Goal: Information Seeking & Learning: Check status

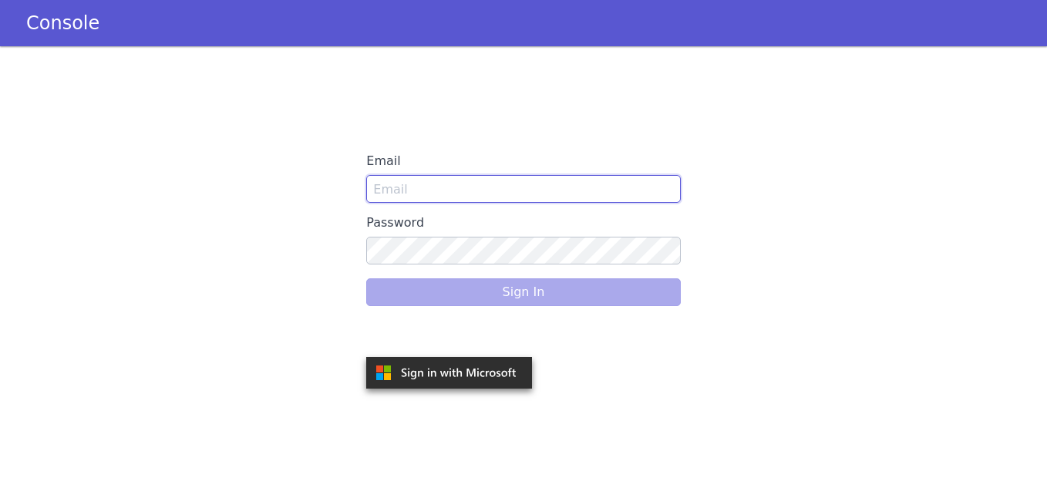
click at [487, 190] on input "Email" at bounding box center [523, 189] width 314 height 28
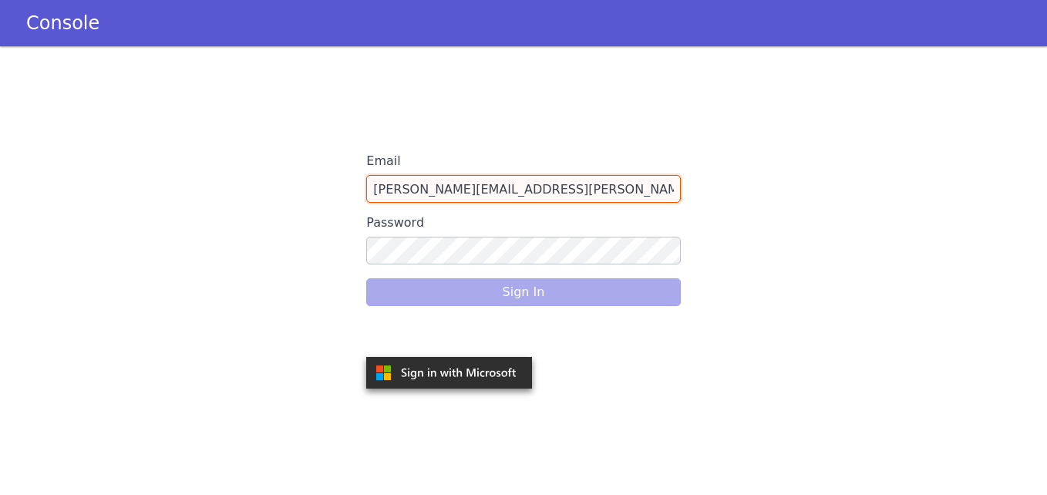
type input "snehal.gidh@idfcfirstbank.com"
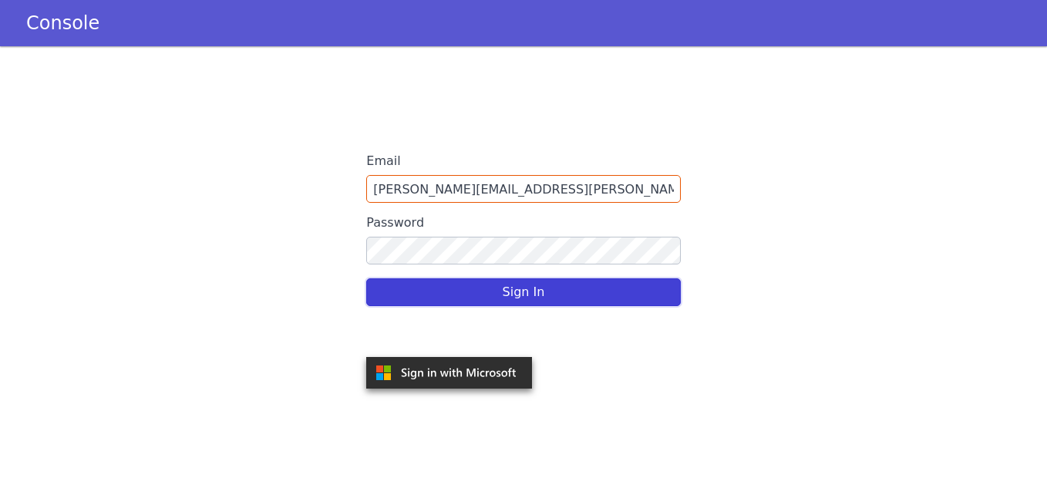
click at [537, 286] on button "Sign In" at bounding box center [523, 292] width 314 height 28
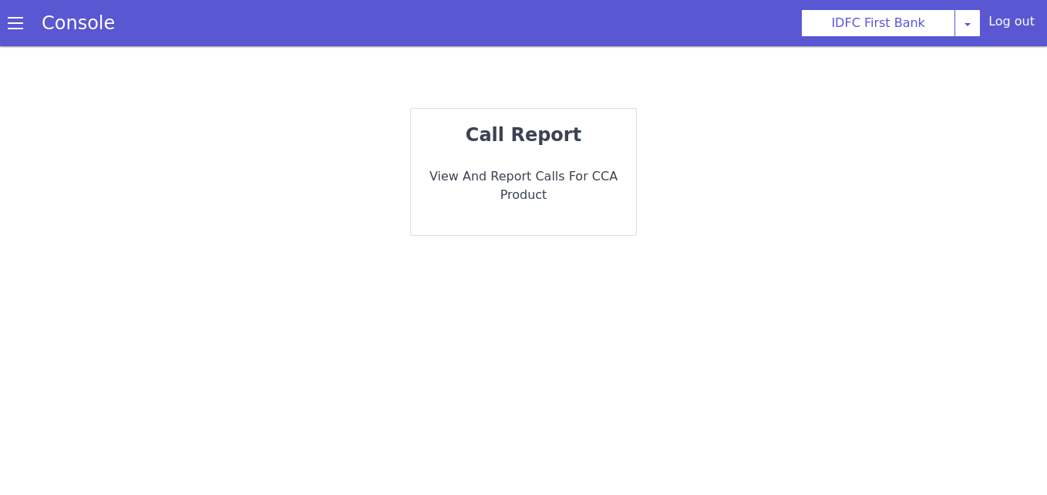
click at [550, 179] on p "View and report calls for CCA Product" at bounding box center [523, 185] width 200 height 37
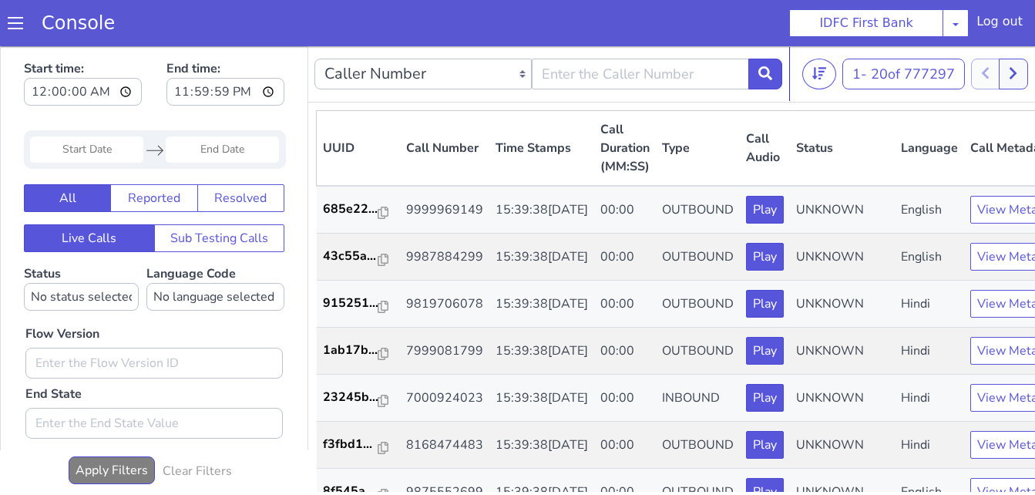
click at [109, 149] on input "Start Date" at bounding box center [86, 149] width 113 height 26
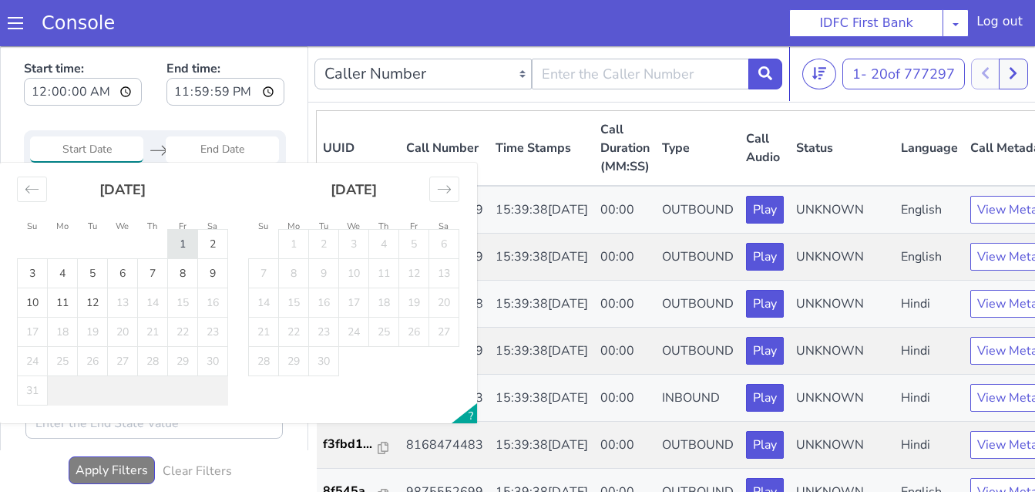
click at [191, 248] on td "1" at bounding box center [183, 244] width 30 height 29
type input "[DATE]"
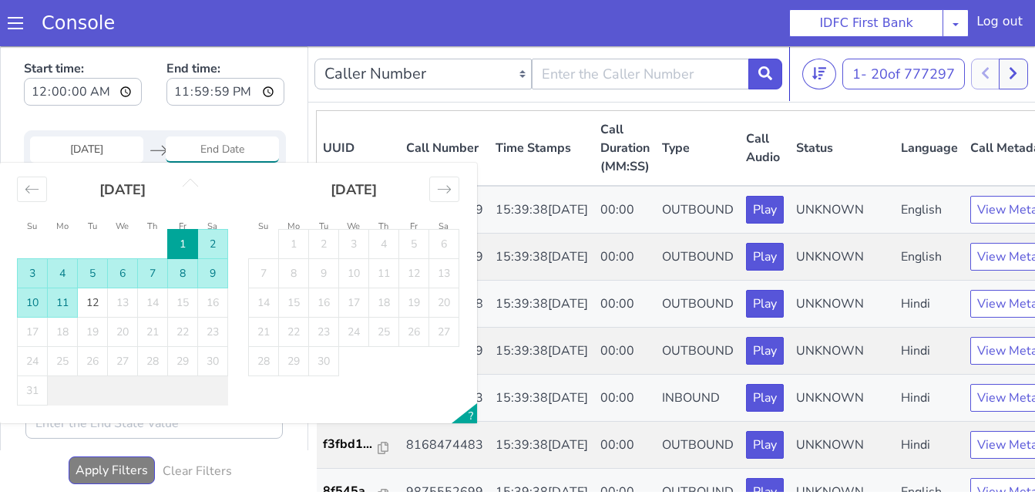
click at [63, 298] on td "11" at bounding box center [63, 302] width 30 height 29
type input "[DATE]"
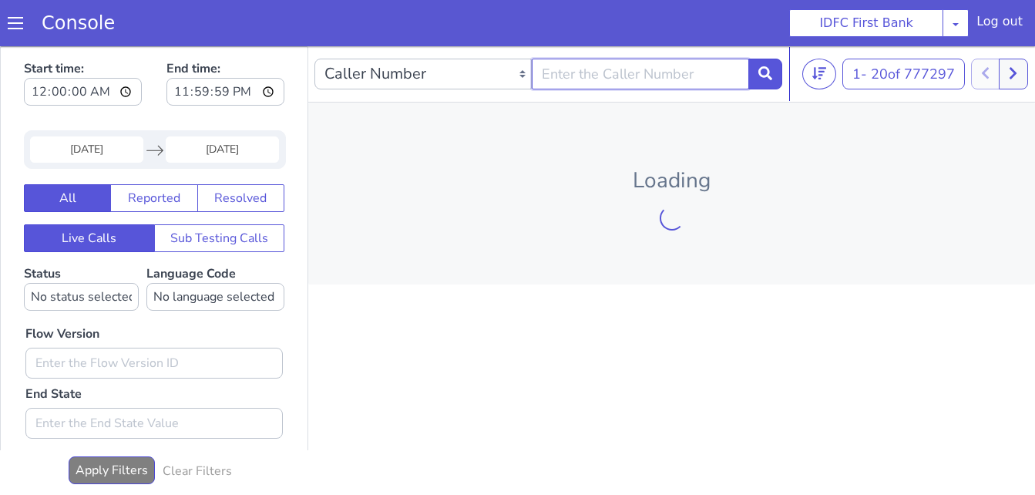
click at [637, 72] on input "text" at bounding box center [640, 74] width 217 height 31
paste input "8052829999"
type input "8052829999"
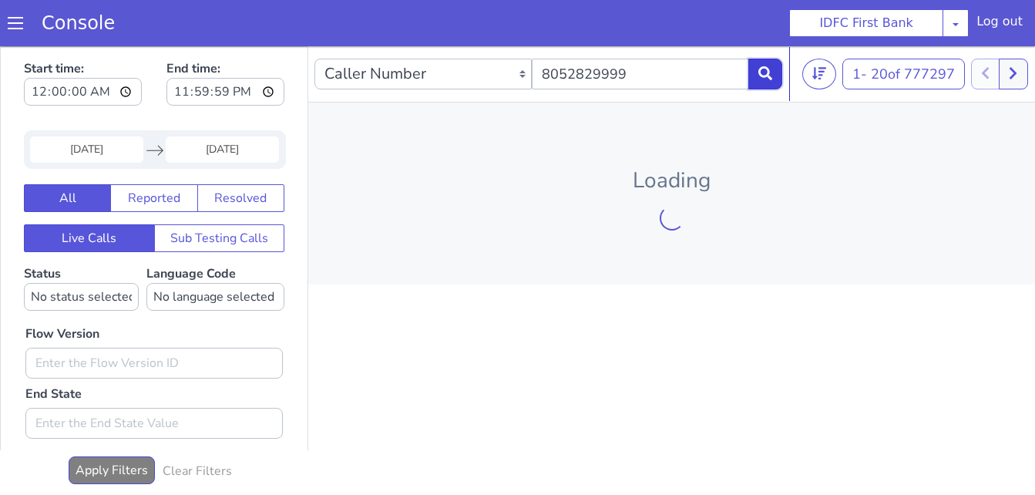
click at [766, 79] on icon at bounding box center [766, 73] width 14 height 14
click at [99, 157] on input "[DATE]" at bounding box center [86, 149] width 113 height 26
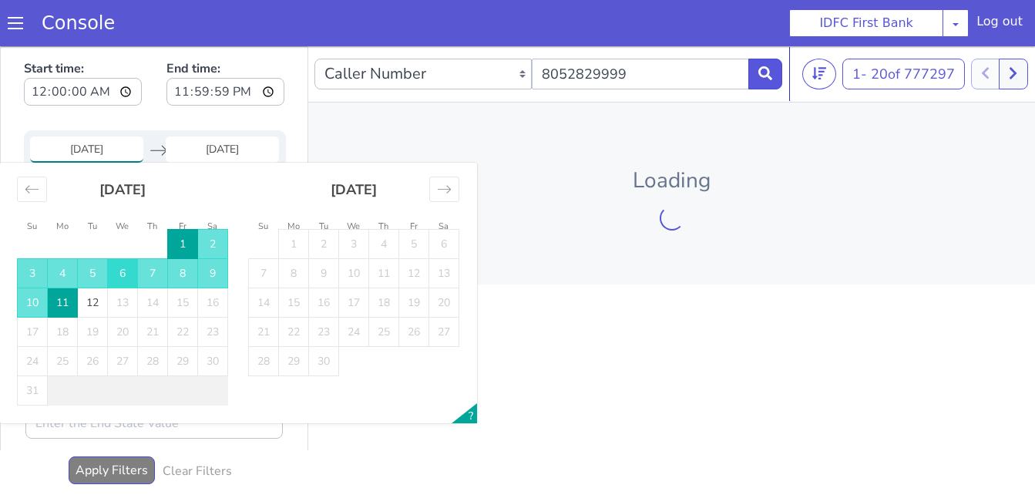
click at [122, 271] on td "6" at bounding box center [123, 273] width 30 height 29
type input "[DATE]"
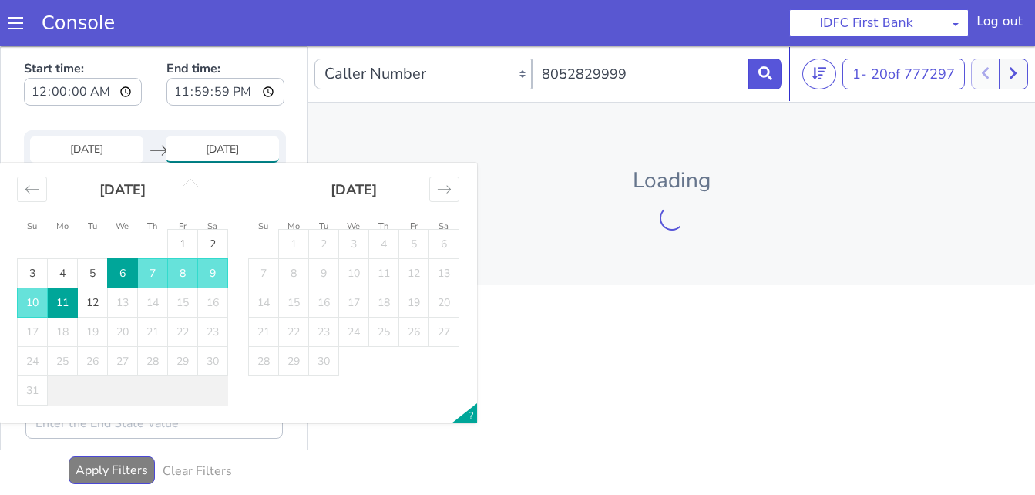
click at [125, 273] on td "6" at bounding box center [123, 273] width 30 height 29
type input "[DATE]"
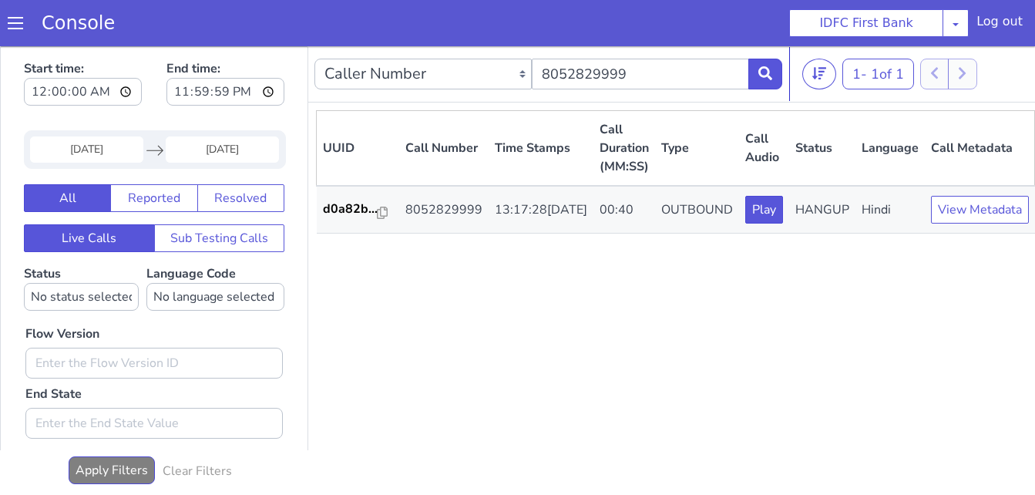
click at [816, 322] on div "UUID Call Number Time Stamps Call Duration (MM:SS) Type Call Audio Status Langu…" at bounding box center [675, 301] width 719 height 382
click at [544, 387] on div "UUID Call Number Time Stamps Call Duration (MM:SS) Type Call Audio Status Langu…" at bounding box center [675, 301] width 719 height 382
drag, startPoint x: 649, startPoint y: 71, endPoint x: 530, endPoint y: 80, distance: 119.9
click at [530, 80] on div "Caller Number Call UUID Custom Parameter 8052829999" at bounding box center [549, 73] width 468 height 43
paste input "147507207"
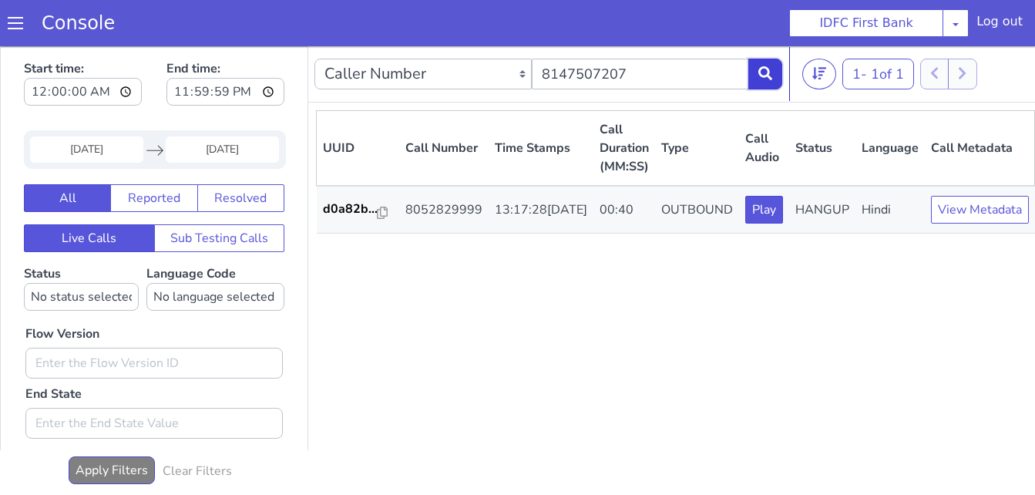
drag, startPoint x: 764, startPoint y: 76, endPoint x: 757, endPoint y: 79, distance: 7.9
click at [765, 76] on icon at bounding box center [766, 73] width 14 height 14
click at [655, 65] on input "8147507207" at bounding box center [640, 74] width 217 height 31
paste input "9629916201"
drag, startPoint x: 759, startPoint y: 75, endPoint x: 740, endPoint y: 73, distance: 19.3
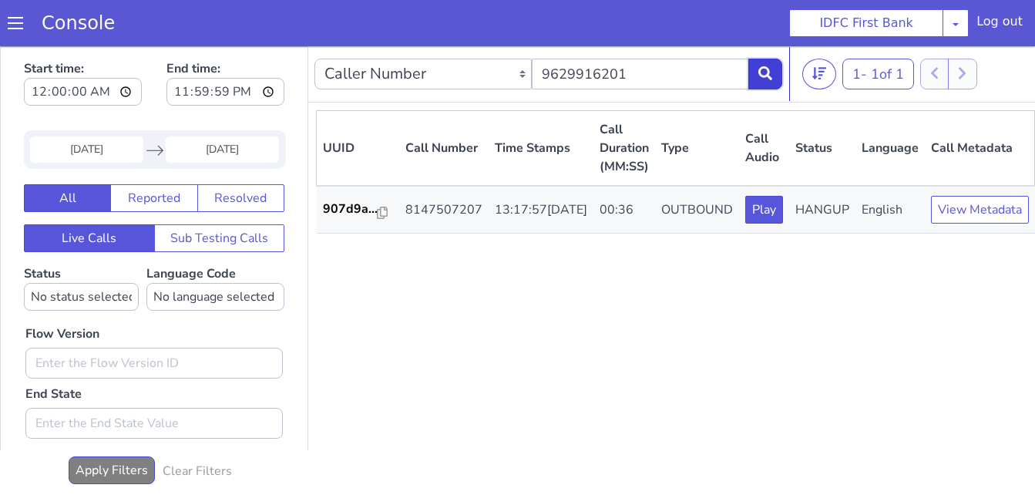
click at [760, 75] on icon at bounding box center [766, 73] width 14 height 14
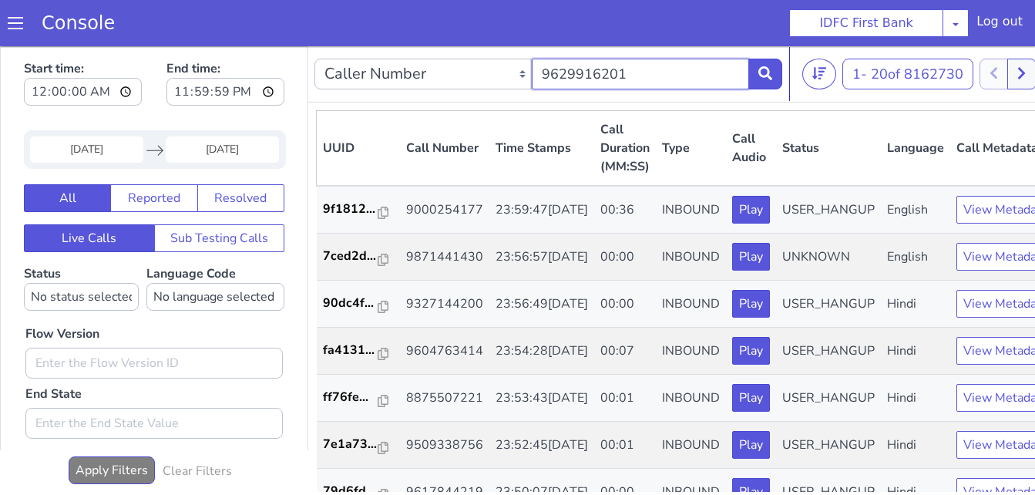
click at [623, 84] on input "9629916201" at bounding box center [640, 74] width 217 height 31
paste input "7573860809"
click at [768, 80] on icon at bounding box center [766, 73] width 14 height 14
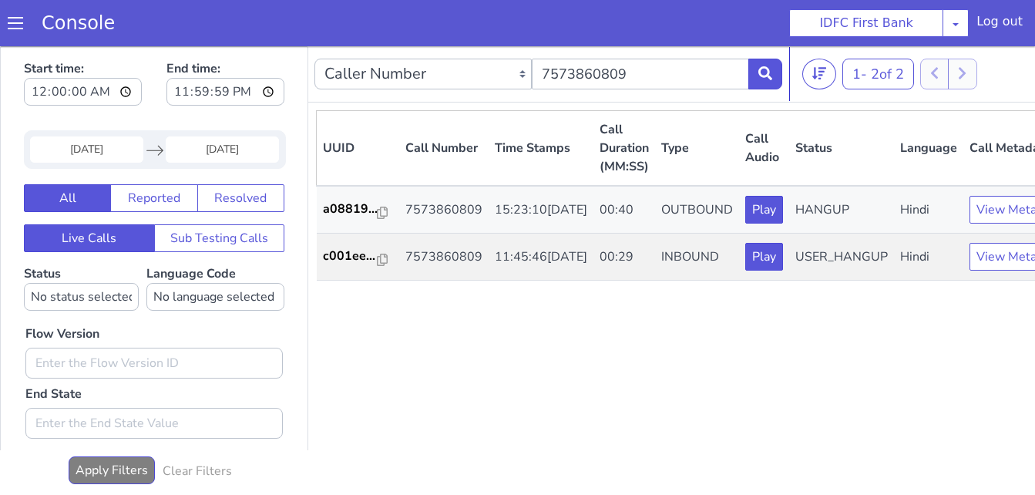
click at [643, 56] on div "Caller Number Call UUID Custom Parameter 7573860809" at bounding box center [549, 73] width 468 height 43
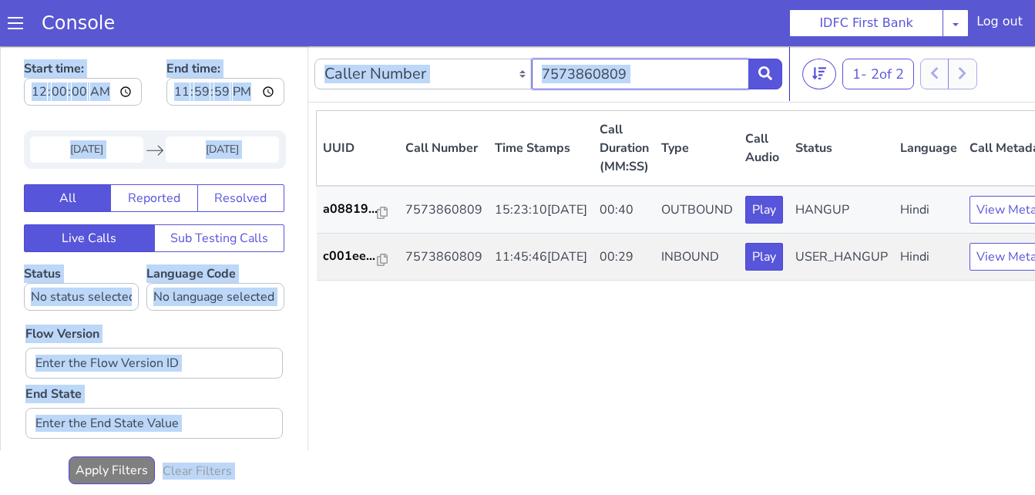
click at [652, 77] on input "7573860809" at bounding box center [640, 74] width 217 height 31
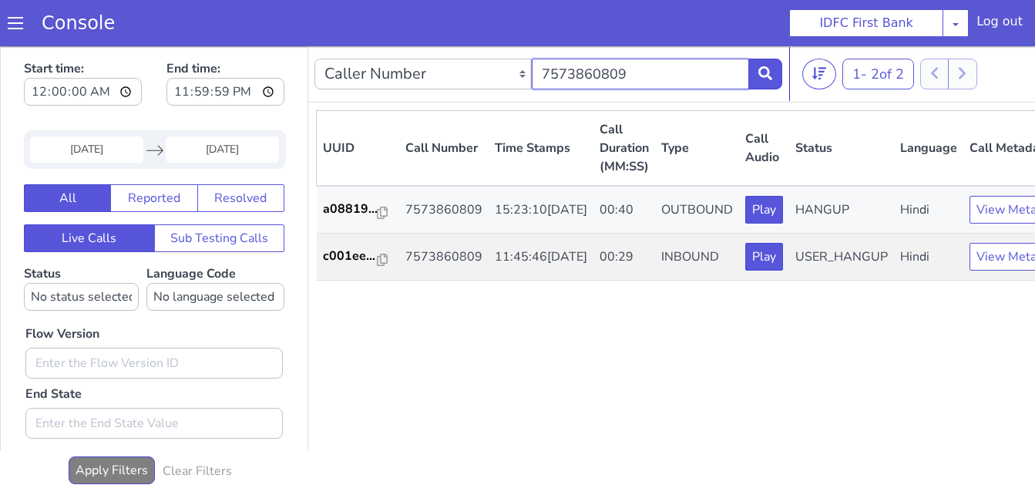
paste input "904530901"
click at [765, 75] on icon at bounding box center [766, 73] width 14 height 14
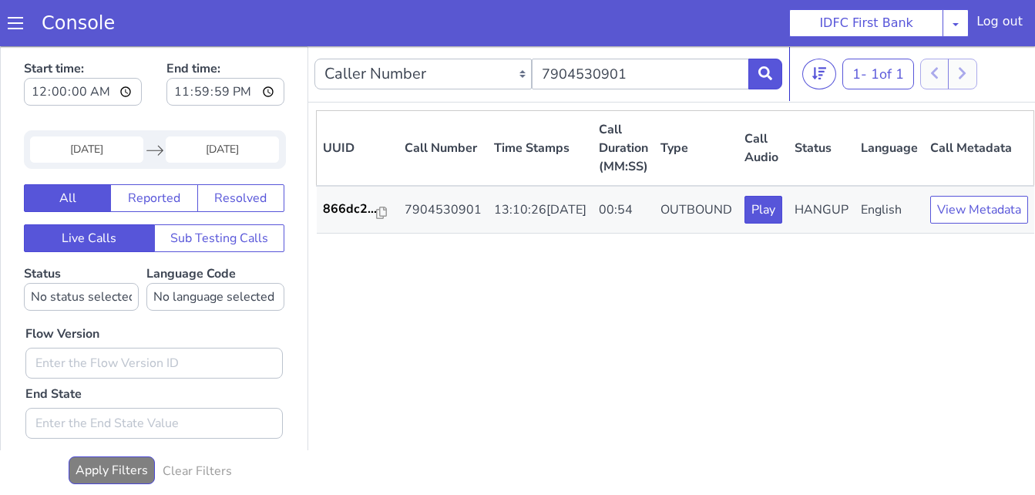
click at [761, 342] on div "UUID Call Number Time Stamps Call Duration (MM:SS) Type Call Audio Status Langu…" at bounding box center [675, 301] width 719 height 382
click at [641, 68] on input "7904530901" at bounding box center [640, 74] width 217 height 31
paste input "9876175708"
click at [756, 82] on button at bounding box center [766, 74] width 34 height 31
click at [645, 69] on input "9876175708" at bounding box center [640, 74] width 217 height 31
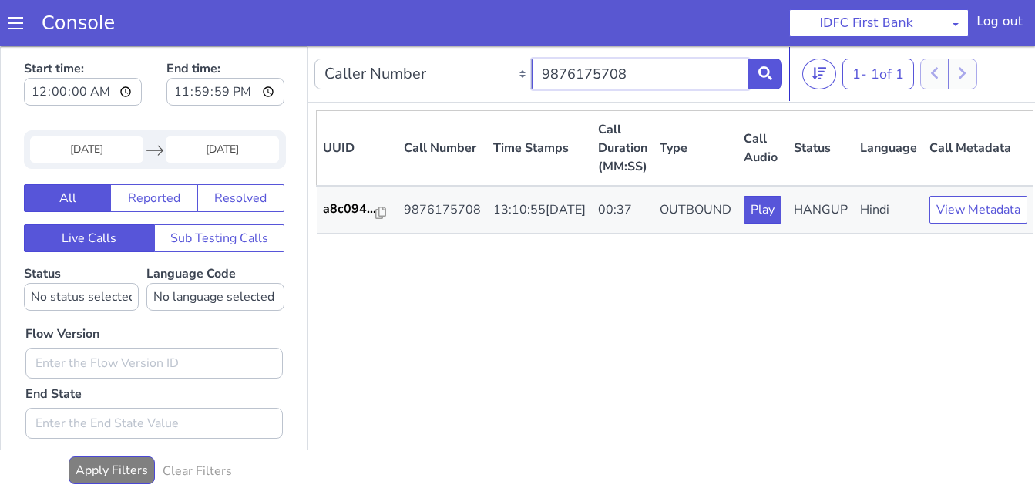
paste input "860018684"
click at [757, 66] on button at bounding box center [766, 74] width 34 height 31
drag, startPoint x: 739, startPoint y: 227, endPoint x: 666, endPoint y: 301, distance: 104.7
click at [629, 332] on div "UUID Call Number Time Stamps Call Duration (MM:SS) Type Call Audio Status Langu…" at bounding box center [676, 301] width 720 height 382
click at [557, 345] on div "UUID Call Number Time Stamps Call Duration (MM:SS) Type Call Audio Status Langu…" at bounding box center [676, 301] width 720 height 382
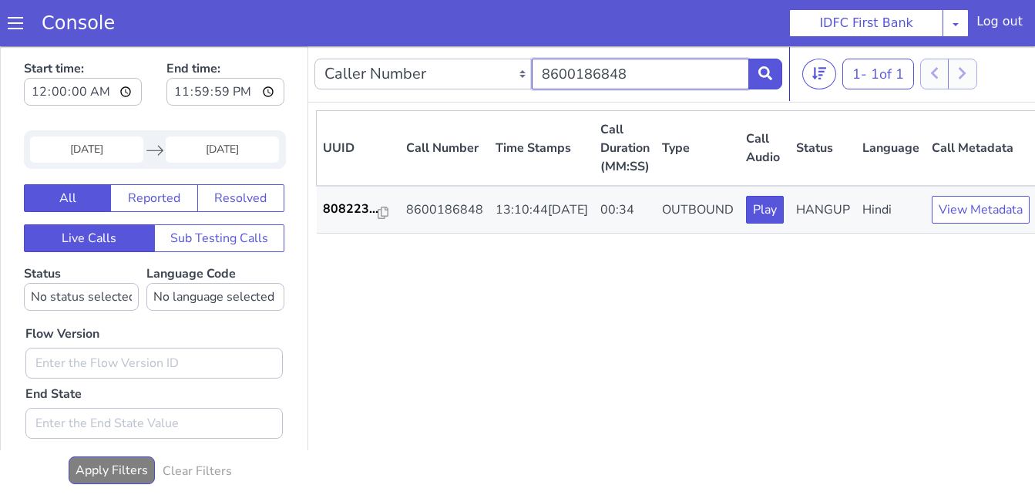
click at [622, 70] on input "8600186848" at bounding box center [640, 74] width 217 height 31
paste input "107731080"
click at [765, 70] on icon at bounding box center [766, 73] width 14 height 14
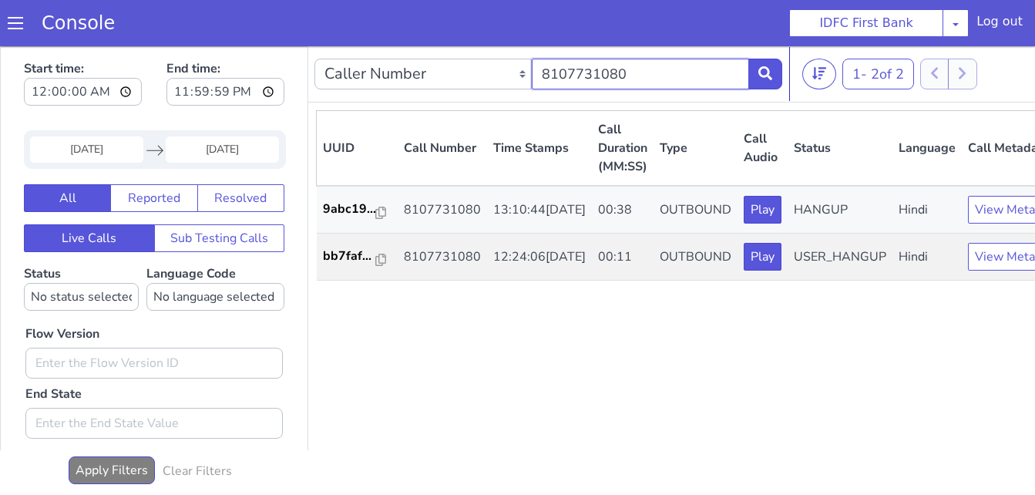
click at [636, 74] on input "8107731080" at bounding box center [640, 74] width 217 height 31
paste input "946047618"
click at [774, 76] on button at bounding box center [766, 74] width 34 height 31
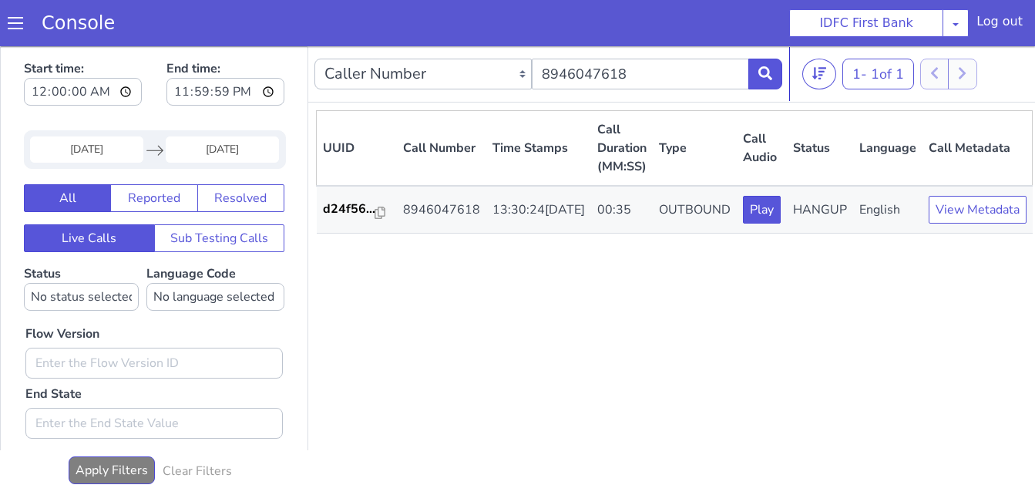
drag, startPoint x: 497, startPoint y: 342, endPoint x: 524, endPoint y: 324, distance: 31.6
click at [497, 342] on div "UUID Call Number Time Stamps Call Duration (MM:SS) Type Call Audio Status Langu…" at bounding box center [674, 301] width 717 height 382
click at [653, 53] on div "Caller Number Call UUID Custom Parameter 8946047618" at bounding box center [549, 73] width 468 height 43
click at [648, 66] on input "8946047618" at bounding box center [640, 74] width 217 height 31
paste input "248389450"
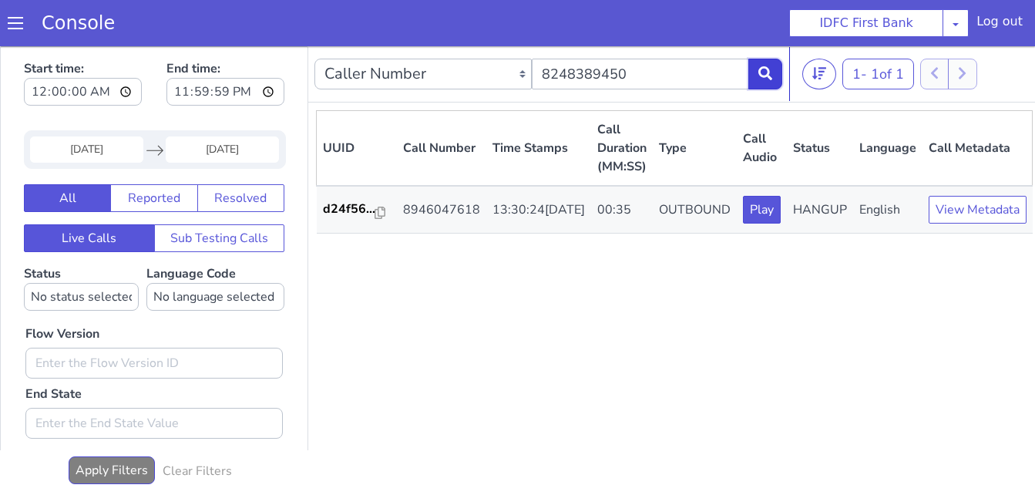
click at [766, 76] on icon at bounding box center [766, 73] width 14 height 14
click at [631, 65] on input "8248389450" at bounding box center [640, 74] width 217 height 31
paste input "9486355942"
click at [759, 72] on icon at bounding box center [766, 73] width 14 height 14
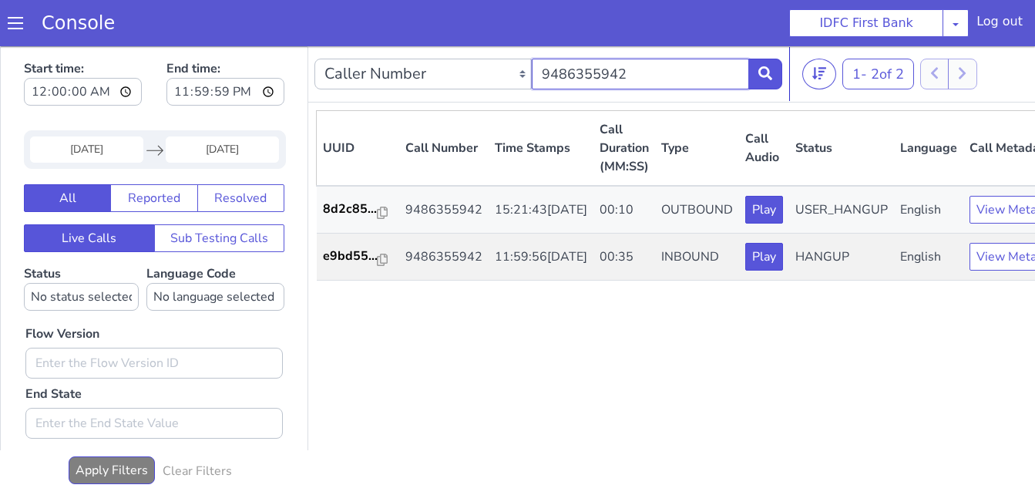
click at [629, 79] on input "9486355942" at bounding box center [640, 74] width 217 height 31
paste input "979969113"
click at [769, 76] on icon at bounding box center [766, 73] width 14 height 14
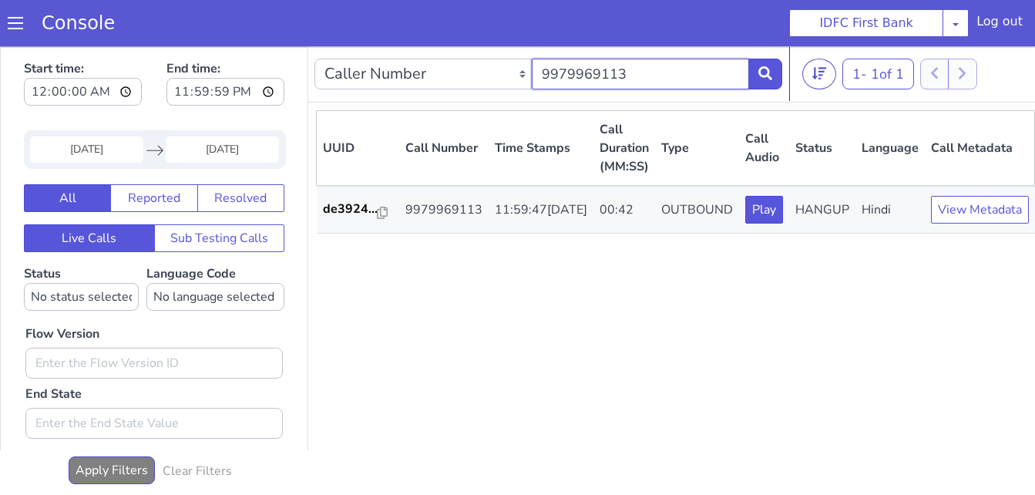
click at [648, 79] on input "9979969113" at bounding box center [640, 74] width 217 height 31
paste input "8855036388"
click at [758, 71] on button at bounding box center [766, 74] width 34 height 31
click at [668, 76] on input "8855036388" at bounding box center [640, 74] width 217 height 31
paste input "9665128895"
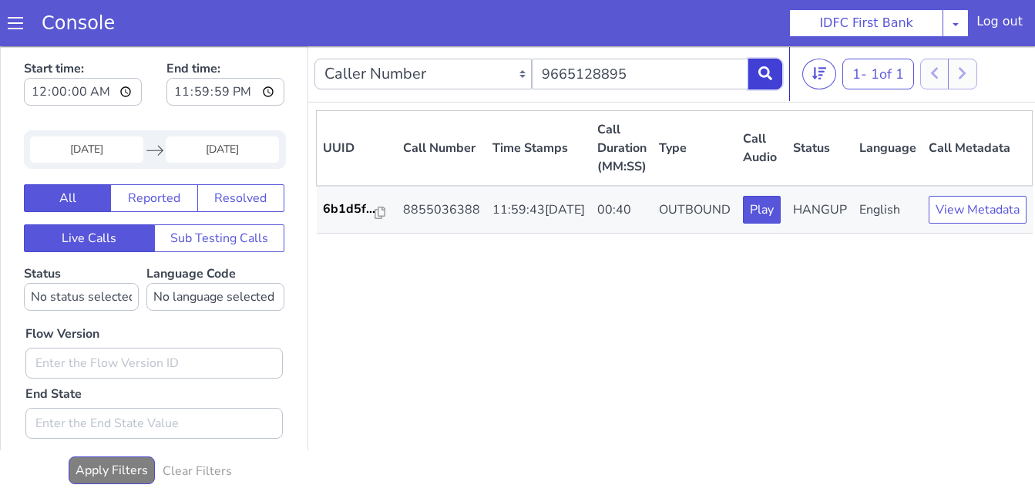
click at [764, 66] on icon at bounding box center [766, 73] width 14 height 14
click at [653, 65] on input "9665128895" at bounding box center [640, 74] width 217 height 31
paste input "500993652"
click at [778, 72] on button at bounding box center [766, 74] width 34 height 31
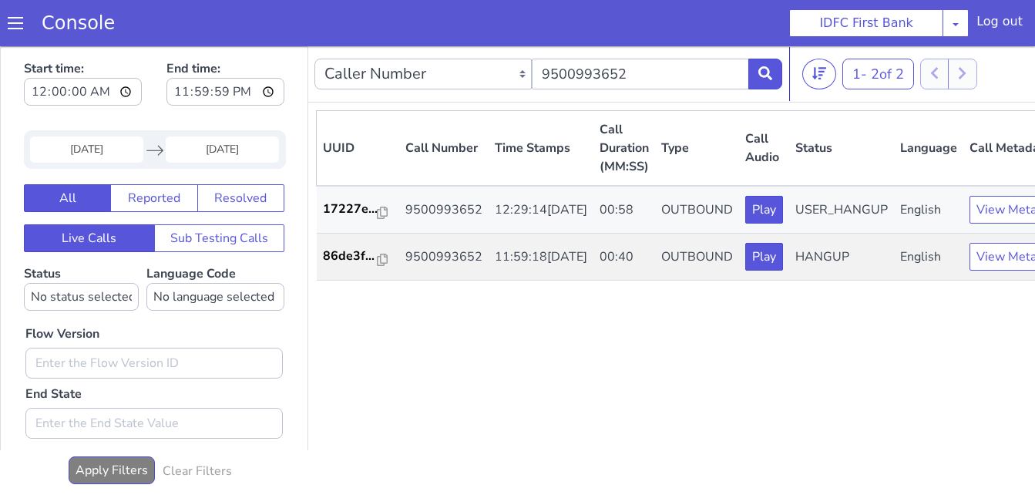
click at [655, 52] on div "Caller Number Call UUID Custom Parameter 9500993652" at bounding box center [549, 73] width 468 height 43
click at [646, 62] on input "9500993652" at bounding box center [640, 74] width 217 height 31
paste input "791787010"
click at [768, 74] on icon at bounding box center [766, 73] width 14 height 14
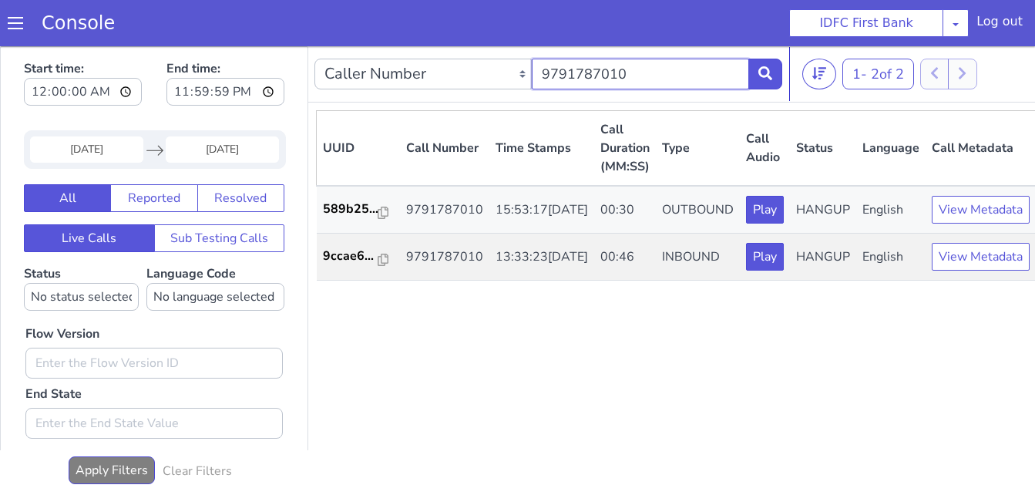
click at [669, 73] on input "9791787010" at bounding box center [640, 74] width 217 height 31
paste input "7669848701"
click at [767, 76] on icon at bounding box center [766, 73] width 14 height 14
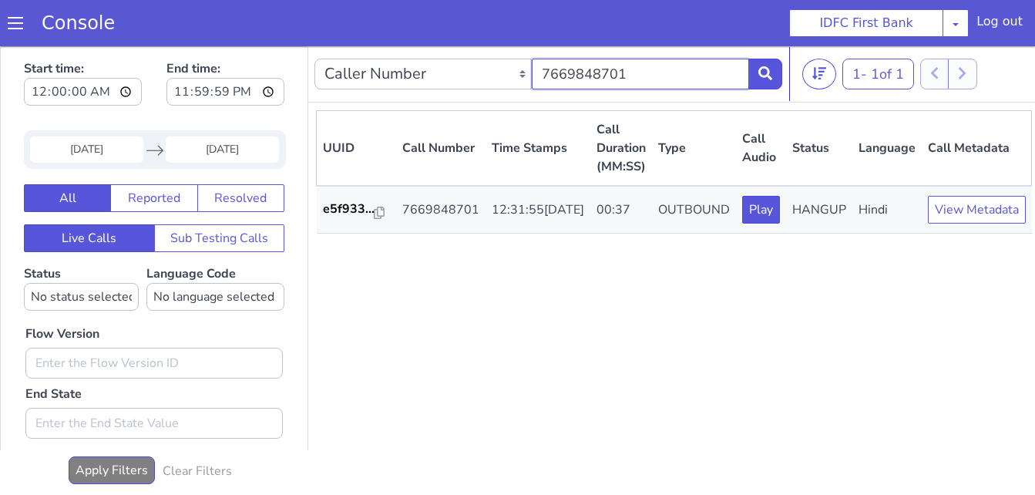
click at [640, 72] on input "7669848701" at bounding box center [640, 74] width 217 height 31
paste input "8073954500"
click at [768, 76] on icon at bounding box center [766, 73] width 14 height 14
click at [655, 81] on input "8073954500" at bounding box center [640, 74] width 217 height 31
paste input "993032743"
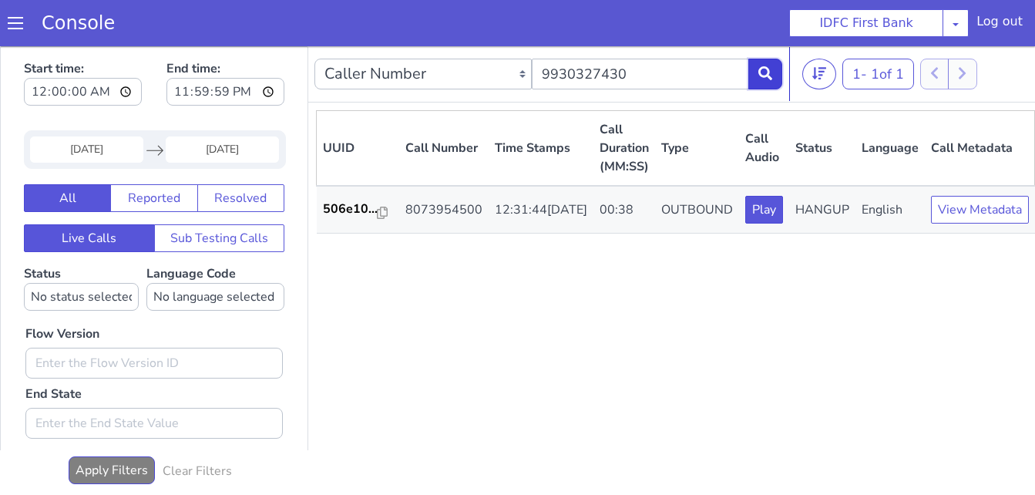
click at [768, 78] on icon at bounding box center [766, 73] width 14 height 14
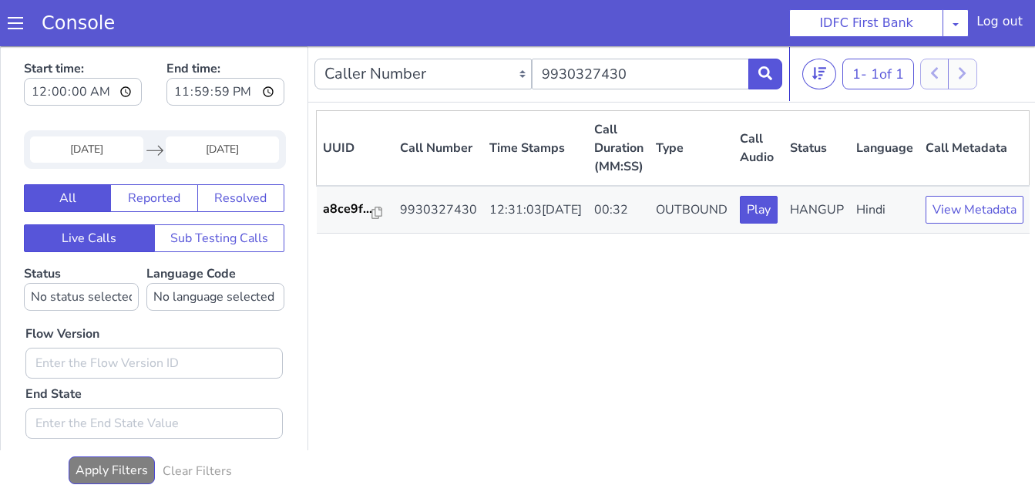
click at [675, 92] on div "Caller Number Call UUID Custom Parameter 9930327430" at bounding box center [549, 73] width 468 height 43
click at [678, 73] on input "9930327430" at bounding box center [640, 74] width 217 height 31
paste input "442248979"
click at [767, 60] on button at bounding box center [766, 74] width 34 height 31
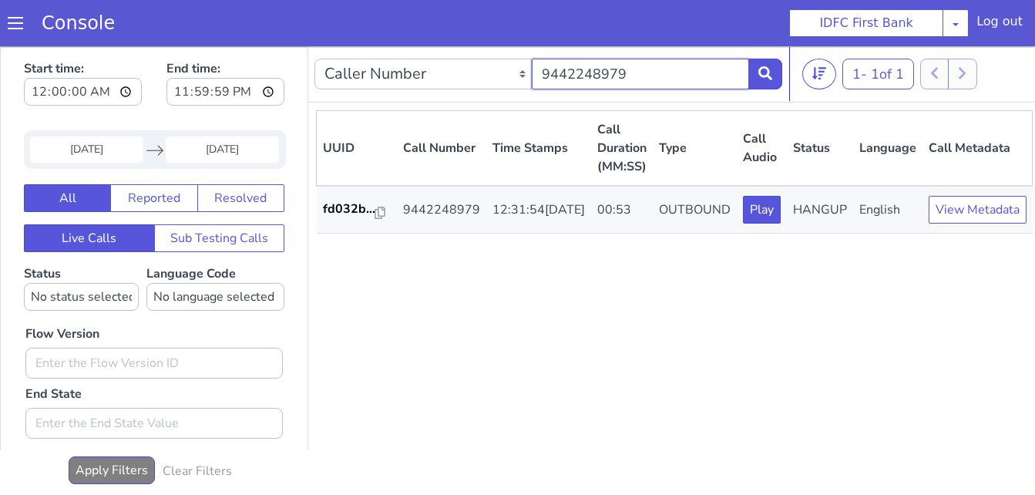
click at [669, 69] on input "9442248979" at bounding box center [640, 74] width 217 height 31
paste input "059948386"
click at [764, 69] on icon at bounding box center [766, 73] width 14 height 14
click at [650, 79] on input "9059948386" at bounding box center [640, 74] width 217 height 31
paste input "7800468158"
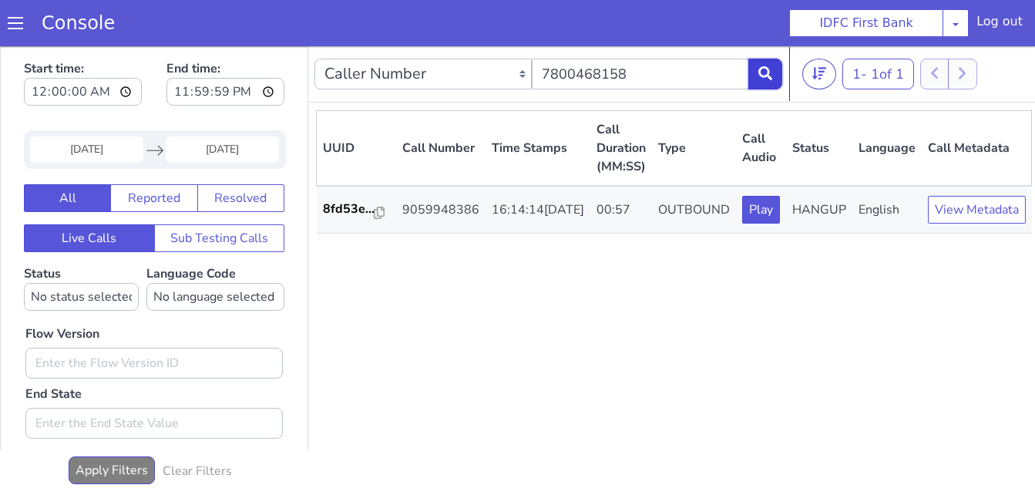
click at [762, 73] on icon at bounding box center [766, 73] width 14 height 14
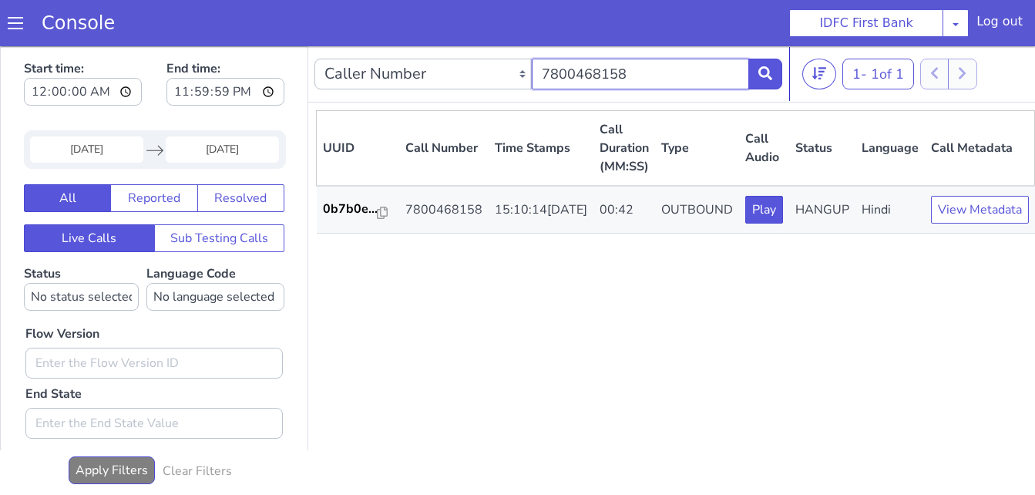
click at [628, 81] on input "7800468158" at bounding box center [640, 74] width 217 height 31
paste input "965242393"
click at [781, 75] on button at bounding box center [766, 74] width 34 height 31
click at [636, 72] on input "9652423938" at bounding box center [640, 74] width 217 height 31
paste input "8802793383"
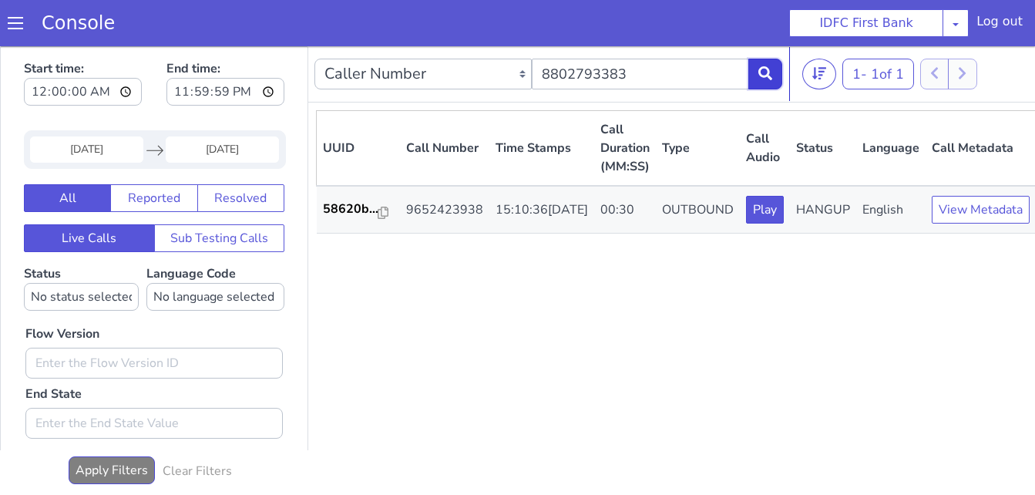
click at [777, 78] on button at bounding box center [766, 74] width 34 height 31
click at [635, 85] on input "8802793383" at bounding box center [640, 74] width 217 height 31
paste input "66818901"
click at [763, 69] on icon at bounding box center [766, 73] width 14 height 14
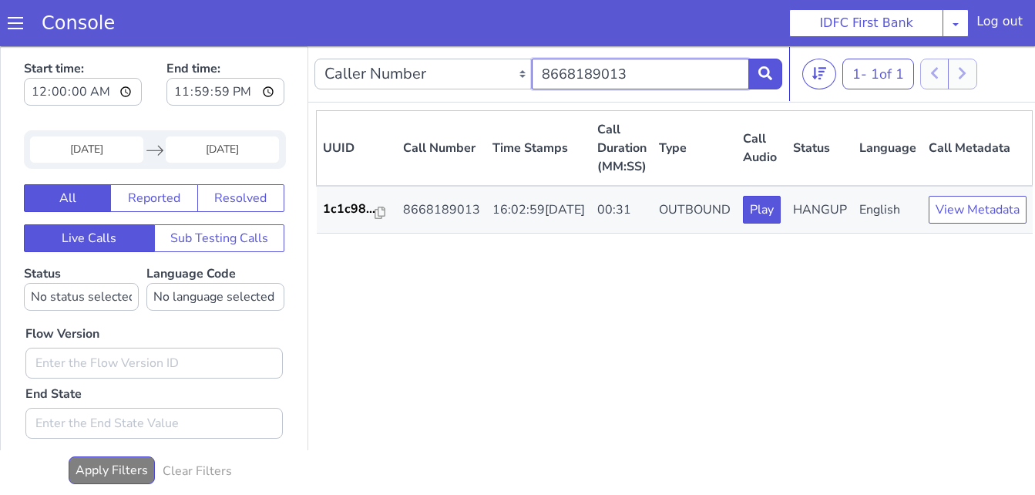
click at [641, 73] on input "8668189013" at bounding box center [640, 74] width 217 height 31
paste input "9829165097"
click at [774, 79] on button at bounding box center [766, 74] width 34 height 31
click at [965, 294] on div "UUID Call Number Time Stamps Call Duration (MM:SS) Type Call Audio Status Langu…" at bounding box center [675, 301] width 719 height 382
click at [680, 80] on input "9829165097" at bounding box center [640, 74] width 217 height 31
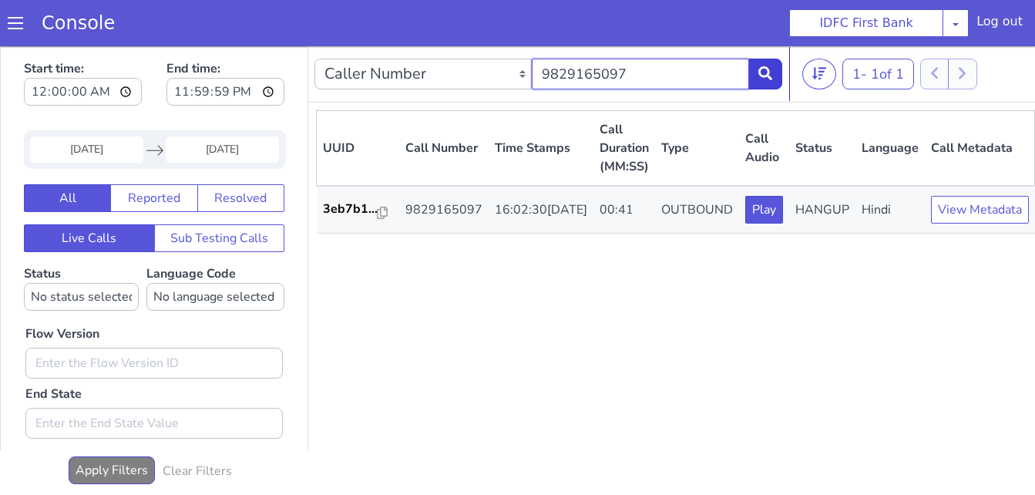
paste input "211248558"
click at [771, 79] on icon at bounding box center [766, 73] width 14 height 14
click at [654, 72] on input "9211248558" at bounding box center [640, 74] width 217 height 31
paste input "113542692"
click at [766, 70] on icon at bounding box center [766, 73] width 14 height 14
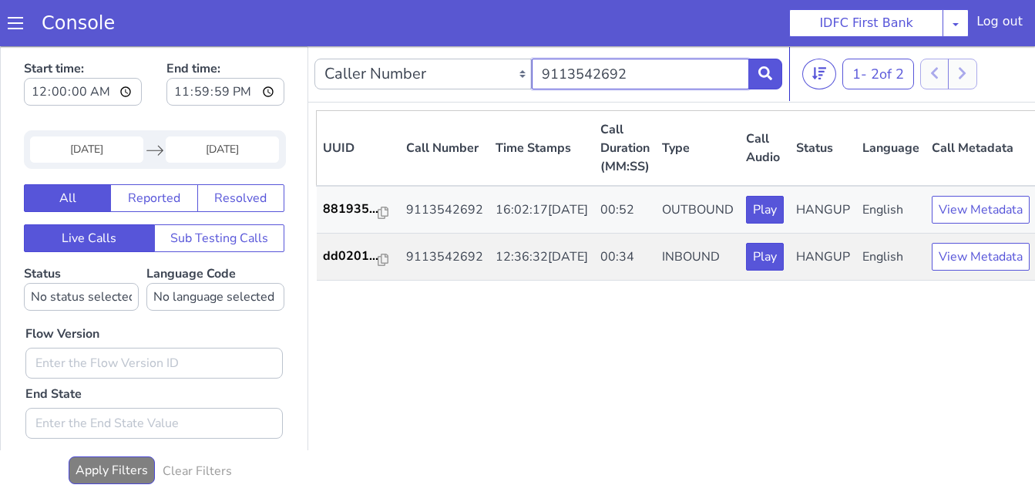
click at [662, 76] on input "9113542692" at bounding box center [640, 74] width 217 height 31
paste input "97424517"
click at [766, 75] on icon at bounding box center [766, 73] width 14 height 14
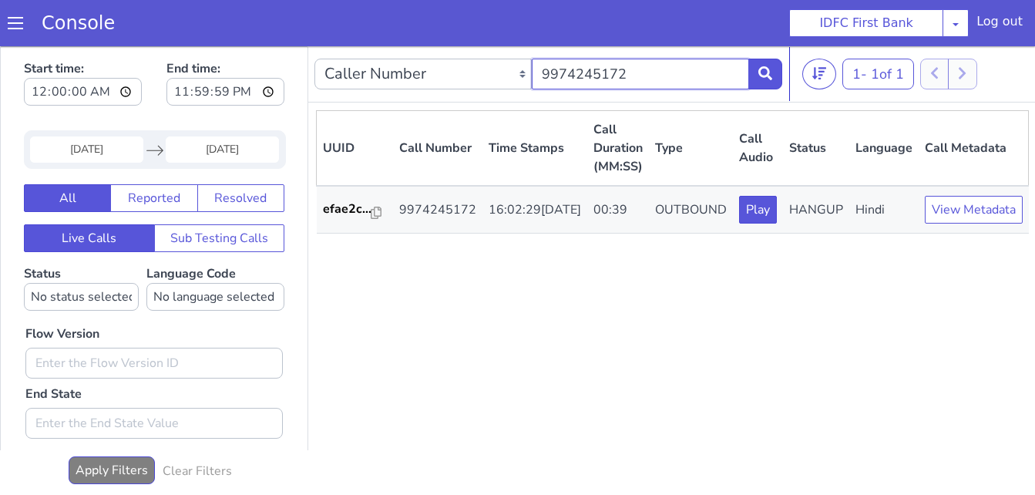
click at [659, 72] on input "9974245172" at bounding box center [640, 74] width 217 height 31
paste input "8888119619"
click at [761, 75] on icon at bounding box center [766, 73] width 14 height 14
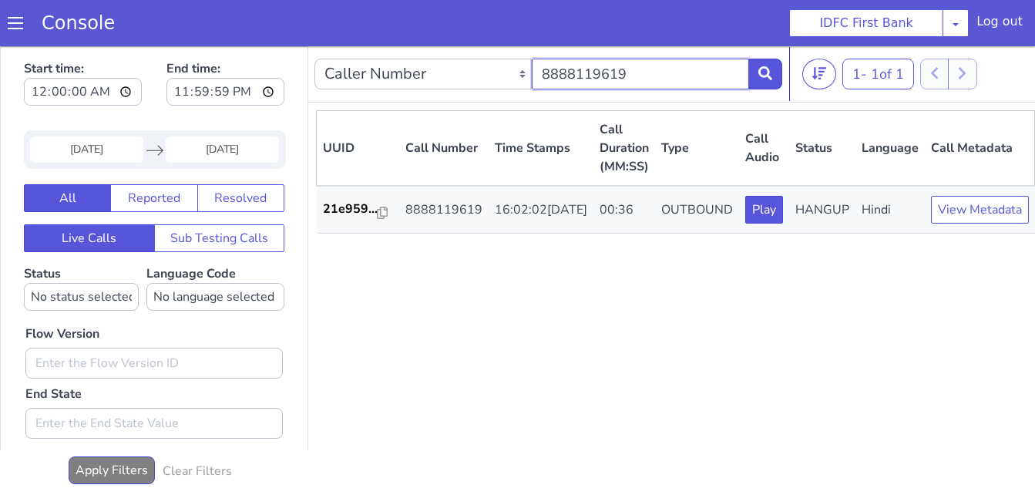
click at [639, 78] on input "8888119619" at bounding box center [640, 74] width 217 height 31
paste input "9826057180"
click at [756, 76] on button at bounding box center [766, 74] width 34 height 31
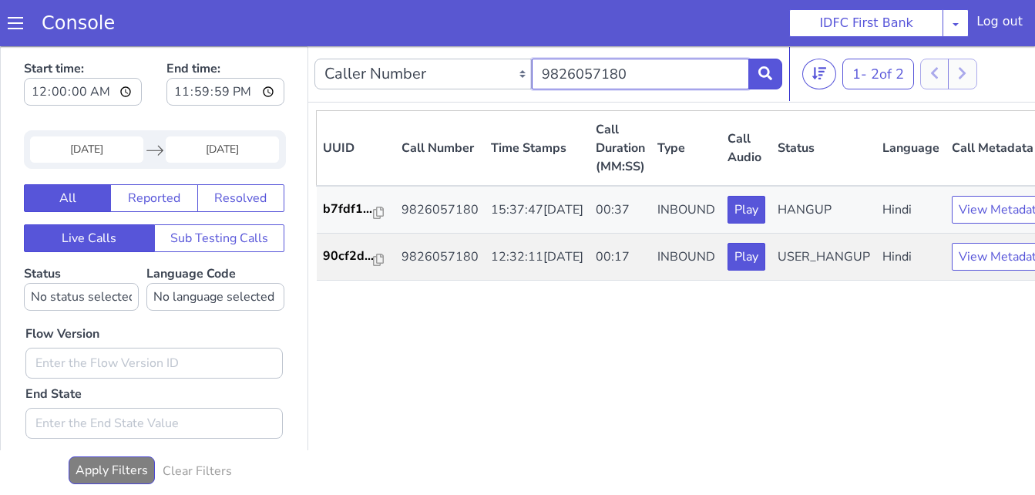
click at [658, 69] on input "9826057180" at bounding box center [640, 74] width 217 height 31
paste input "7000542324"
click at [769, 81] on button at bounding box center [766, 74] width 34 height 31
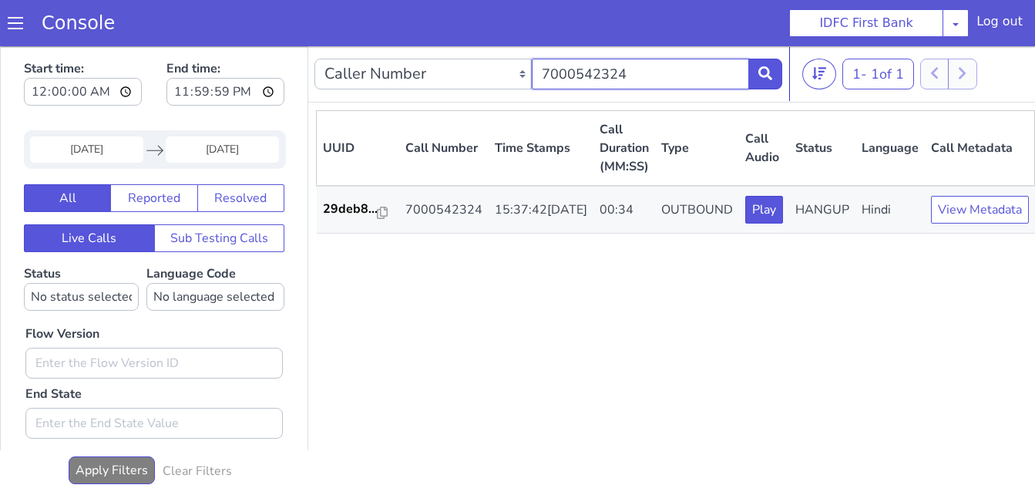
click at [638, 69] on input "7000542324" at bounding box center [640, 74] width 217 height 31
paste input "9961358036"
click at [759, 71] on icon at bounding box center [766, 73] width 14 height 14
click at [630, 79] on input "9961358036" at bounding box center [640, 74] width 217 height 31
paste input "651423228"
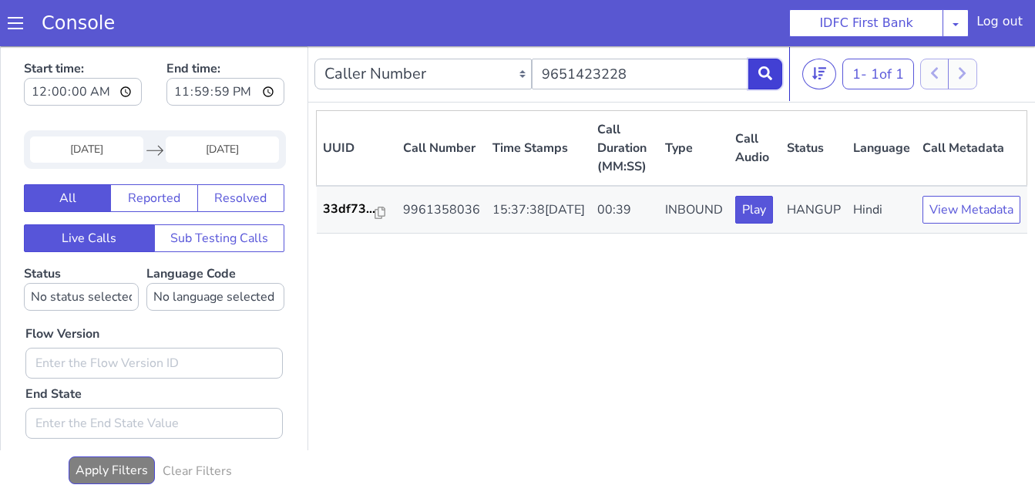
click at [769, 78] on icon at bounding box center [766, 73] width 14 height 14
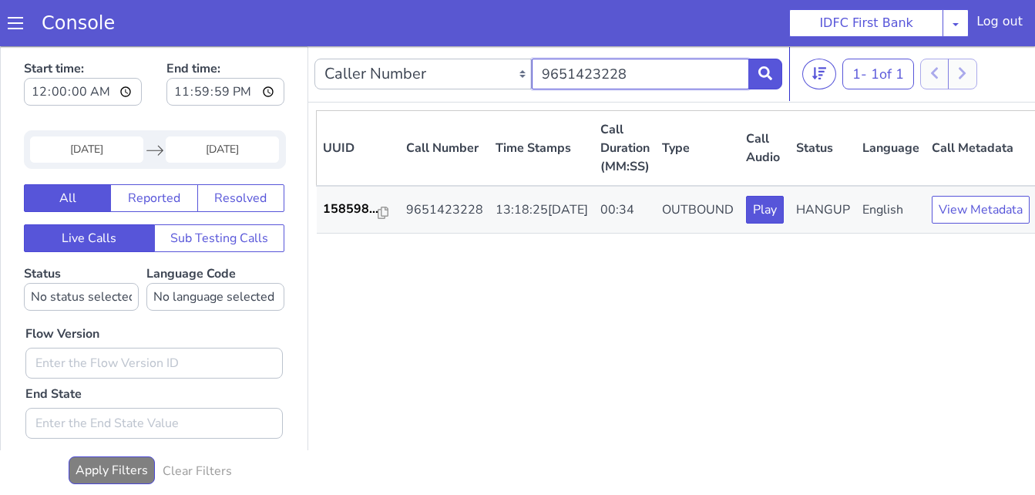
click at [656, 78] on input "9651423228" at bounding box center [640, 74] width 217 height 31
paste input "088888275"
click at [759, 72] on icon at bounding box center [766, 73] width 14 height 14
click at [618, 67] on input "9088888275" at bounding box center [640, 74] width 217 height 31
paste input "6394156087"
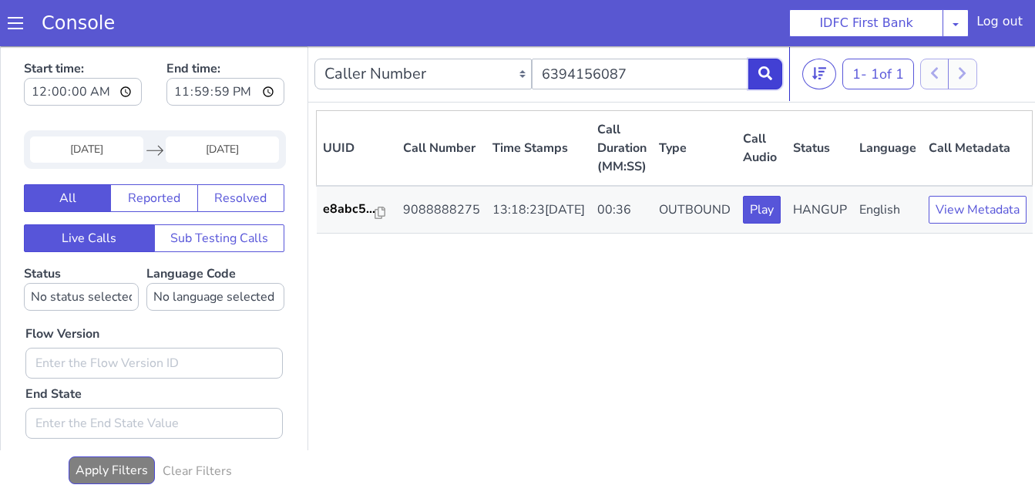
click at [774, 68] on button at bounding box center [766, 74] width 34 height 31
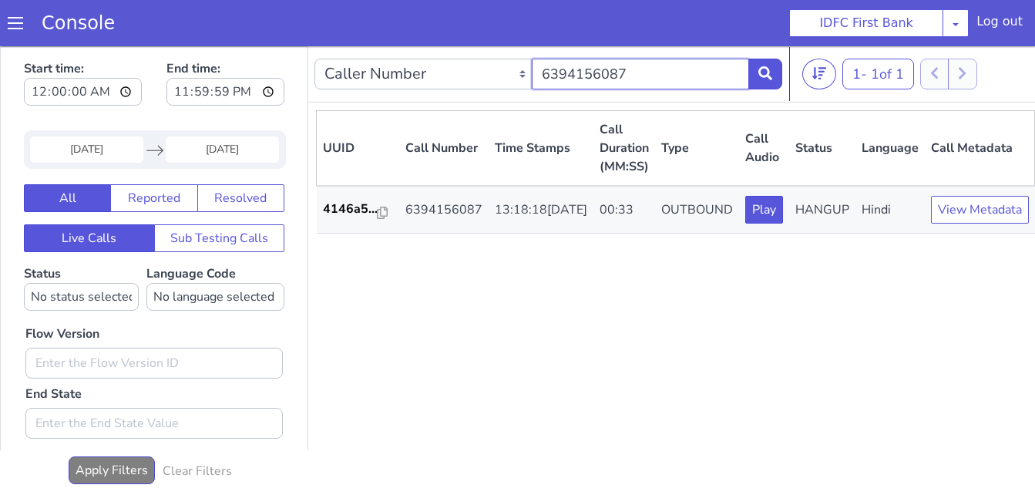
click at [651, 72] on input "6394156087" at bounding box center [640, 74] width 217 height 31
paste input "05324836"
click at [759, 72] on icon at bounding box center [766, 73] width 14 height 14
click at [676, 67] on input "6305324836" at bounding box center [640, 74] width 217 height 31
paste input "7568330864"
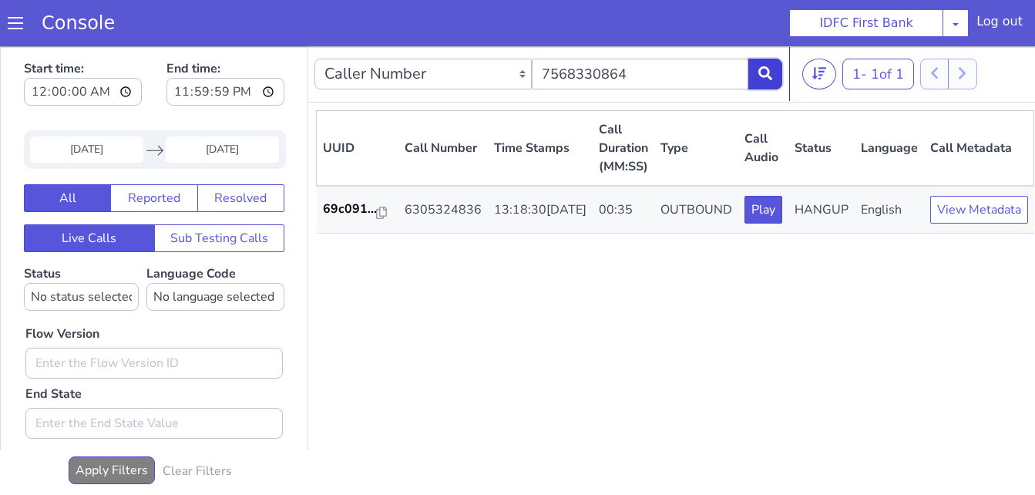
click at [763, 76] on icon at bounding box center [766, 73] width 14 height 14
click at [594, 66] on input "7568330864" at bounding box center [640, 74] width 217 height 31
paste input "949010641"
click at [770, 79] on icon at bounding box center [766, 73] width 14 height 14
click at [632, 74] on input "9490106414" at bounding box center [640, 74] width 217 height 31
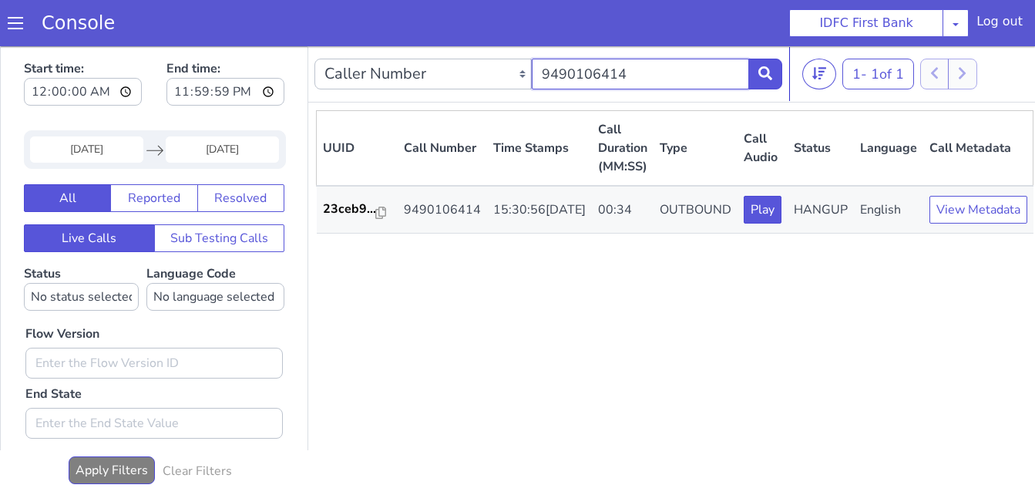
paste input "784682653"
click at [768, 76] on icon at bounding box center [766, 73] width 14 height 14
click at [672, 65] on input "9784682653" at bounding box center [640, 74] width 217 height 31
paste input "8435397737"
click at [773, 77] on button at bounding box center [766, 74] width 34 height 31
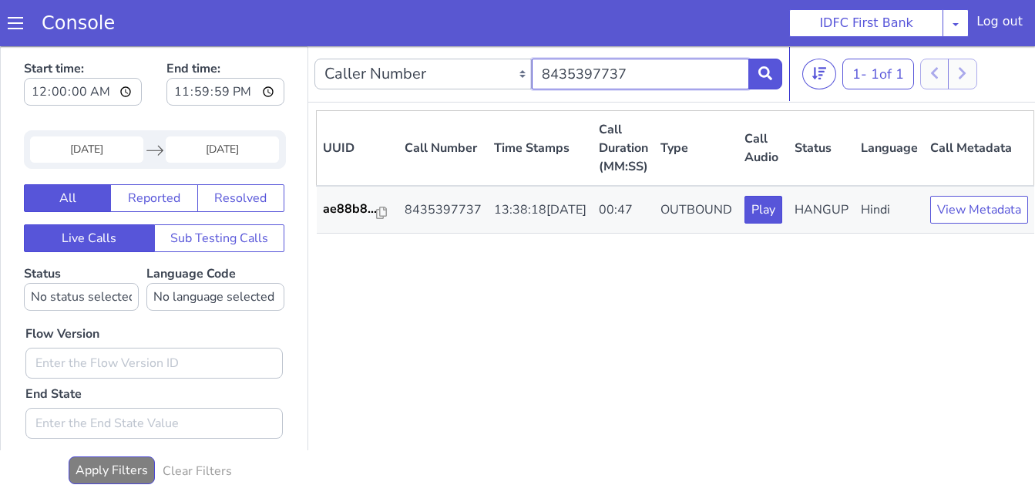
click at [642, 70] on input "8435397737" at bounding box center [640, 74] width 217 height 31
paste input "9581610012"
click at [773, 75] on icon at bounding box center [766, 73] width 14 height 14
click at [634, 88] on input "9581610012" at bounding box center [640, 74] width 217 height 31
paste input "650214510"
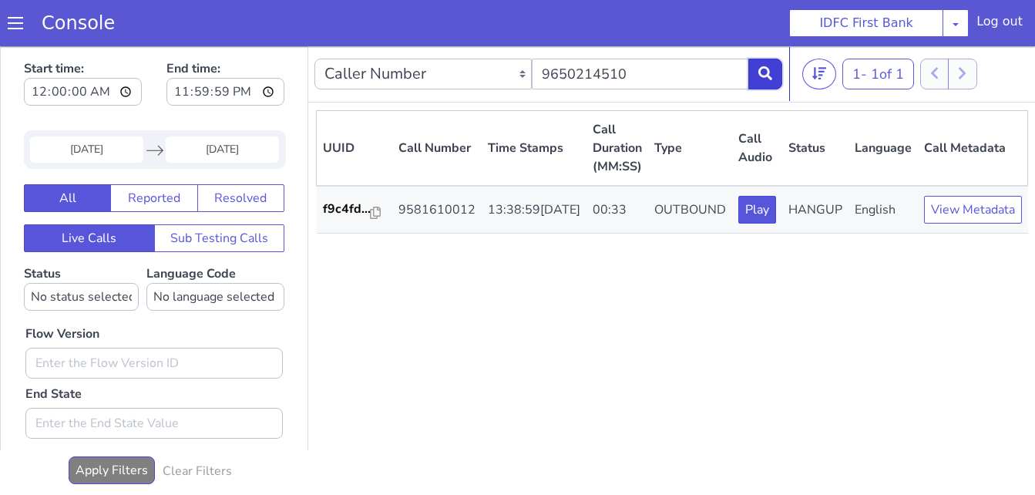
click at [777, 77] on button at bounding box center [766, 74] width 34 height 31
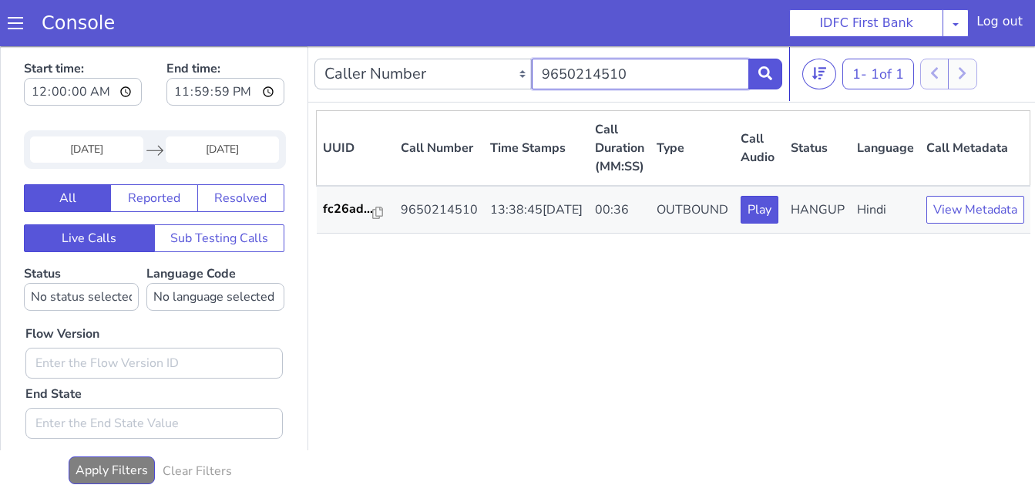
click at [656, 71] on input "9650214510" at bounding box center [640, 74] width 217 height 31
paste input "840936556"
click at [766, 77] on icon at bounding box center [766, 73] width 14 height 14
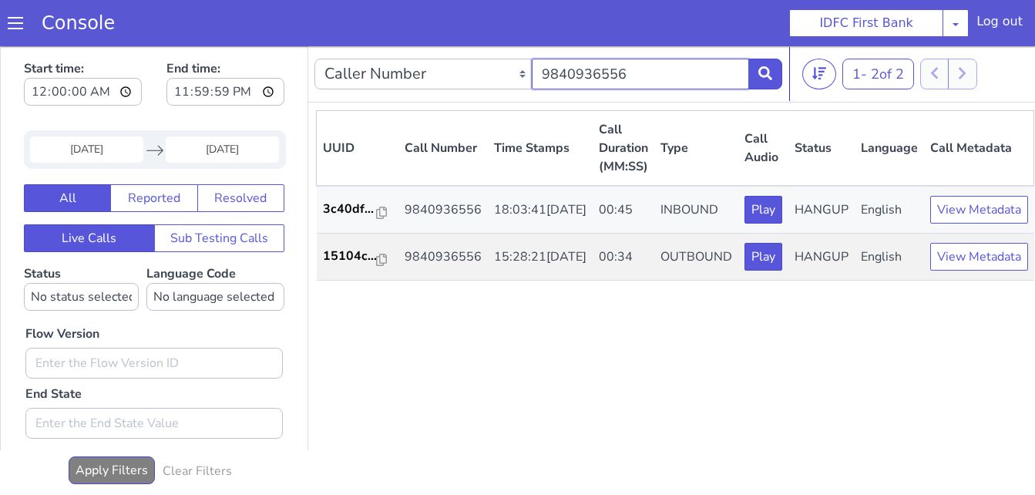
click at [643, 72] on input "9840936556" at bounding box center [640, 74] width 217 height 31
paste input "600934227"
click at [766, 69] on icon at bounding box center [766, 73] width 14 height 14
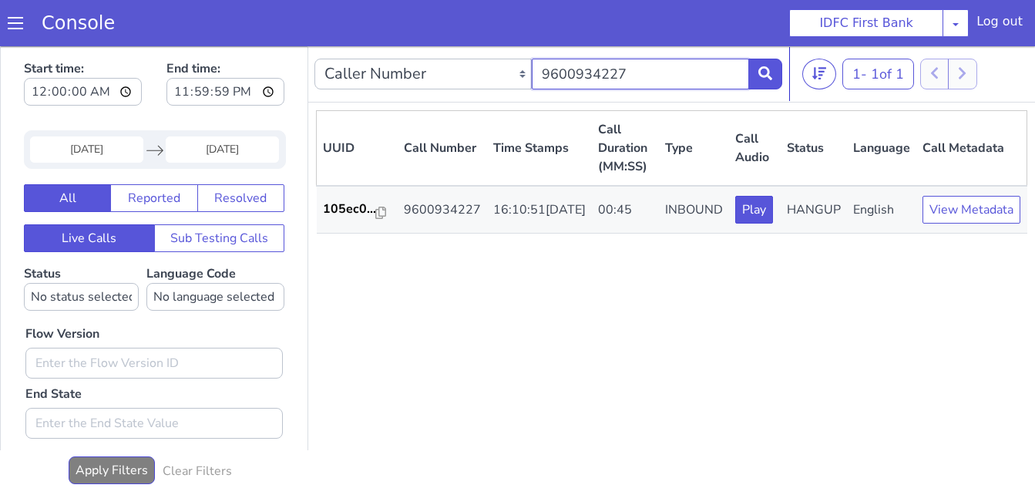
click at [635, 82] on input "9600934227" at bounding box center [640, 74] width 217 height 31
paste input "7428013669"
click at [768, 68] on icon at bounding box center [766, 73] width 14 height 14
click at [642, 82] on input "7428013669" at bounding box center [640, 74] width 217 height 31
paste input "8128052575"
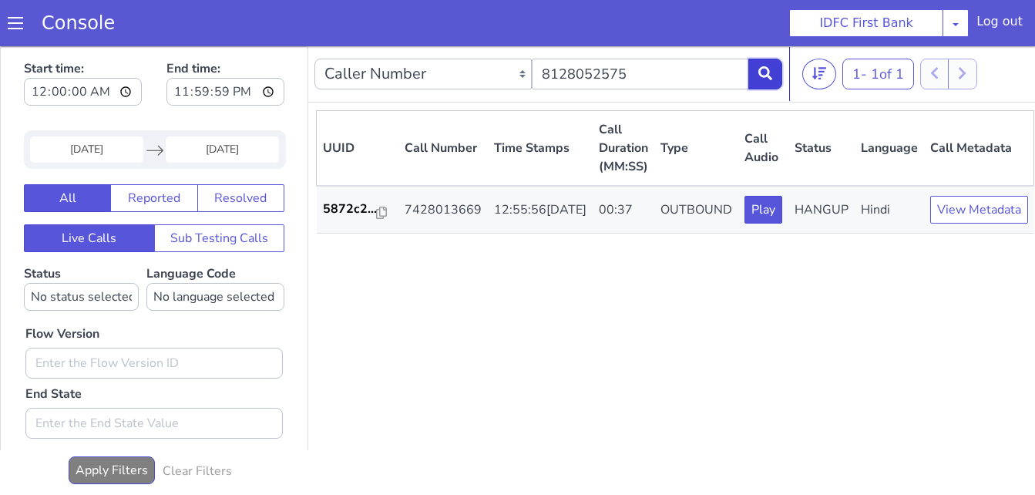
click at [756, 76] on button at bounding box center [766, 74] width 34 height 31
click at [628, 75] on input "8128052575" at bounding box center [640, 74] width 217 height 31
paste input "7317369768"
click at [783, 72] on button at bounding box center [766, 74] width 34 height 31
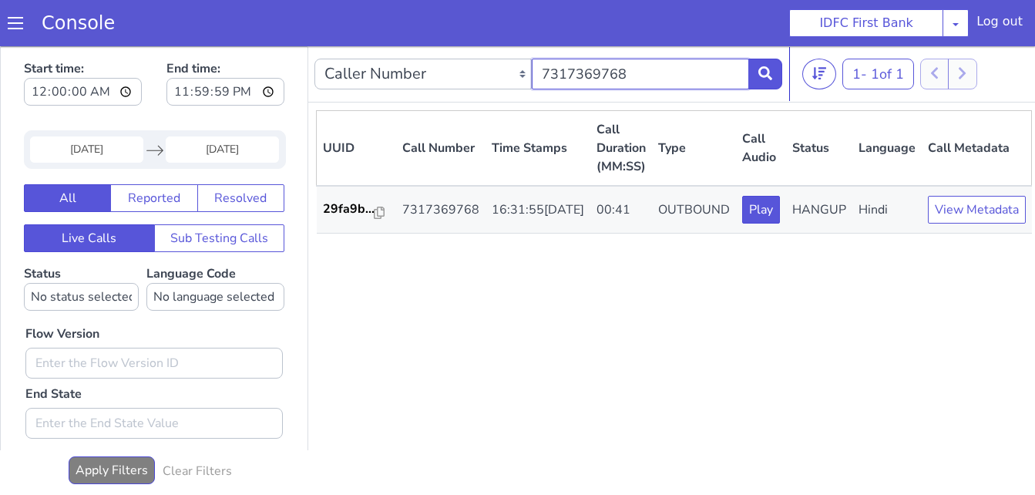
click at [626, 69] on input "7317369768" at bounding box center [640, 74] width 217 height 31
paste input "9173149800"
click at [759, 75] on icon at bounding box center [766, 73] width 14 height 14
click at [648, 86] on input "9173149800" at bounding box center [640, 74] width 217 height 31
paste input "319341294"
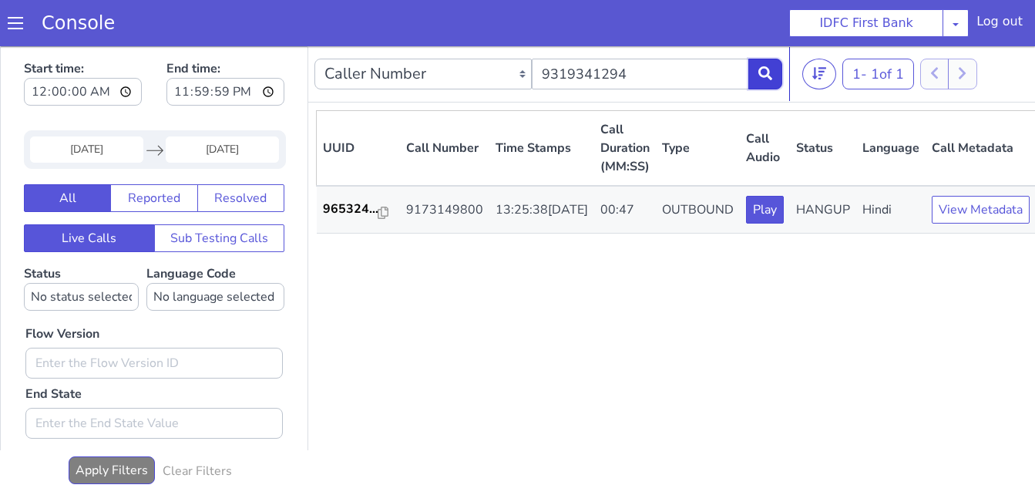
click at [769, 70] on icon at bounding box center [766, 73] width 14 height 14
click at [665, 80] on input "9319341294" at bounding box center [640, 74] width 217 height 31
paste input "8838497368"
click at [773, 73] on button at bounding box center [766, 74] width 34 height 31
click at [580, 393] on div "UUID Call Number Time Stamps Call Duration (MM:SS) Type Call Audio Status Langu…" at bounding box center [676, 301] width 720 height 382
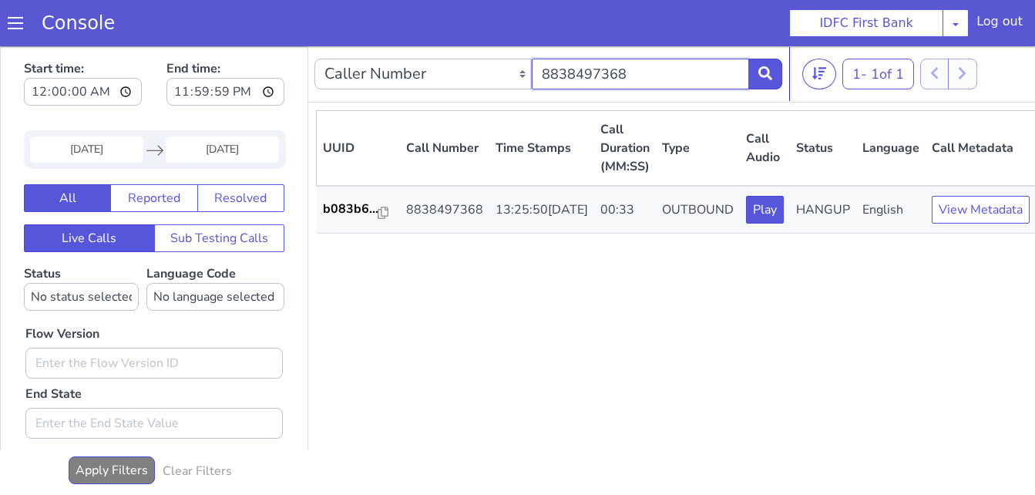
click at [636, 66] on input "8838497368" at bounding box center [640, 74] width 217 height 31
paste input "9601835440"
click at [763, 77] on icon at bounding box center [766, 73] width 14 height 14
click at [672, 69] on input "9601835440" at bounding box center [640, 74] width 217 height 31
paste input "910792942"
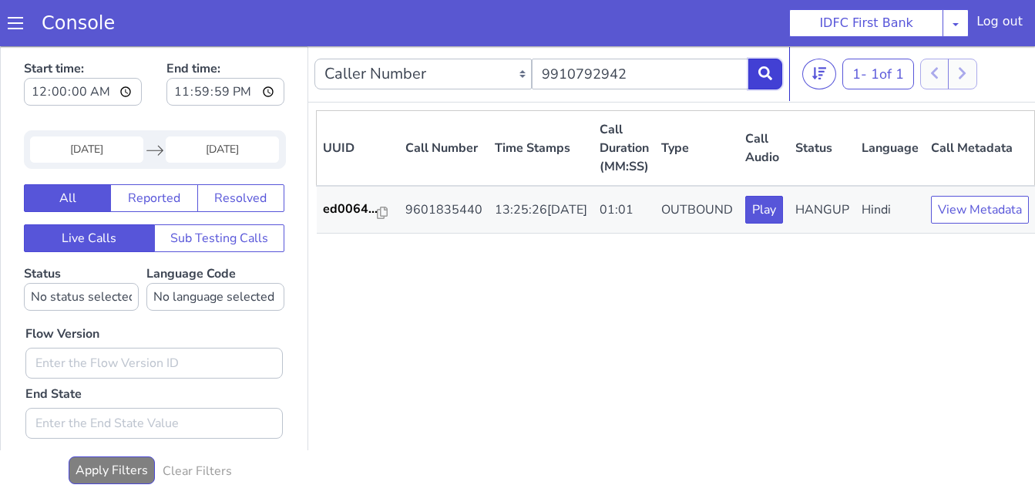
click at [767, 67] on icon at bounding box center [766, 73] width 14 height 14
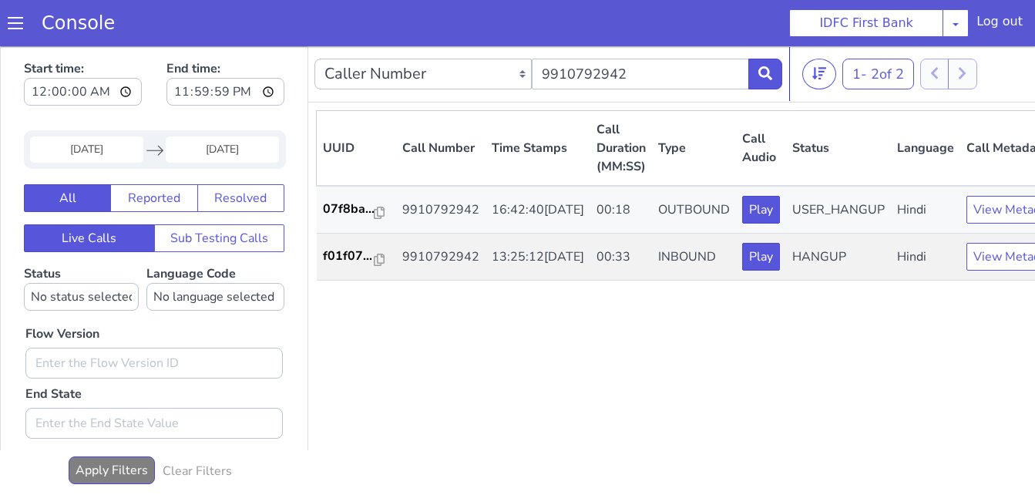
drag, startPoint x: 888, startPoint y: 420, endPoint x: 909, endPoint y: 343, distance: 79.9
click at [889, 412] on div "UUID Call Number Time Stamps Call Duration (MM:SS) Type Call Audio Status Langu…" at bounding box center [693, 301] width 755 height 382
click at [663, 68] on input "9910792942" at bounding box center [640, 74] width 217 height 31
paste input "676541269"
click at [767, 73] on icon at bounding box center [766, 73] width 14 height 14
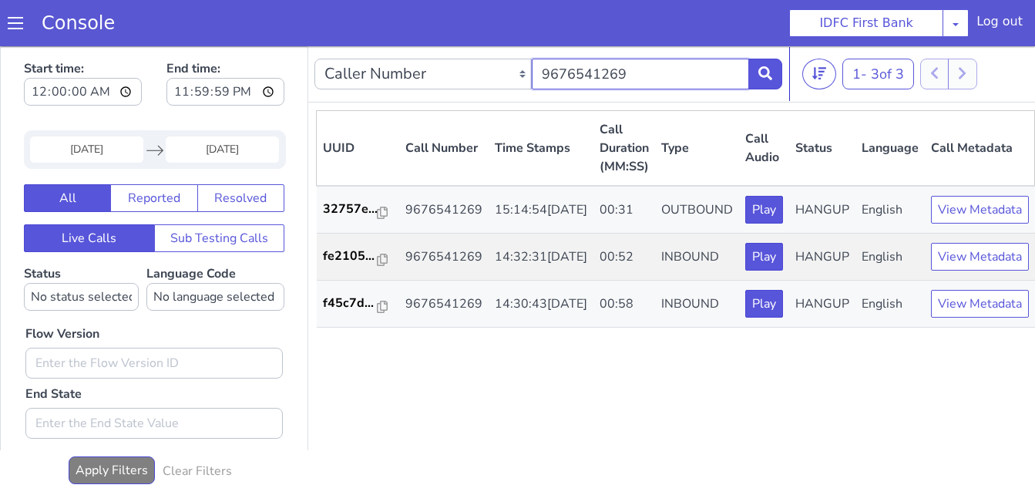
click at [652, 71] on input "9676541269" at bounding box center [640, 74] width 217 height 31
paste input "16729100"
click at [763, 76] on icon at bounding box center [766, 73] width 14 height 14
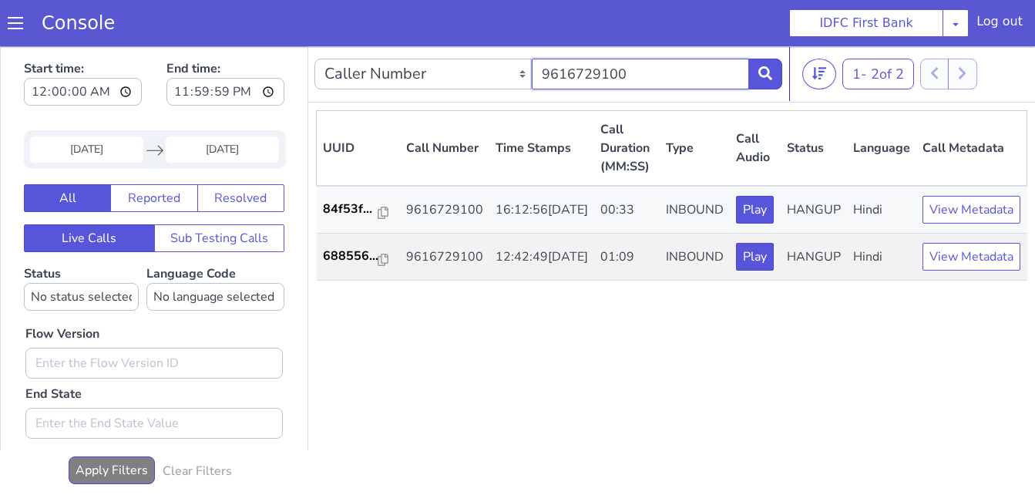
click at [641, 64] on input "9616729100" at bounding box center [640, 74] width 217 height 31
paste input "8624828655"
click at [765, 69] on icon at bounding box center [766, 73] width 14 height 14
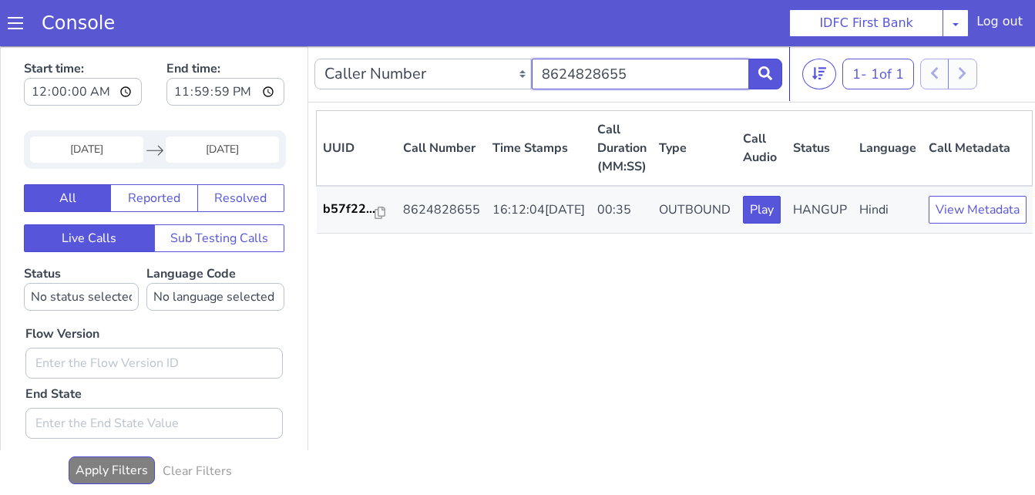
click at [632, 78] on input "8624828655" at bounding box center [640, 74] width 217 height 31
paste input "7016571022"
click at [758, 81] on button at bounding box center [766, 74] width 34 height 31
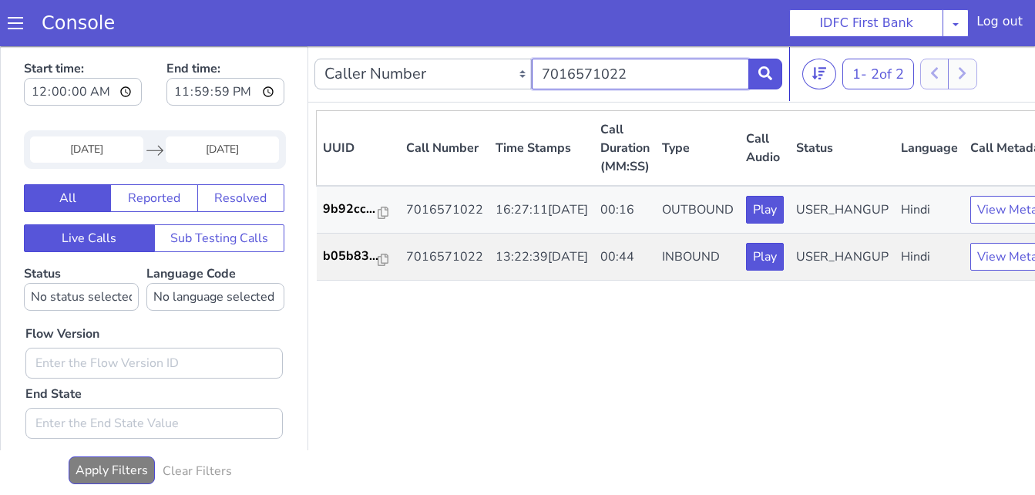
click at [615, 76] on input "7016571022" at bounding box center [640, 74] width 217 height 31
paste input "9464142473"
click at [773, 71] on icon at bounding box center [766, 73] width 14 height 14
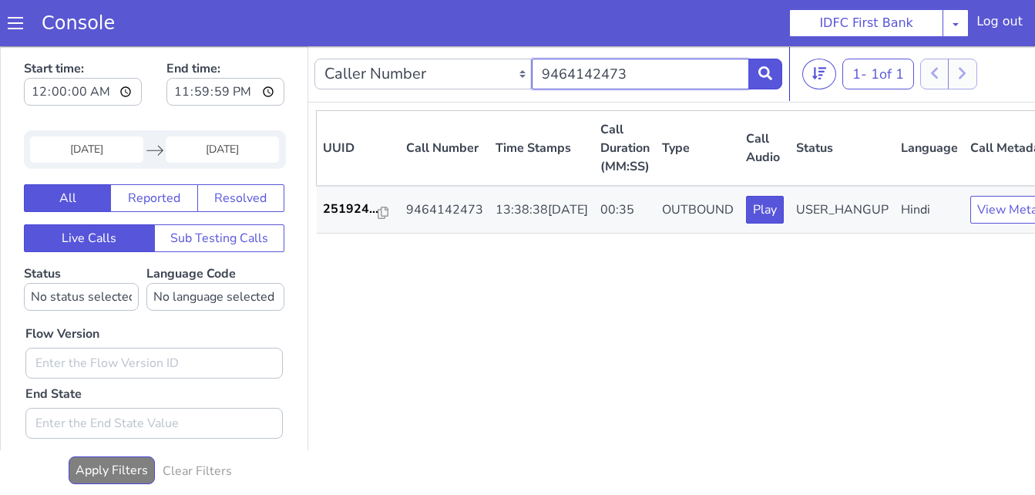
click at [602, 78] on input "9464142473" at bounding box center [640, 74] width 217 height 31
paste input "825039294"
click at [773, 74] on button at bounding box center [766, 74] width 34 height 31
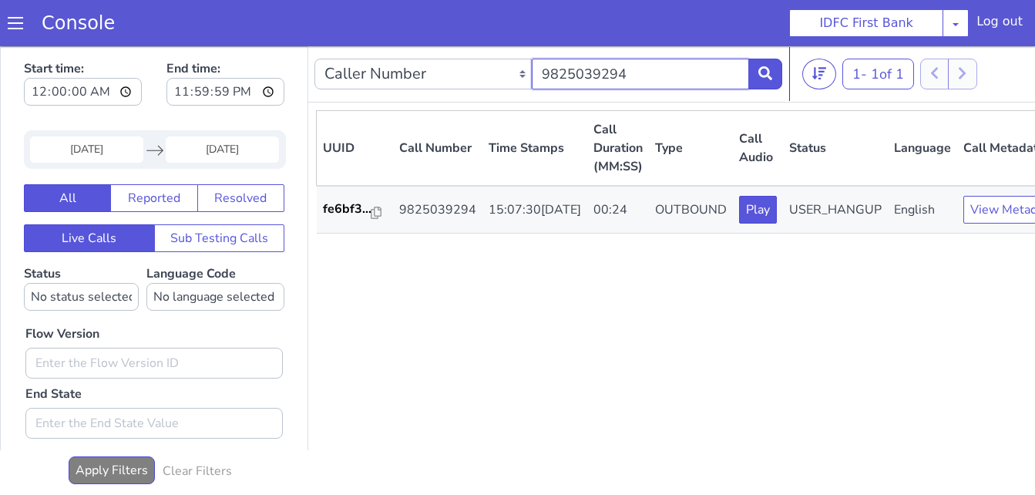
click at [652, 70] on input "9825039294" at bounding box center [640, 74] width 217 height 31
paste input "210802215"
click at [767, 74] on icon at bounding box center [766, 73] width 14 height 14
click at [653, 73] on input "9210802215" at bounding box center [640, 74] width 217 height 31
paste input "38306061"
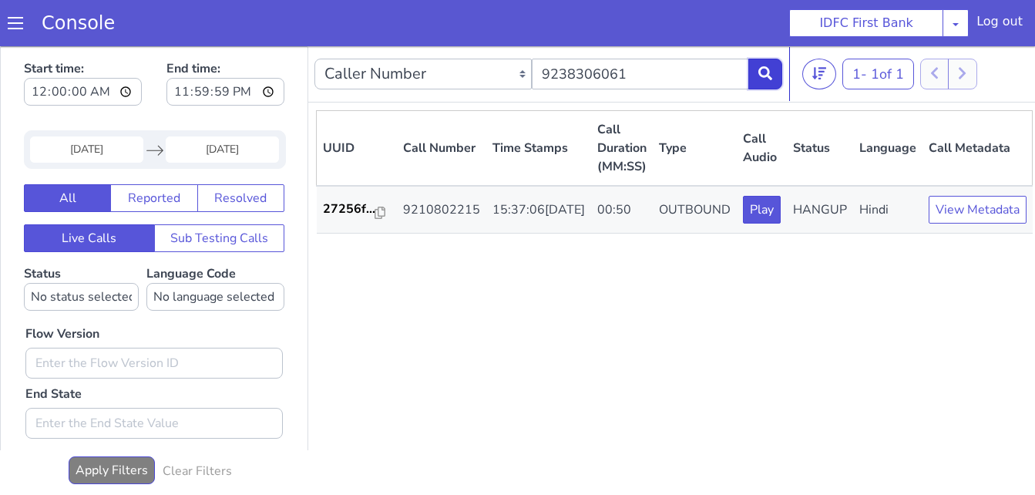
click at [768, 75] on icon at bounding box center [766, 73] width 14 height 14
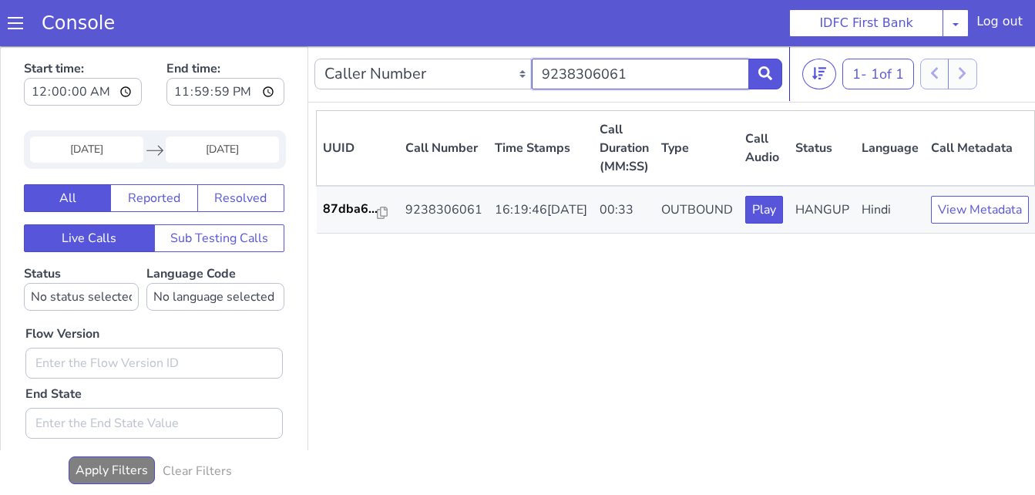
click at [642, 71] on input "9238306061" at bounding box center [640, 74] width 217 height 31
paste input "055073494"
click at [760, 72] on icon at bounding box center [766, 73] width 14 height 14
click at [651, 68] on input "9055073494" at bounding box center [640, 74] width 217 height 31
paste input "8123783850"
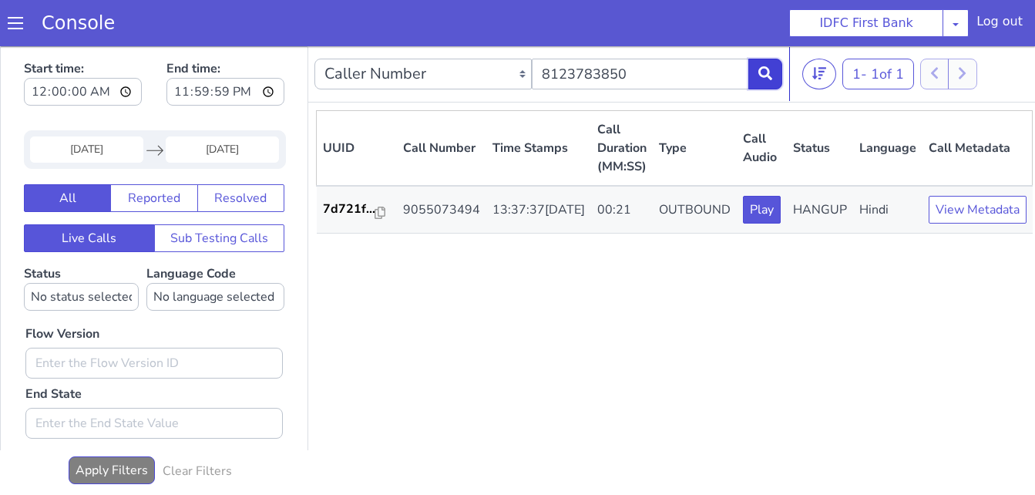
click at [758, 69] on button at bounding box center [766, 74] width 34 height 31
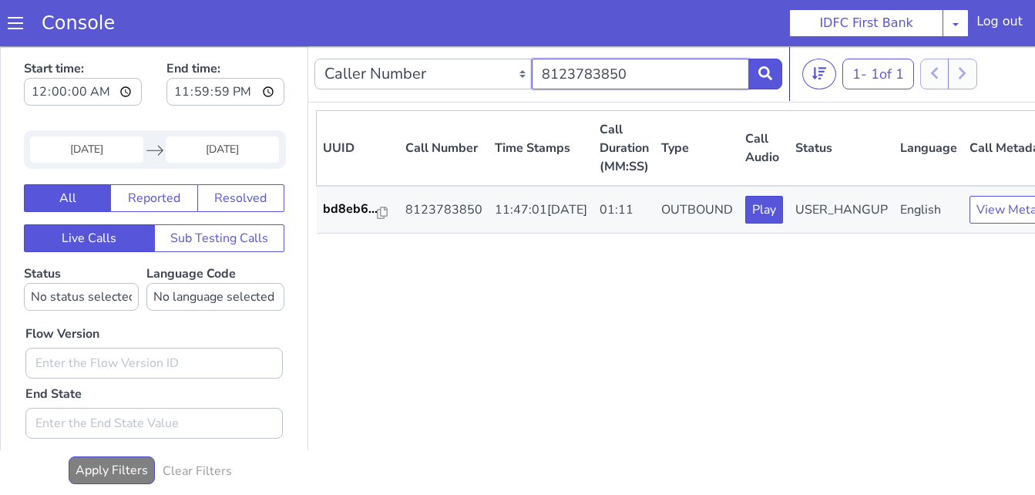
click at [639, 69] on input "8123783850" at bounding box center [640, 74] width 217 height 31
paste input "9676678589"
click at [758, 66] on button at bounding box center [766, 74] width 34 height 31
click at [619, 66] on input "9676678589" at bounding box center [640, 74] width 217 height 31
paste input "747369331"
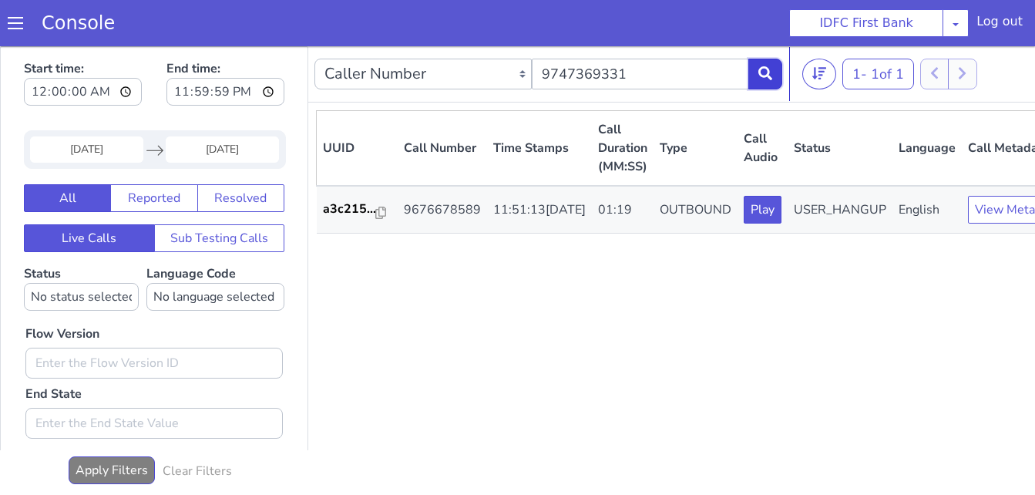
click at [774, 72] on button at bounding box center [766, 74] width 34 height 31
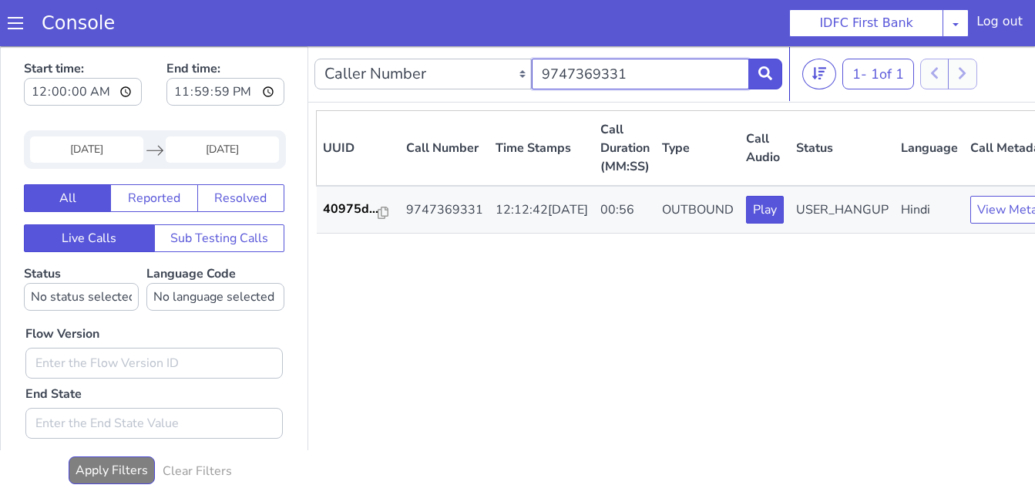
click at [657, 79] on input "9747369331" at bounding box center [640, 74] width 217 height 31
paste input "8329272804"
drag, startPoint x: 757, startPoint y: 72, endPoint x: 745, endPoint y: 79, distance: 13.8
click at [757, 73] on button at bounding box center [766, 74] width 34 height 31
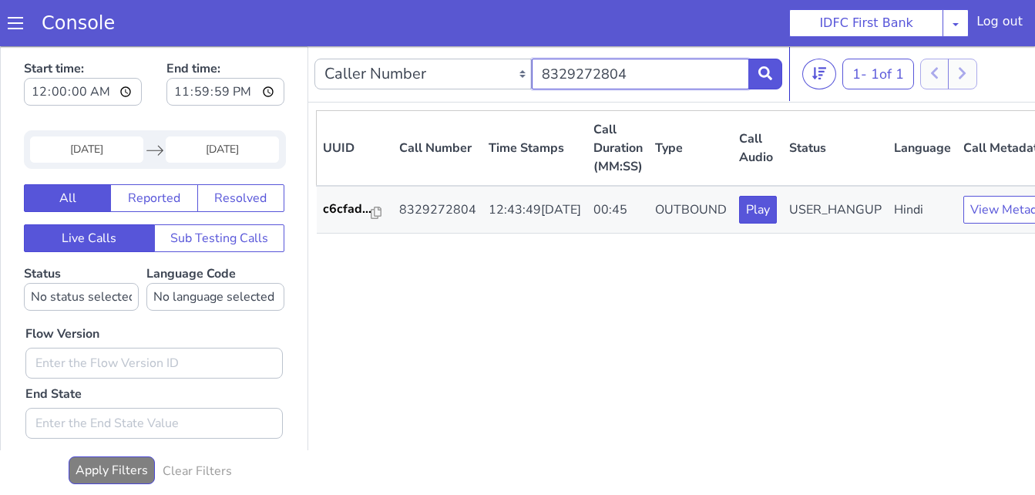
click at [633, 71] on input "8329272804" at bounding box center [640, 74] width 217 height 31
paste input "7009002256"
click at [756, 73] on button at bounding box center [766, 74] width 34 height 31
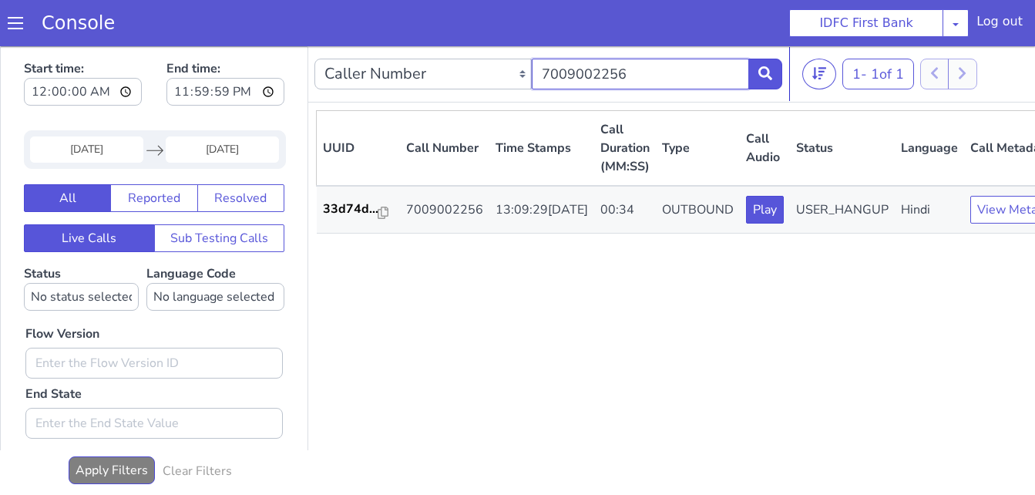
click at [617, 77] on input "7009002256" at bounding box center [640, 74] width 217 height 31
paste input "9879800092"
click at [768, 79] on icon at bounding box center [766, 73] width 14 height 14
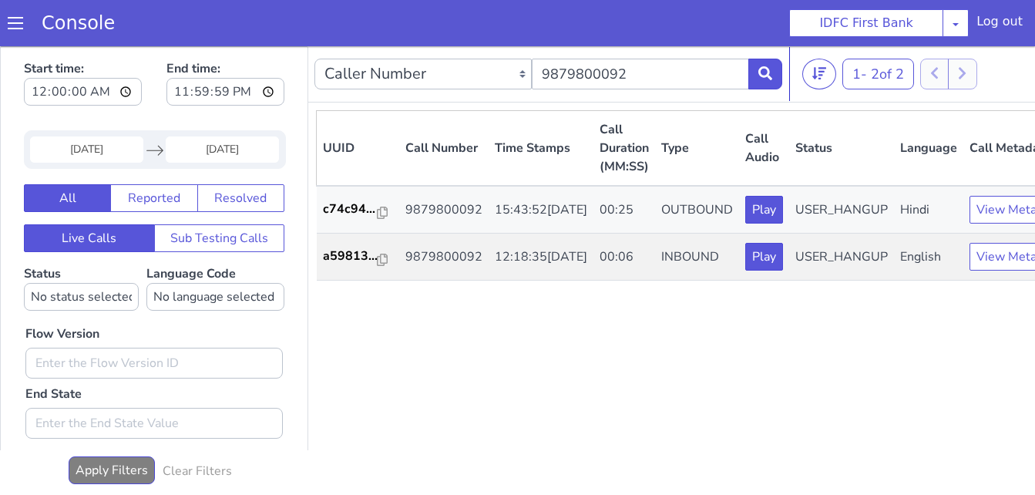
drag, startPoint x: 959, startPoint y: 225, endPoint x: 709, endPoint y: 406, distance: 309.2
click at [709, 406] on div "UUID Call Number Time Stamps Call Duration (MM:SS) Type Call Audio Status Langu…" at bounding box center [695, 301] width 758 height 382
click at [641, 62] on input "9879800092" at bounding box center [640, 74] width 217 height 31
paste input "953641861"
click at [765, 81] on button at bounding box center [766, 74] width 34 height 31
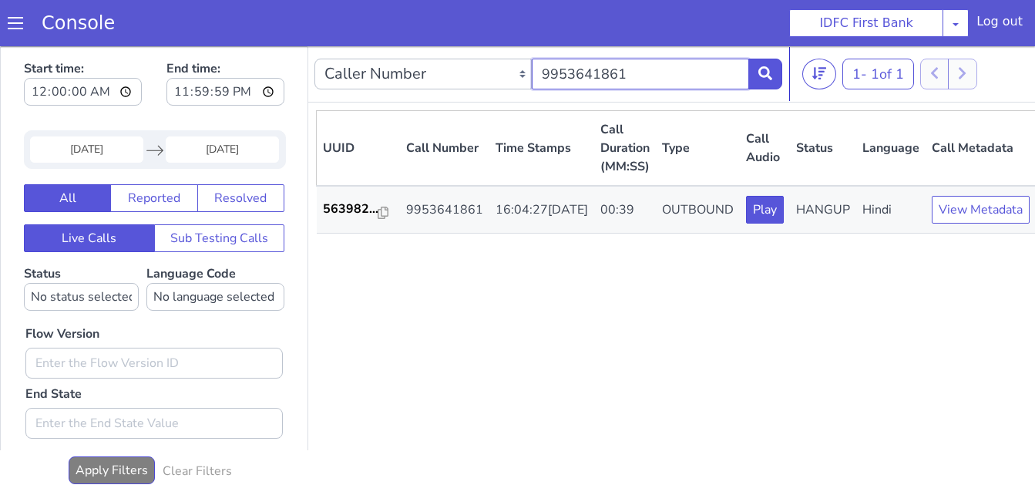
click at [624, 70] on input "9953641861" at bounding box center [640, 74] width 217 height 31
paste input "8448237603"
click at [770, 74] on icon at bounding box center [766, 73] width 14 height 14
click at [651, 68] on input "8448237603" at bounding box center [640, 74] width 217 height 31
paste input "7439365601"
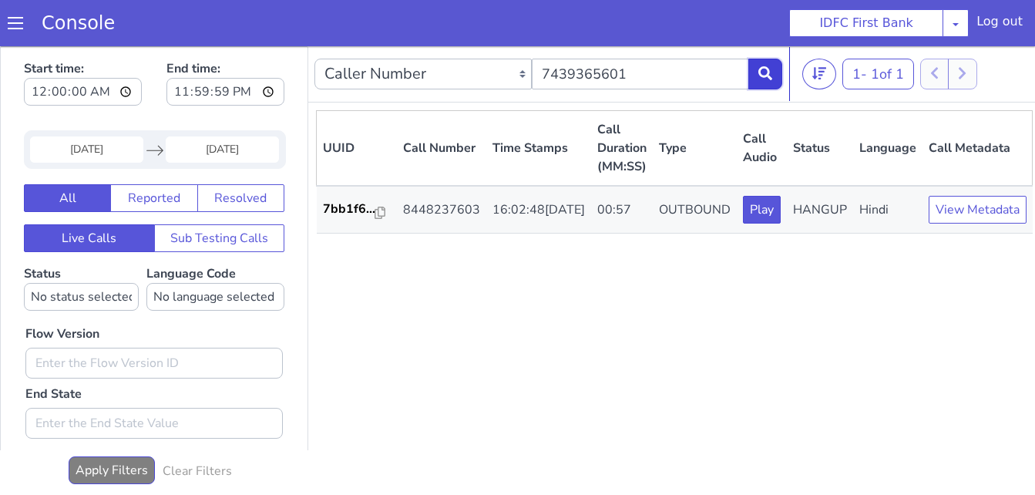
click at [759, 80] on icon at bounding box center [766, 73] width 14 height 14
click at [659, 69] on input "7439365601" at bounding box center [640, 74] width 217 height 31
paste input "8935969765"
click at [754, 71] on button at bounding box center [766, 74] width 34 height 31
click at [683, 79] on input "8935969765" at bounding box center [640, 74] width 217 height 31
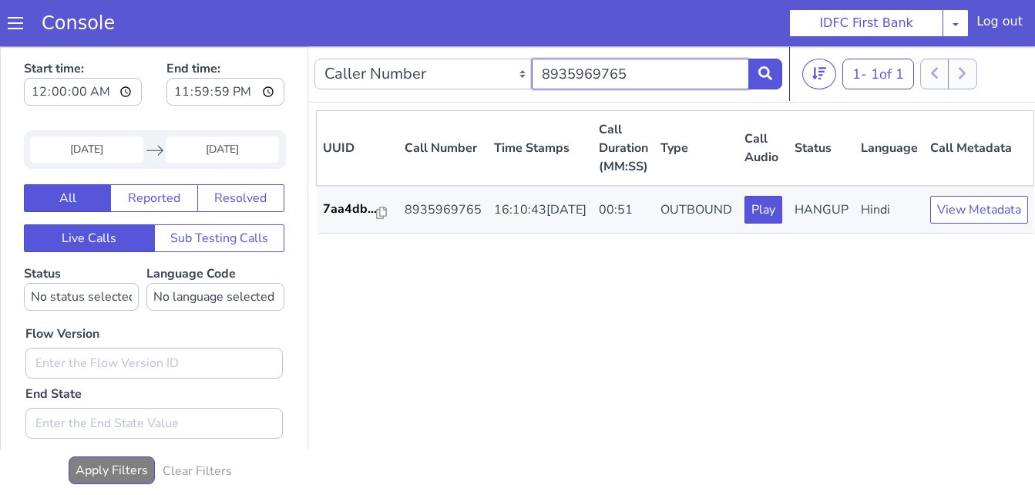
paste input "7032986701"
click at [773, 81] on button at bounding box center [766, 74] width 34 height 31
click at [628, 76] on input "7032986701" at bounding box center [640, 74] width 217 height 31
paste input "9085206877"
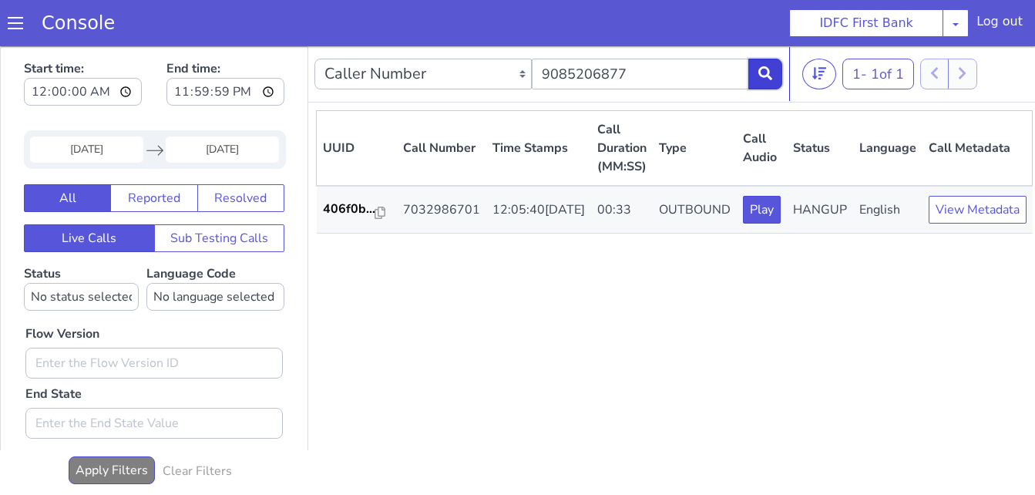
click at [770, 74] on icon at bounding box center [766, 73] width 14 height 14
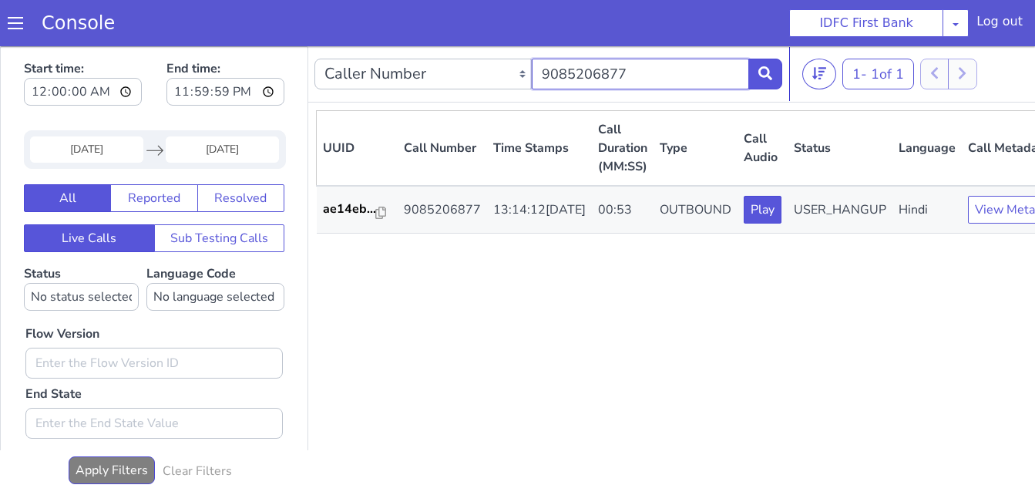
click at [648, 76] on input "9085206877" at bounding box center [640, 74] width 217 height 31
paste input "990579982"
click at [759, 76] on icon at bounding box center [766, 73] width 14 height 14
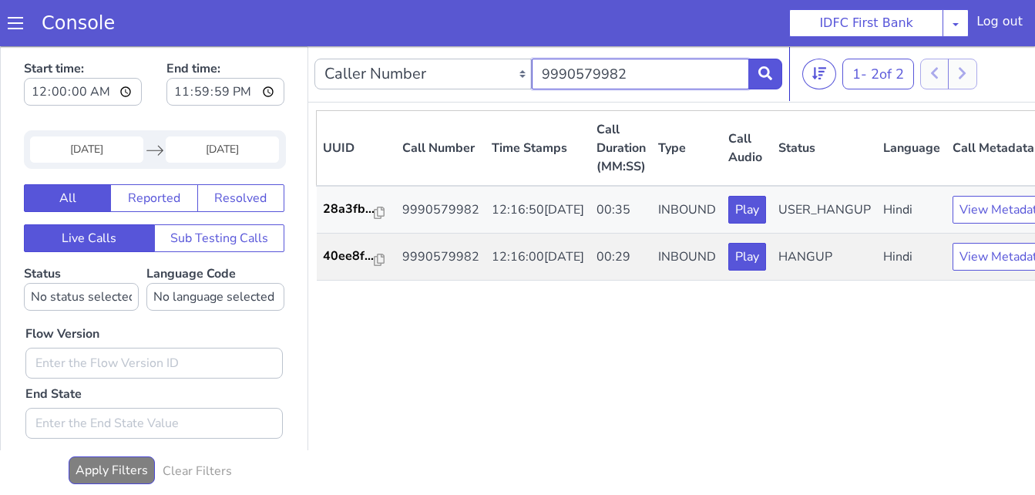
click at [618, 73] on input "9990579982" at bounding box center [640, 74] width 217 height 31
paste input "7200933283"
click at [779, 74] on button at bounding box center [766, 74] width 34 height 31
click at [666, 67] on input "7200933283" at bounding box center [640, 74] width 217 height 31
paste input "9940442019"
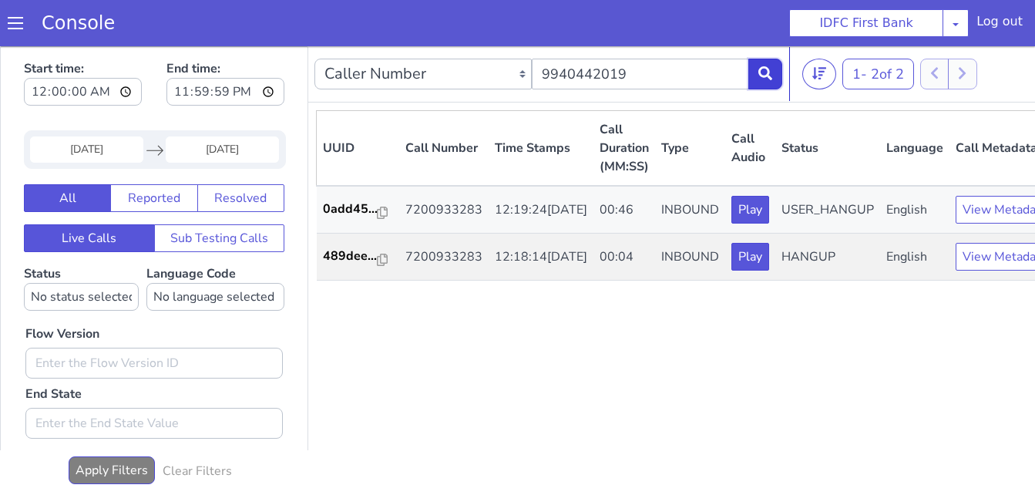
click at [765, 74] on icon at bounding box center [766, 73] width 14 height 14
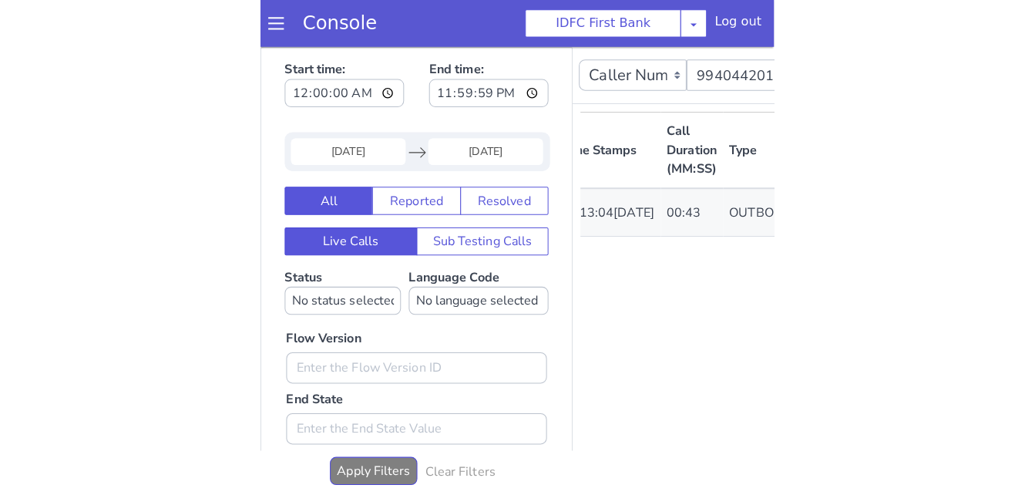
scroll to position [0, 228]
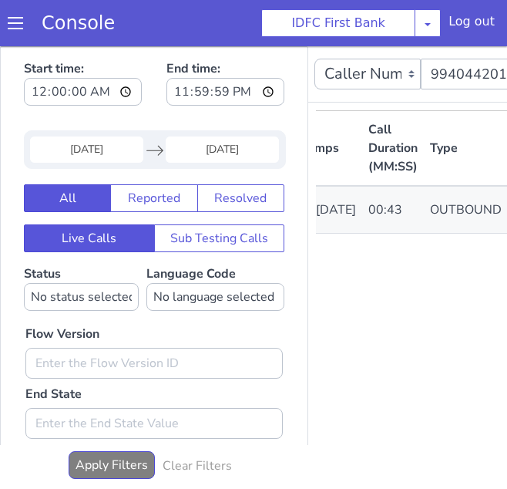
drag, startPoint x: 431, startPoint y: 476, endPoint x: 518, endPoint y: 515, distance: 95.3
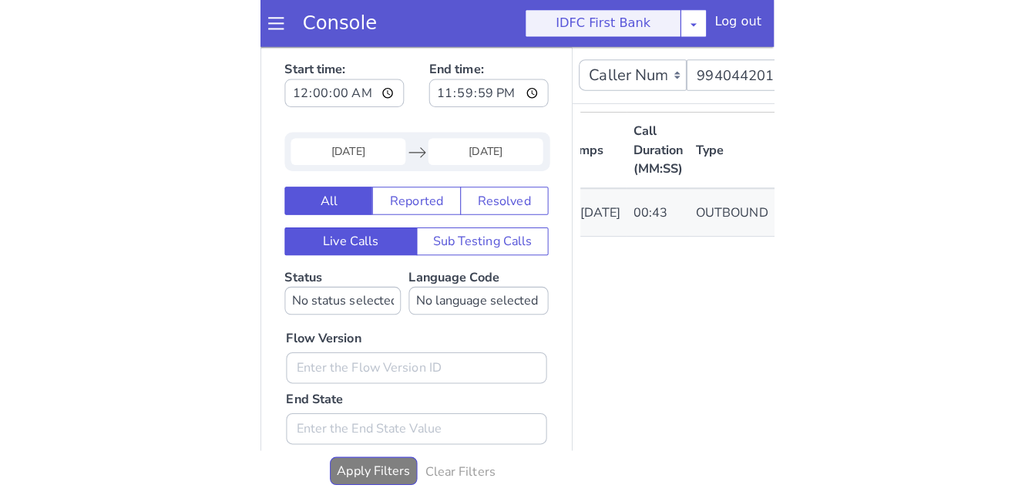
scroll to position [0, 0]
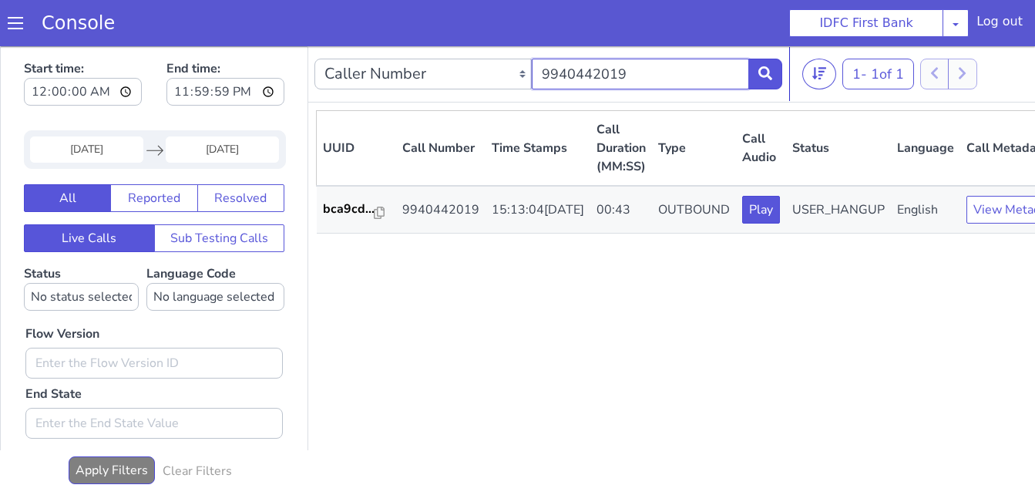
click at [702, 75] on input "9940442019" at bounding box center [640, 74] width 217 height 31
paste input "1617256"
click at [766, 75] on icon at bounding box center [766, 73] width 14 height 14
click at [635, 74] on input "9941617256" at bounding box center [640, 74] width 217 height 31
paste input "8148555338"
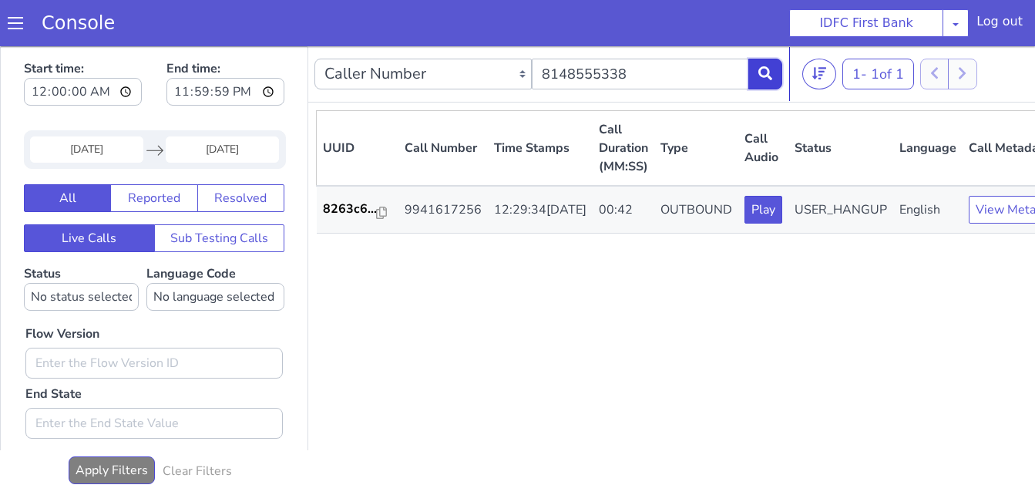
click at [766, 72] on icon at bounding box center [766, 73] width 14 height 14
click at [682, 67] on input "8148555338" at bounding box center [640, 74] width 217 height 31
paste input "9843374606"
click at [761, 73] on icon at bounding box center [766, 73] width 14 height 14
click at [641, 79] on input "9843374606" at bounding box center [640, 74] width 217 height 31
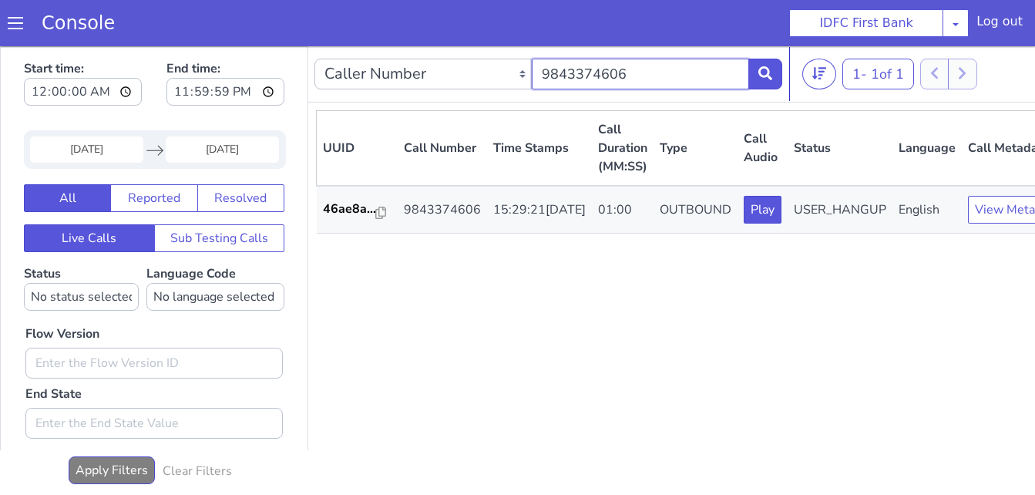
paste input "8904559054"
click at [762, 67] on icon at bounding box center [766, 73] width 14 height 14
click at [646, 75] on input "8904559054" at bounding box center [640, 74] width 217 height 31
paste input "050541143"
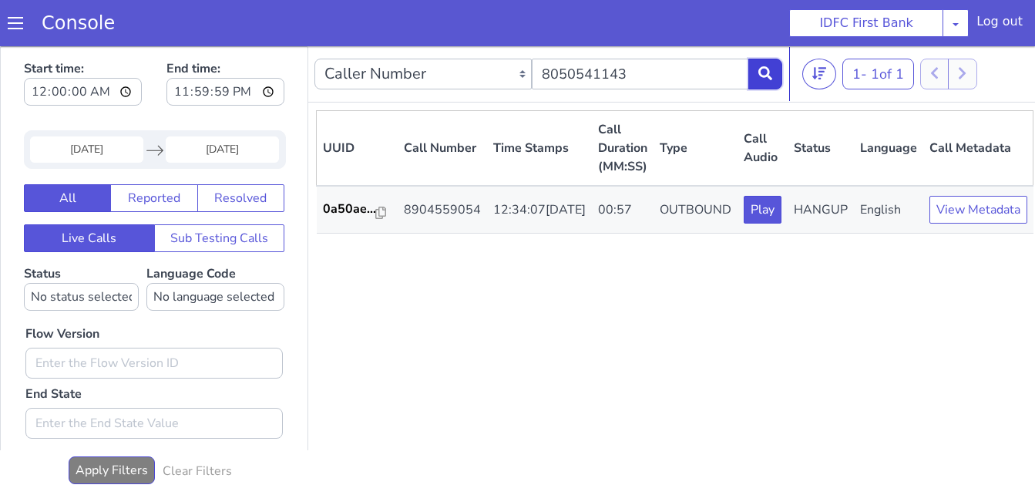
click at [767, 63] on button at bounding box center [766, 74] width 34 height 31
click at [646, 83] on input "8050541143" at bounding box center [640, 74] width 217 height 31
paste input "9884496011"
click at [766, 82] on button at bounding box center [766, 74] width 34 height 31
click at [669, 82] on input "9884496011" at bounding box center [640, 74] width 217 height 31
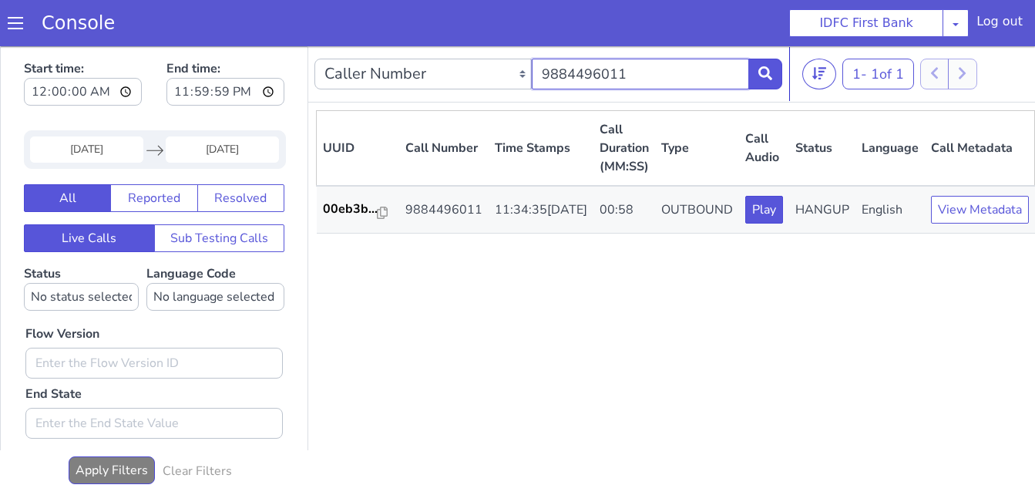
paste input "354728177"
click at [741, 70] on input "9354728177" at bounding box center [640, 74] width 217 height 31
click at [759, 75] on icon at bounding box center [766, 73] width 14 height 14
click at [678, 73] on input "9354728177" at bounding box center [640, 74] width 217 height 31
paste input "964667280"
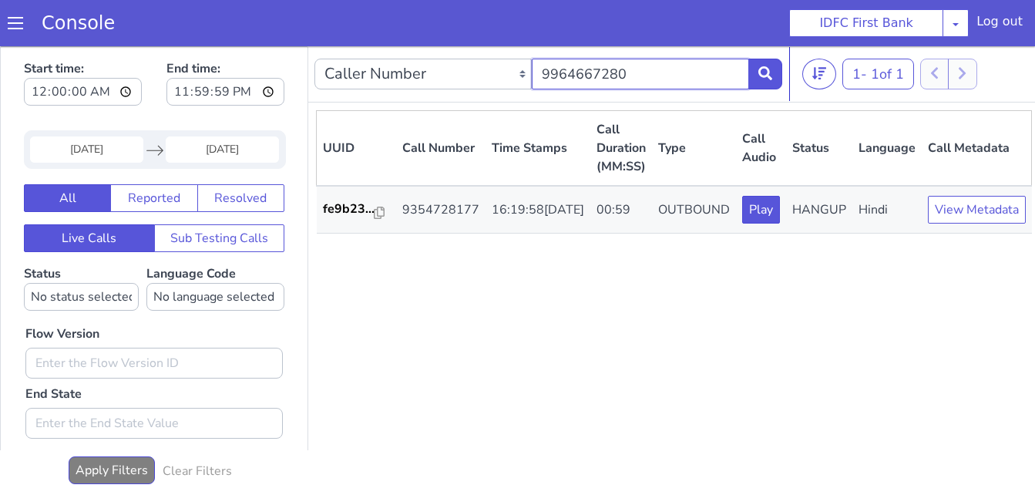
click at [745, 71] on input "9964667280" at bounding box center [640, 74] width 217 height 31
click at [753, 71] on button at bounding box center [766, 74] width 34 height 31
click at [624, 84] on input "9964667280" at bounding box center [640, 74] width 217 height 31
paste input "848099141"
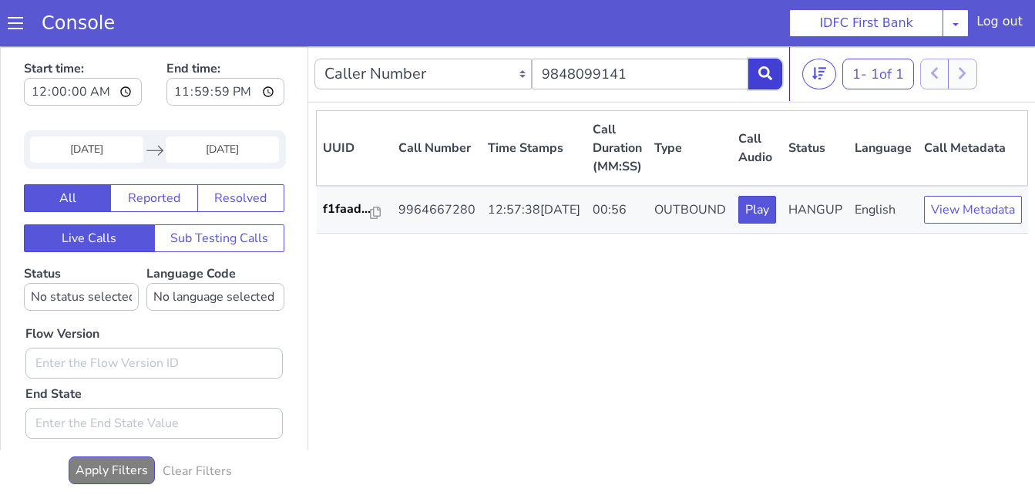
click at [769, 75] on icon at bounding box center [766, 73] width 14 height 14
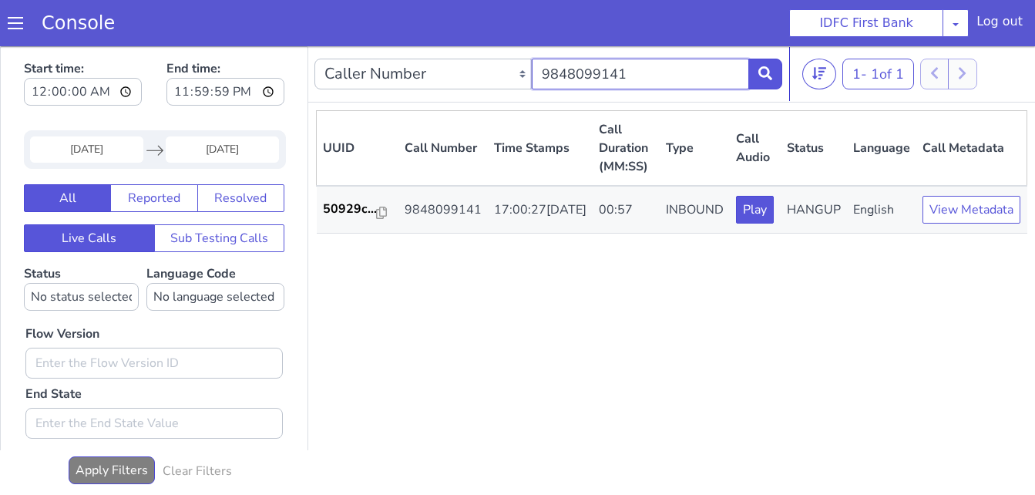
click at [634, 75] on input "9848099141" at bounding box center [640, 74] width 217 height 31
paste input "85366062"
click at [768, 76] on icon at bounding box center [766, 73] width 14 height 14
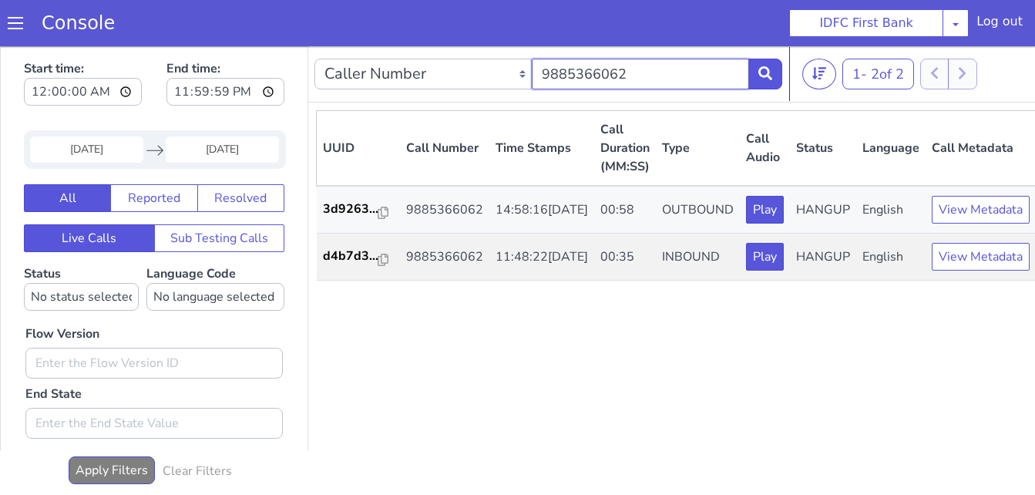
click at [657, 75] on input "9885366062" at bounding box center [640, 74] width 217 height 31
paste input "94743011"
click at [763, 72] on icon at bounding box center [766, 73] width 14 height 14
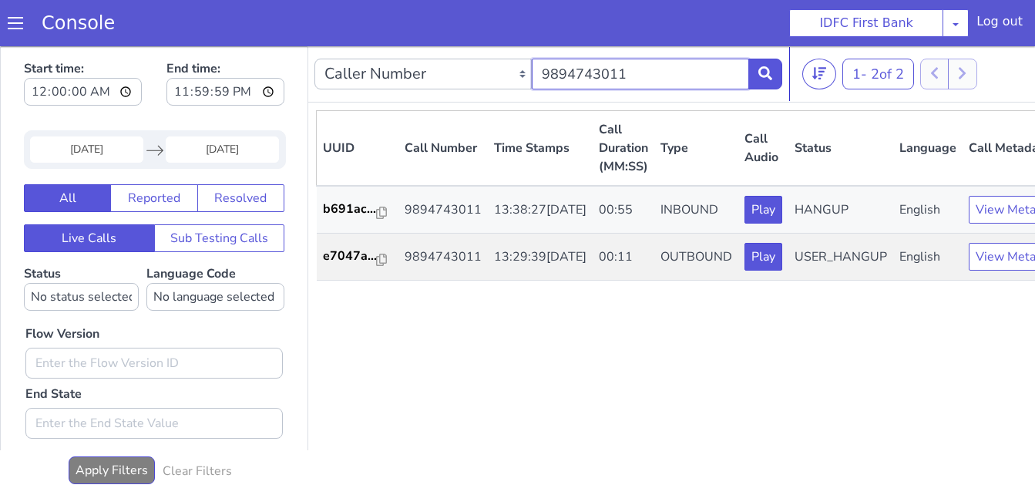
click at [634, 68] on input "9894743011" at bounding box center [640, 74] width 217 height 31
paste input "80737902"
click at [761, 76] on icon at bounding box center [766, 73] width 14 height 14
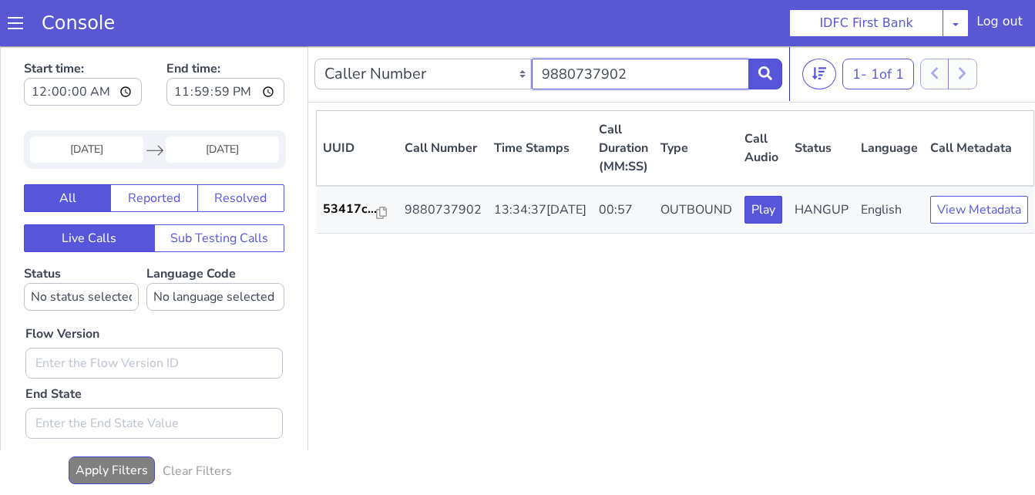
click at [662, 73] on input "9880737902" at bounding box center [640, 74] width 217 height 31
paste input "8791535857"
click at [767, 67] on icon at bounding box center [766, 73] width 14 height 14
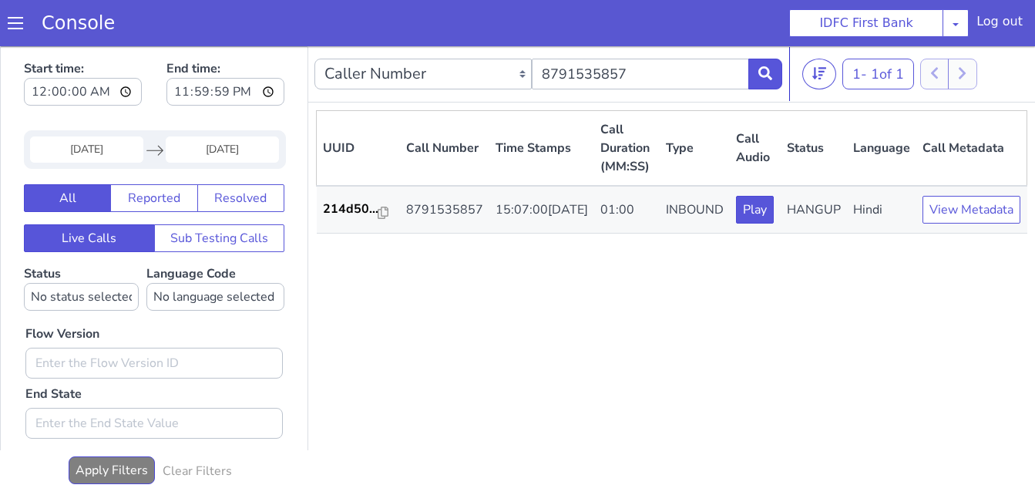
click at [675, 46] on nav "Caller Number Call UUID Custom Parameter 8791535857 1 - 1 of 1 20 50 100" at bounding box center [671, 74] width 727 height 56
click at [659, 62] on input "8791535857" at bounding box center [640, 74] width 217 height 31
paste input "999956158"
click at [758, 72] on button at bounding box center [766, 74] width 34 height 31
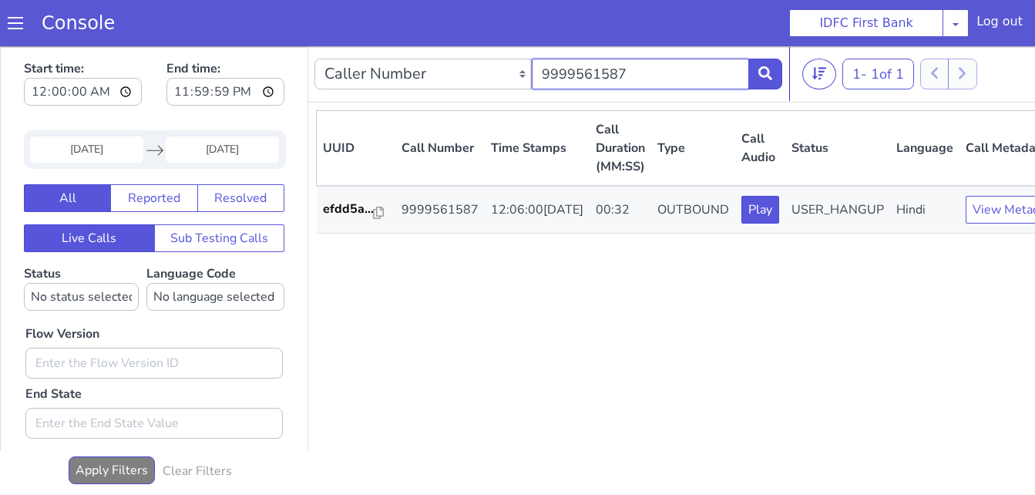
click at [664, 78] on input "9999561587" at bounding box center [640, 74] width 217 height 31
paste input "8743025012"
click at [775, 77] on button at bounding box center [766, 74] width 34 height 31
click at [686, 66] on input "8743025012" at bounding box center [640, 74] width 217 height 31
paste input "9962577253"
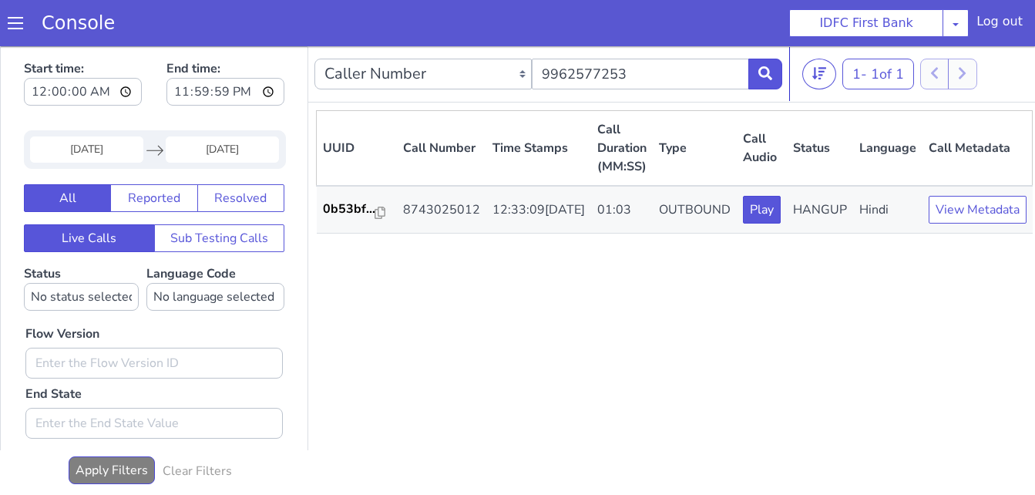
click at [648, 56] on div "Caller Number Call UUID Custom Parameter 9962577253" at bounding box center [549, 73] width 468 height 43
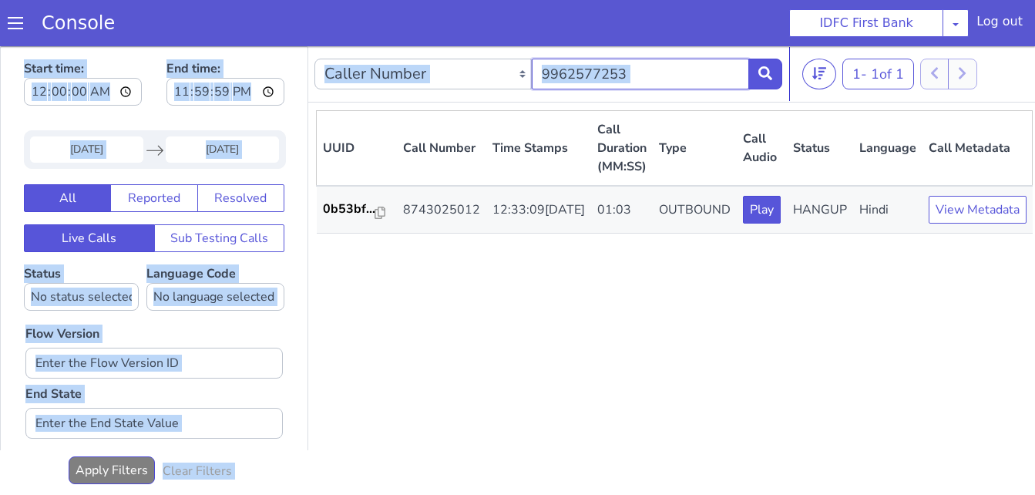
click at [670, 75] on input "9962577253" at bounding box center [640, 74] width 217 height 31
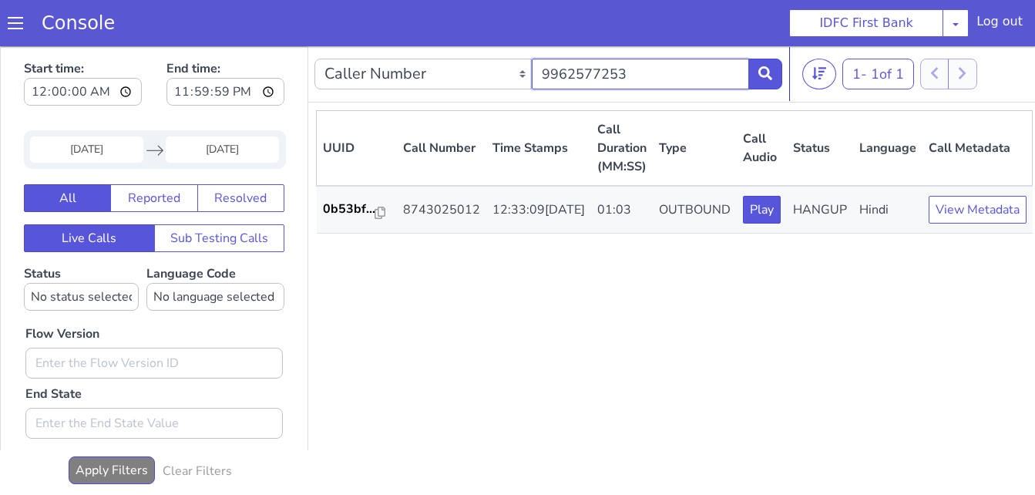
paste input "7092095592"
click at [771, 77] on icon at bounding box center [766, 73] width 14 height 14
click at [645, 81] on input "7092095592" at bounding box center [640, 74] width 217 height 31
paste input "9437548790"
click at [763, 80] on icon at bounding box center [766, 73] width 14 height 14
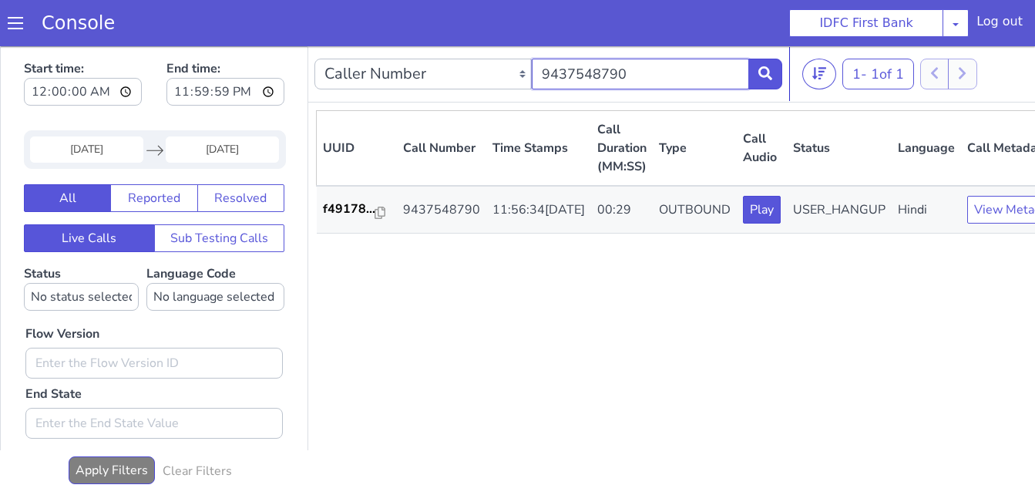
click at [647, 81] on input "9437548790" at bounding box center [640, 74] width 217 height 31
paste input "182478123"
click at [768, 77] on icon at bounding box center [766, 73] width 14 height 14
click at [695, 76] on input "9182478123" at bounding box center [640, 74] width 217 height 31
paste input "007687500"
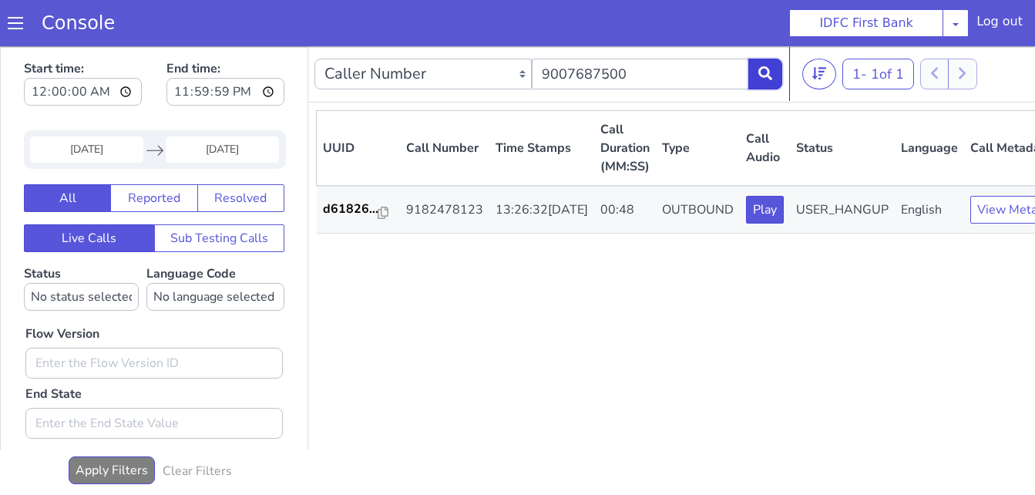
click at [773, 82] on button at bounding box center [766, 74] width 34 height 31
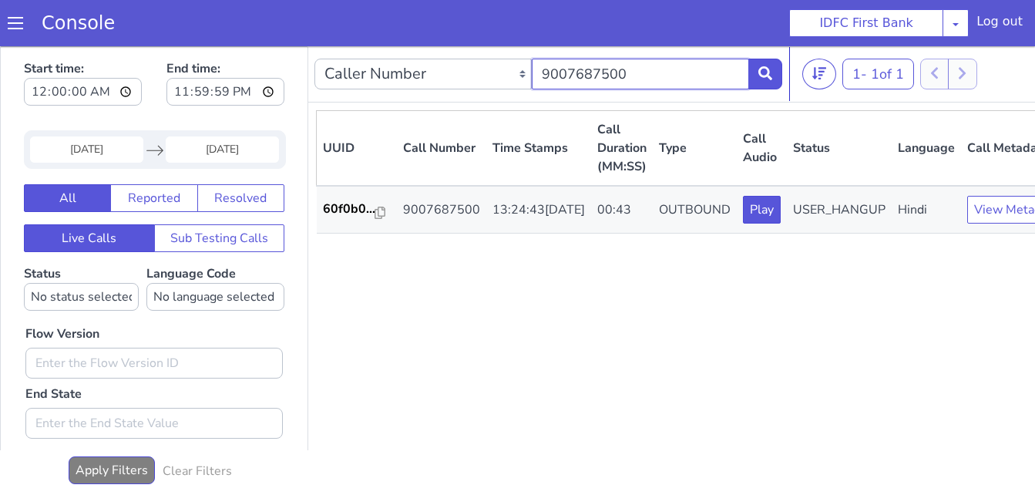
click at [669, 71] on input "9007687500" at bounding box center [640, 74] width 217 height 31
paste input "940098946"
click at [773, 74] on icon at bounding box center [766, 73] width 14 height 14
click at [663, 82] on input "9940098946" at bounding box center [640, 74] width 217 height 31
paste input "699187324"
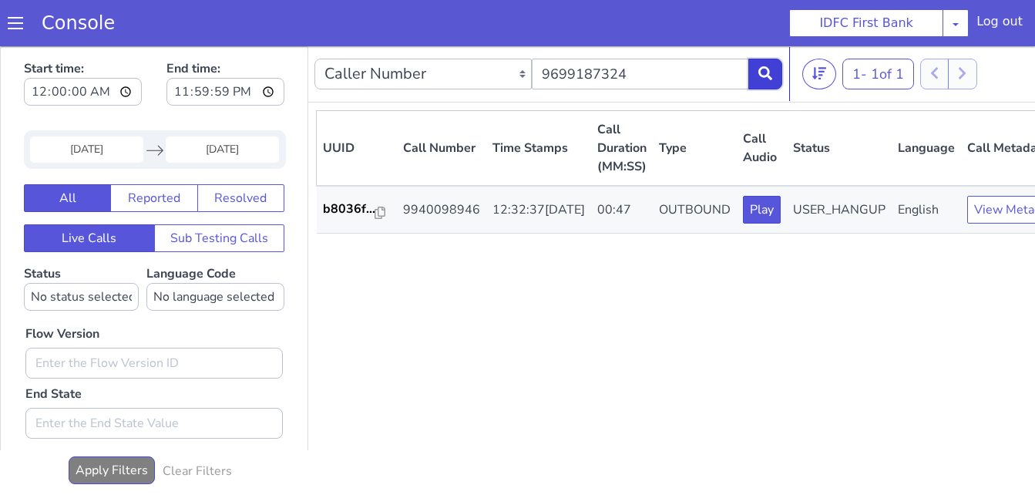
click at [770, 68] on icon at bounding box center [766, 73] width 14 height 14
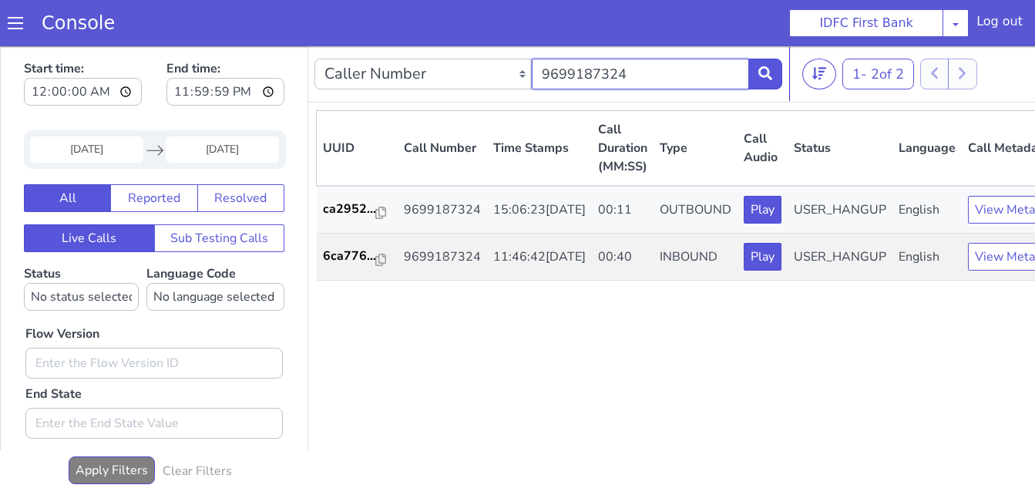
click at [622, 77] on input "9699187324" at bounding box center [640, 74] width 217 height 31
paste input "44400078"
click at [776, 77] on button at bounding box center [766, 74] width 34 height 31
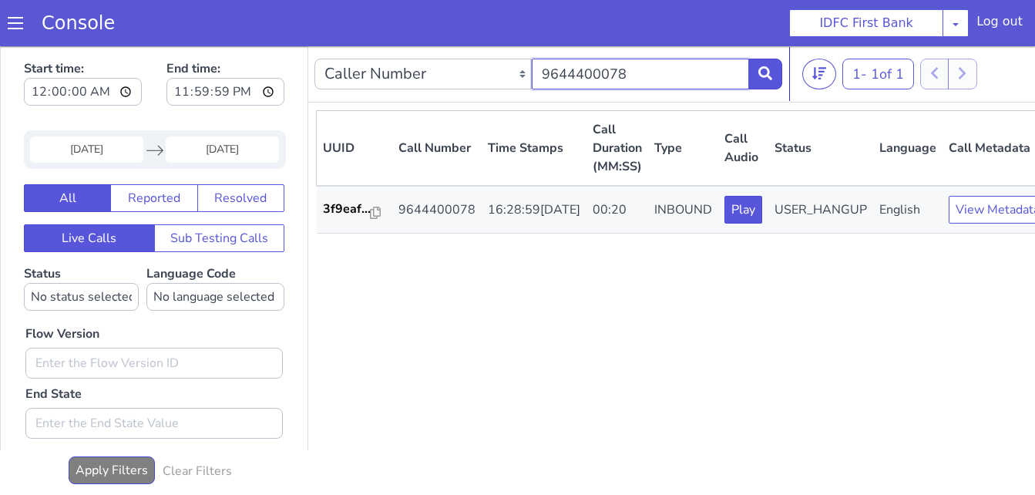
click at [617, 86] on input "9644400078" at bounding box center [640, 74] width 217 height 31
paste
click at [753, 69] on button at bounding box center [766, 74] width 34 height 31
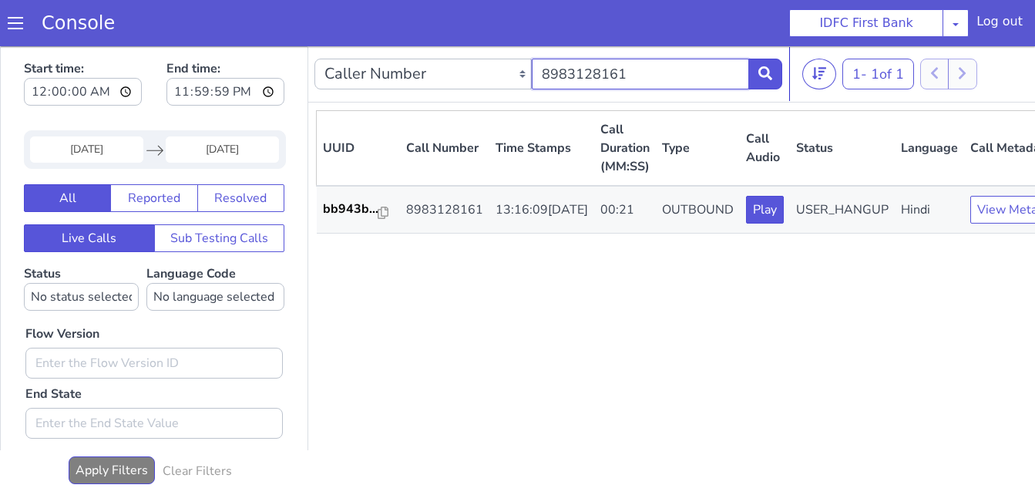
click at [673, 79] on input "8983128161" at bounding box center [640, 74] width 217 height 31
click at [773, 71] on icon at bounding box center [766, 73] width 14 height 14
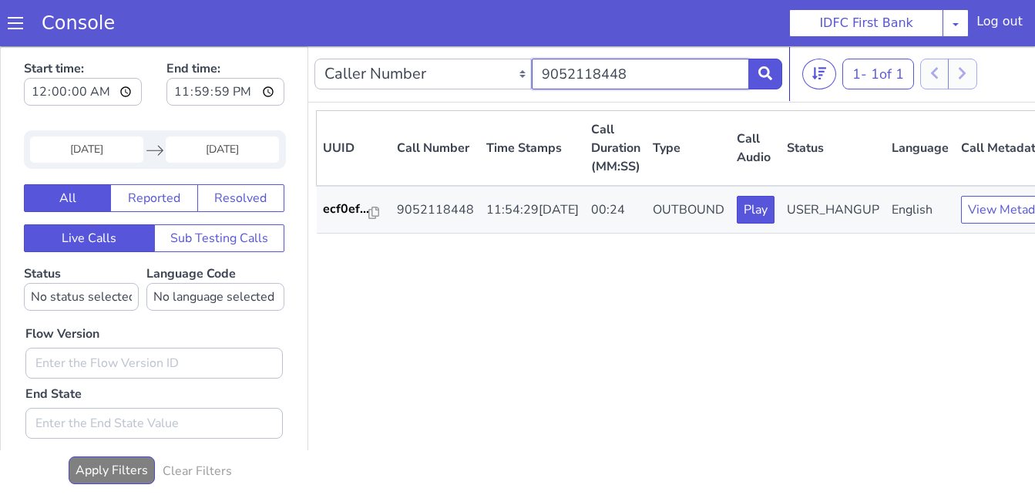
click at [630, 76] on input "9052118448" at bounding box center [640, 74] width 217 height 31
click at [751, 75] on button at bounding box center [766, 74] width 34 height 31
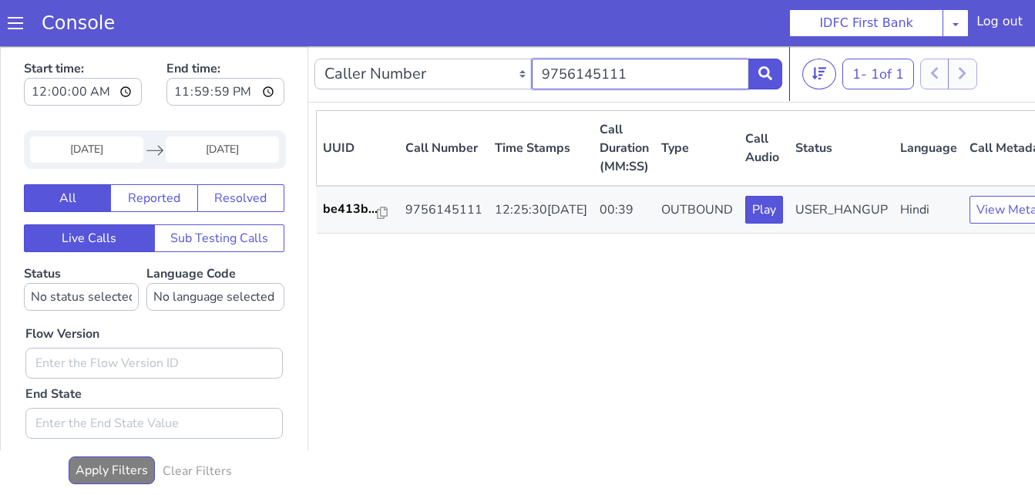
click at [648, 79] on input "9756145111" at bounding box center [640, 74] width 217 height 31
click at [760, 72] on icon at bounding box center [766, 73] width 14 height 14
click at [607, 79] on input "9257177727" at bounding box center [640, 74] width 217 height 31
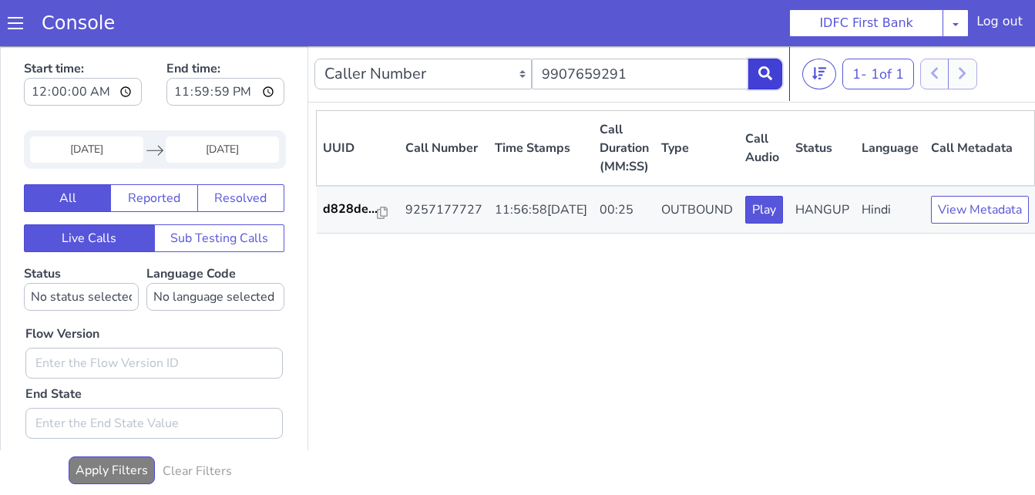
click at [768, 78] on icon at bounding box center [766, 73] width 14 height 14
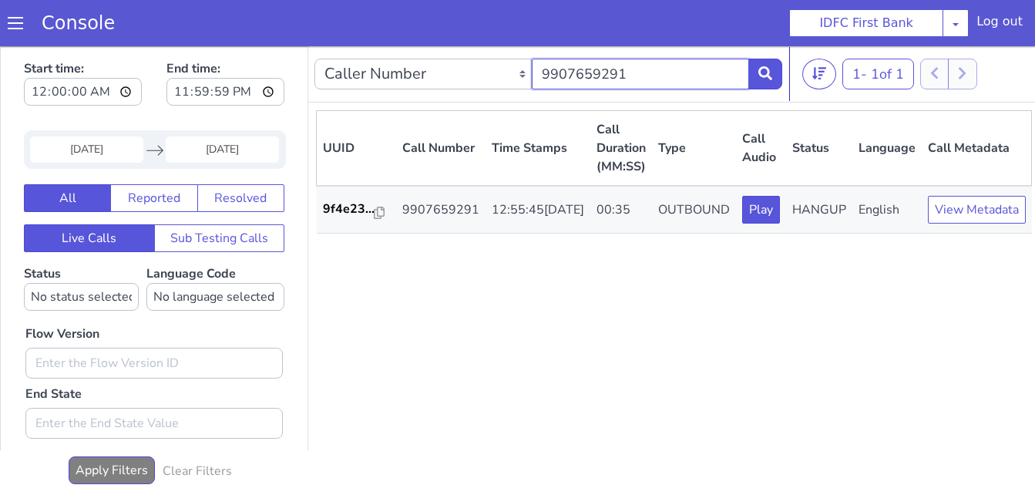
click at [614, 76] on input "9907659291" at bounding box center [640, 74] width 217 height 31
click at [773, 76] on button at bounding box center [766, 74] width 34 height 31
click at [642, 84] on input "9087820849" at bounding box center [640, 74] width 217 height 31
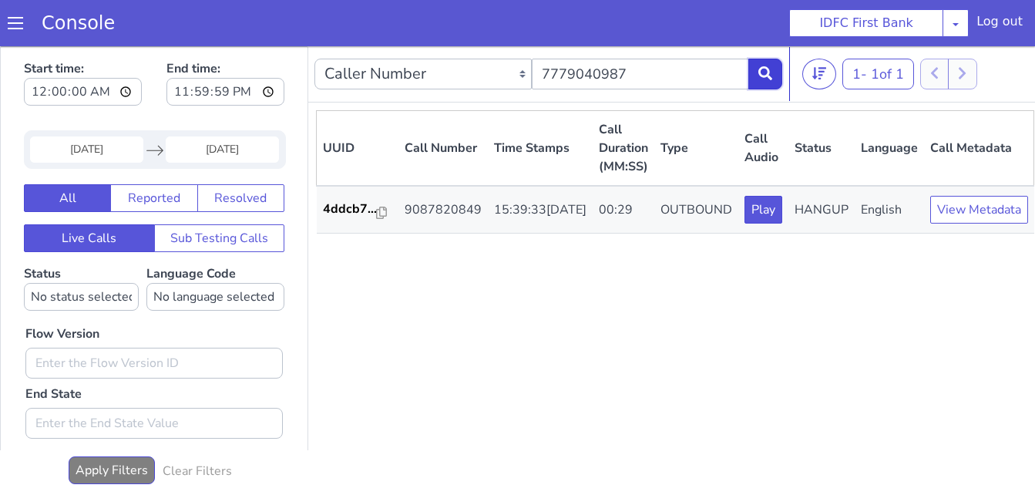
click at [762, 78] on icon at bounding box center [766, 73] width 14 height 14
click at [645, 81] on input "7779040987" at bounding box center [640, 74] width 217 height 31
click at [763, 79] on icon at bounding box center [766, 73] width 14 height 14
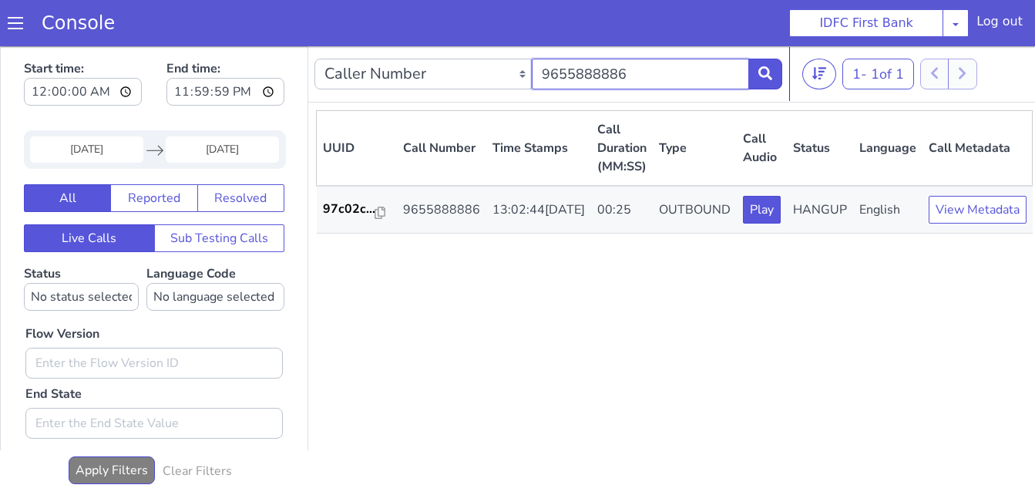
click at [666, 78] on input "9655888886" at bounding box center [640, 74] width 217 height 31
click at [764, 80] on icon at bounding box center [766, 73] width 14 height 14
click at [675, 69] on input "9826271999" at bounding box center [640, 74] width 217 height 31
click at [745, 74] on input "9319311543" at bounding box center [640, 74] width 217 height 31
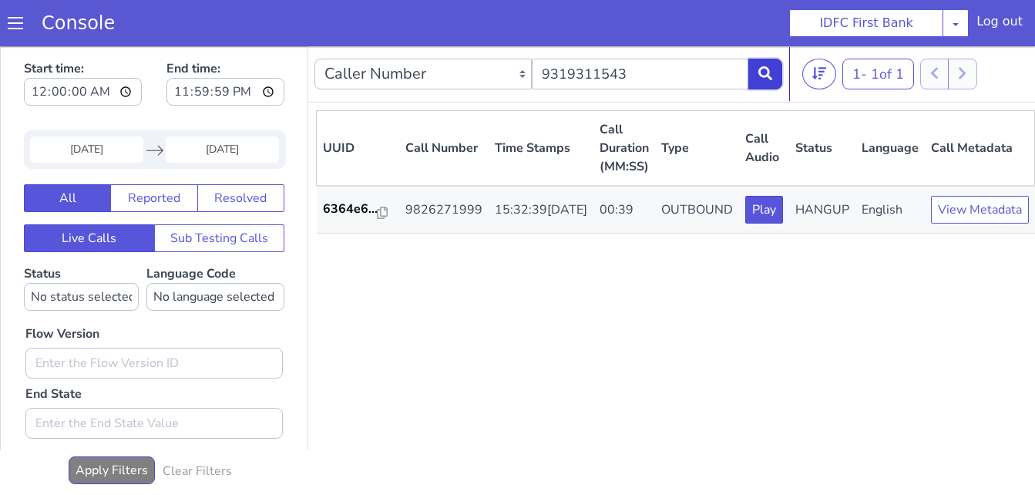
click at [759, 71] on icon at bounding box center [766, 73] width 14 height 14
click at [643, 45] on section "Console IDFC First Bank IDFC First Bank Log out" at bounding box center [517, 23] width 1035 height 46
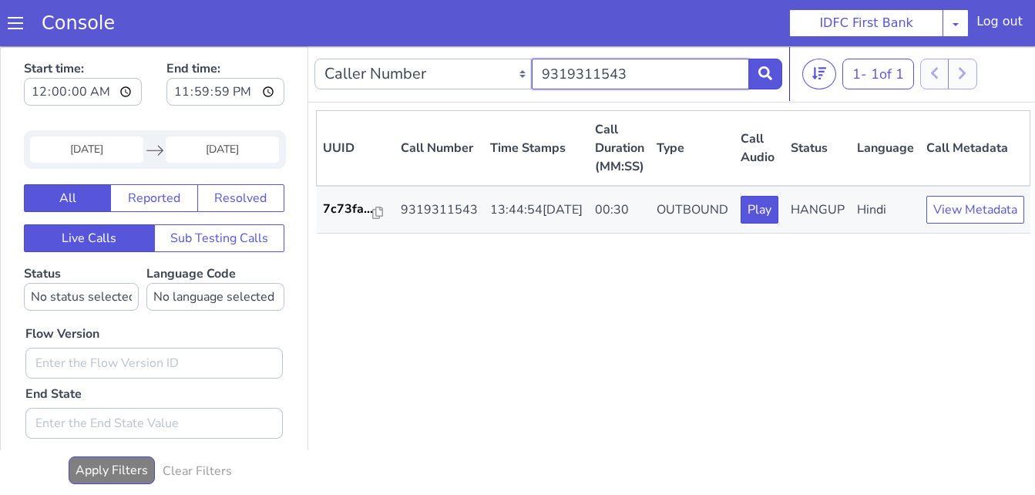
click at [640, 72] on input "9319311543" at bounding box center [640, 74] width 217 height 31
click at [760, 73] on icon at bounding box center [766, 73] width 14 height 14
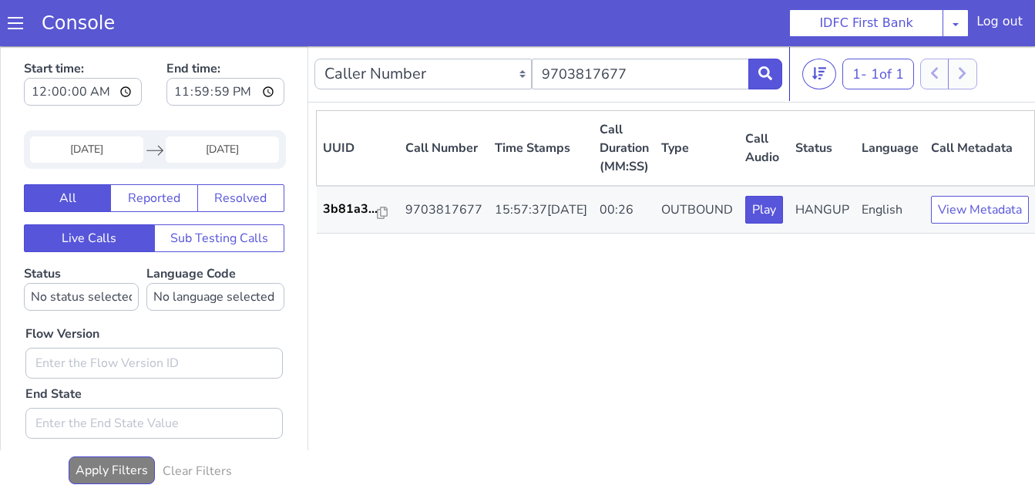
click at [541, 352] on div "UUID Call Number Time Stamps Call Duration (MM:SS) Type Call Audio Status Langu…" at bounding box center [675, 301] width 719 height 382
click at [662, 56] on div "Caller Number Call UUID Custom Parameter 9703817677" at bounding box center [549, 73] width 468 height 43
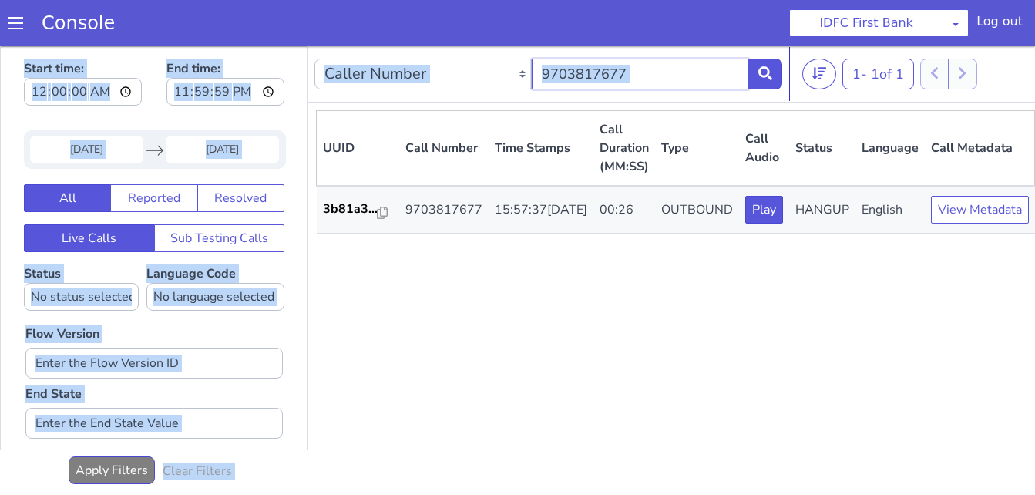
click at [666, 77] on input "9703817677" at bounding box center [640, 74] width 217 height 31
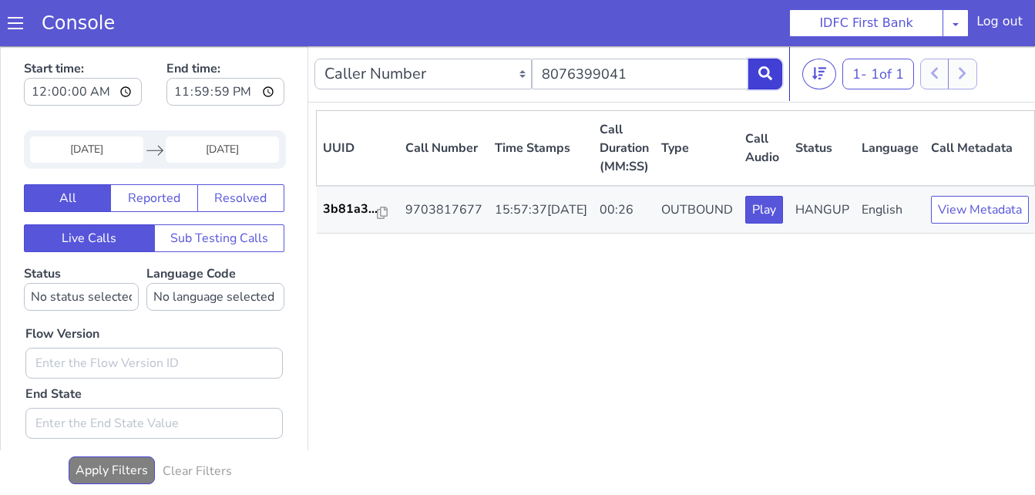
click at [761, 71] on icon at bounding box center [766, 73] width 14 height 14
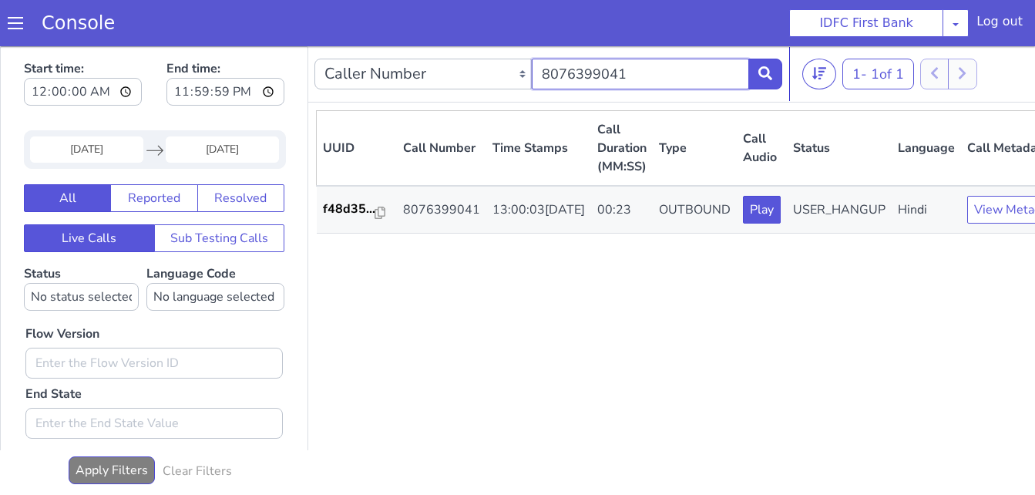
click at [608, 69] on input "8076399041" at bounding box center [640, 74] width 217 height 31
click at [766, 72] on icon at bounding box center [766, 73] width 14 height 14
click at [671, 80] on input "8169388423" at bounding box center [640, 74] width 217 height 31
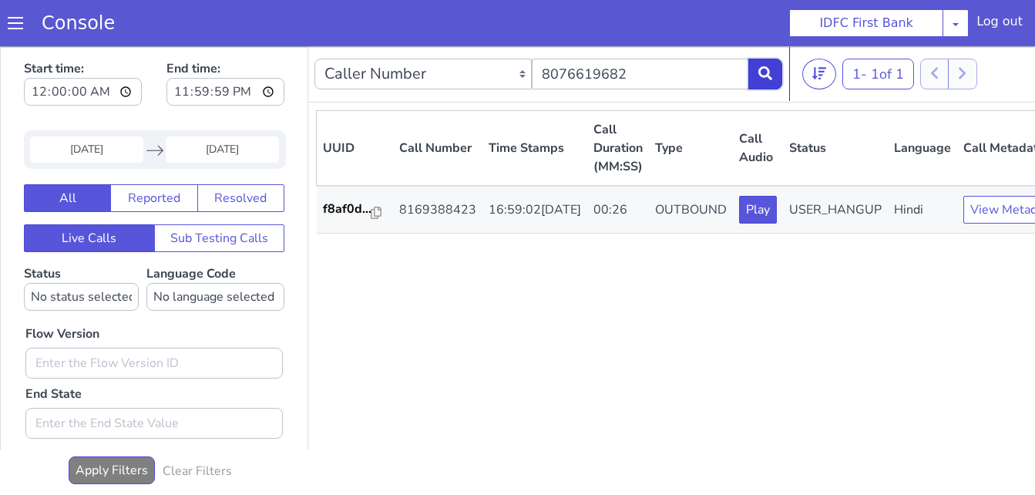
click at [764, 80] on icon at bounding box center [766, 73] width 14 height 14
click at [850, 318] on div "UUID Call Number Time Stamps Call Duration (MM:SS) Type Call Audio Status Langu…" at bounding box center [694, 301] width 756 height 382
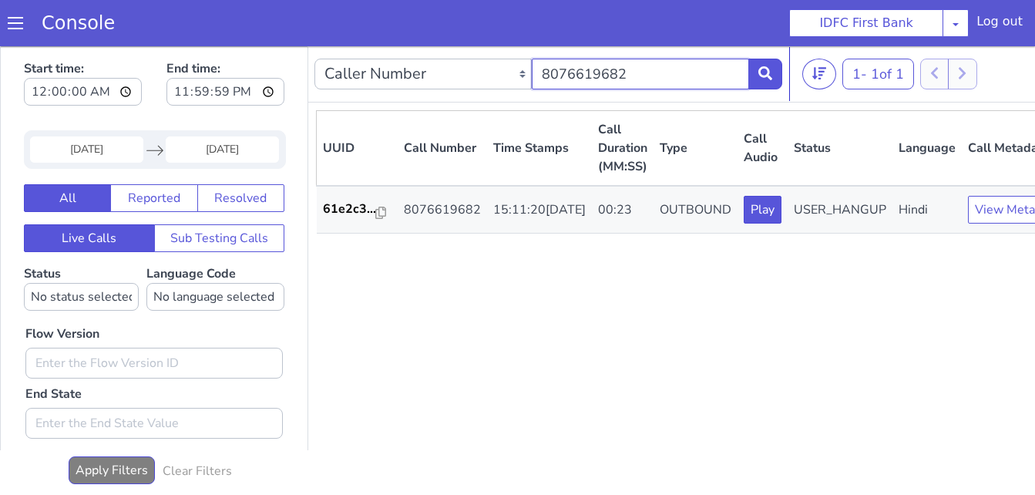
click at [702, 79] on input "8076619682" at bounding box center [640, 74] width 217 height 31
click at [778, 70] on button at bounding box center [766, 74] width 34 height 31
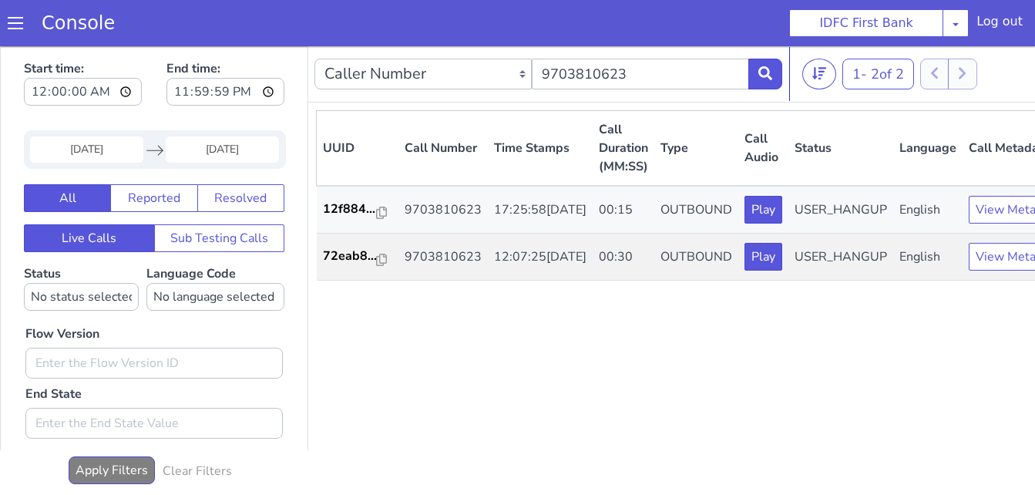
click at [541, 372] on div "UUID Call Number Time Stamps Call Duration (MM:SS) Type Call Audio Status Langu…" at bounding box center [694, 301] width 757 height 382
click at [638, 79] on input "9703810623" at bounding box center [640, 74] width 217 height 31
click at [768, 72] on icon at bounding box center [766, 73] width 14 height 14
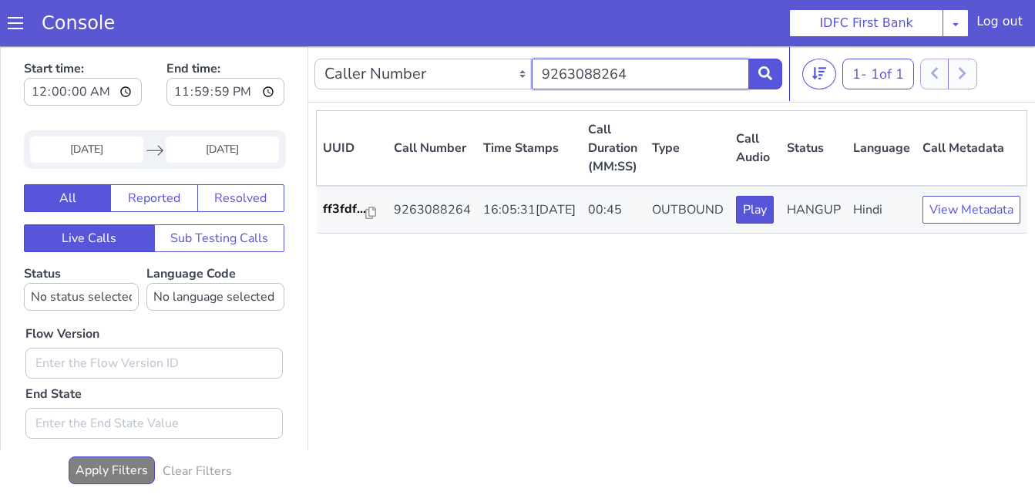
click at [627, 68] on input "9263088264" at bounding box center [640, 74] width 217 height 31
click at [769, 69] on icon at bounding box center [766, 73] width 14 height 14
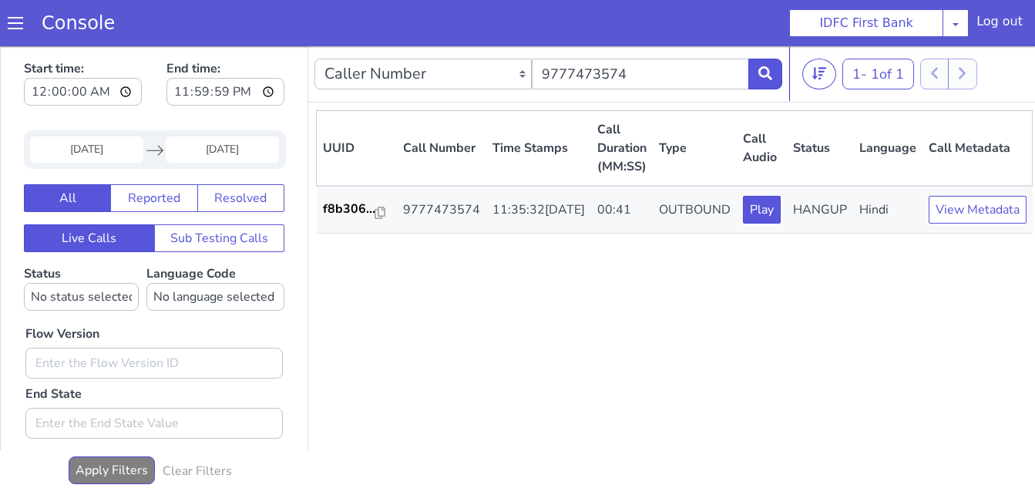
click at [456, 318] on div "UUID Call Number Time Stamps Call Duration (MM:SS) Type Call Audio Status Langu…" at bounding box center [674, 301] width 717 height 382
click at [654, 78] on input "9777473574" at bounding box center [640, 74] width 217 height 31
type input "9922224390"
click at [768, 71] on icon at bounding box center [766, 73] width 14 height 14
click at [530, 372] on div "UUID Call Number Time Stamps Call Duration (MM:SS) Type Call Audio Status Langu…" at bounding box center [674, 301] width 717 height 382
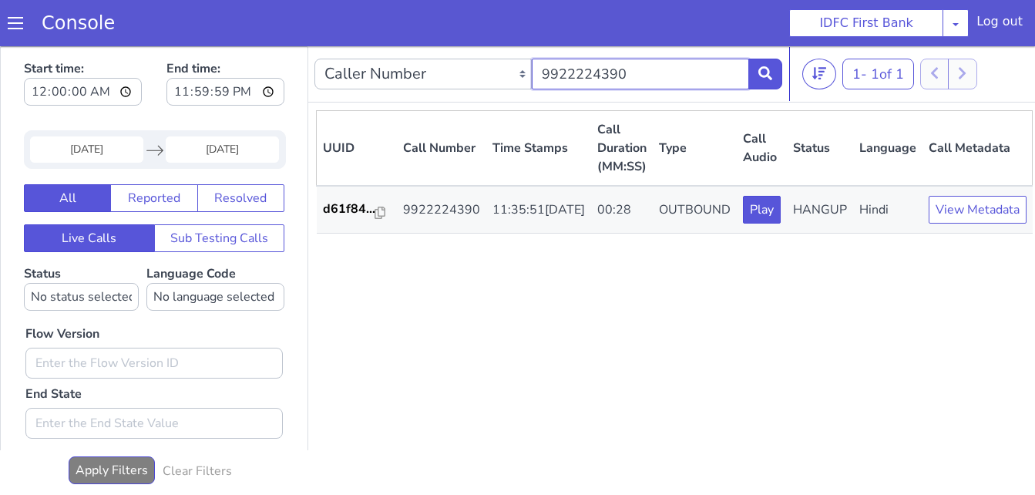
click at [635, 75] on input "9922224390" at bounding box center [640, 74] width 217 height 31
click at [577, 332] on div "UUID Call Number Time Stamps Call Duration (MM:SS) Type Call Audio Status Langu…" at bounding box center [674, 301] width 717 height 382
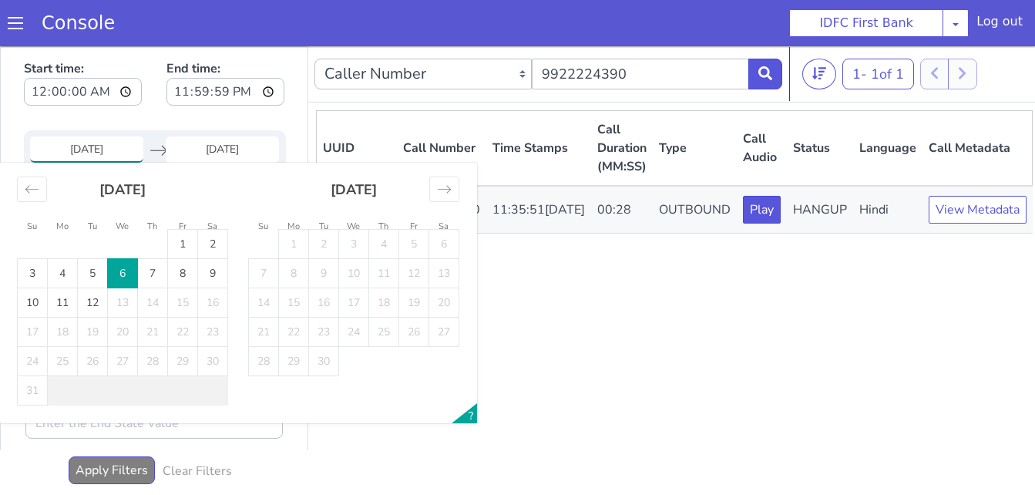
click at [111, 154] on input "[DATE]" at bounding box center [86, 149] width 113 height 26
click at [32, 194] on icon "Move backward to switch to the previous month." at bounding box center [32, 189] width 15 height 15
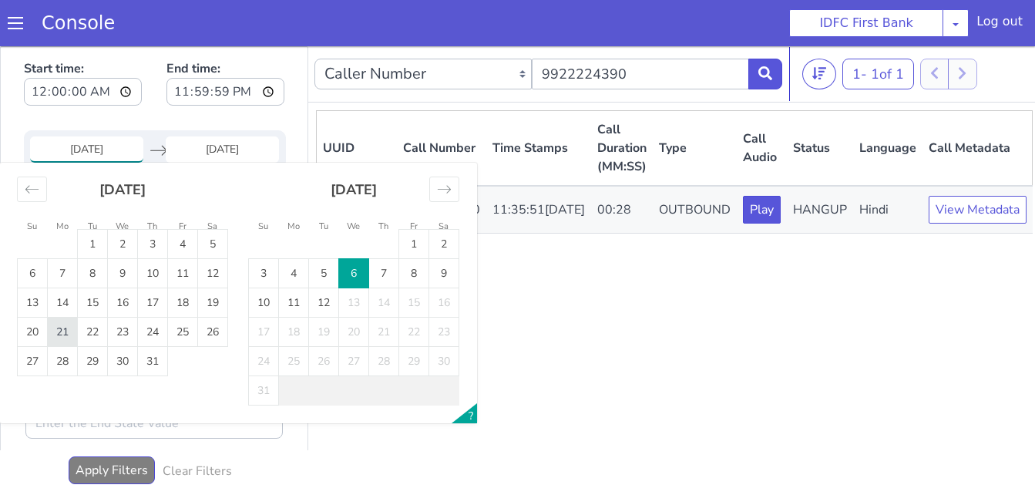
click at [75, 329] on td "21" at bounding box center [63, 332] width 30 height 29
type input "[DATE]"
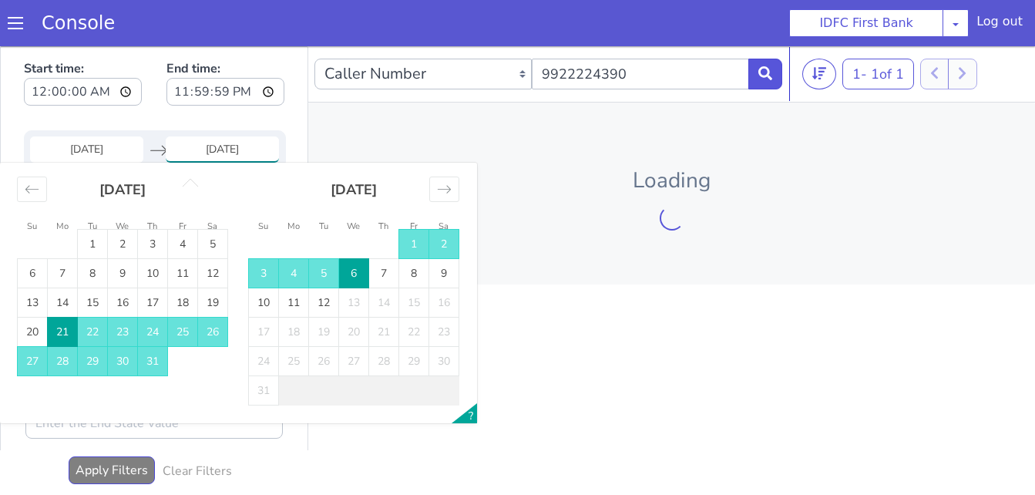
click at [68, 330] on td "21" at bounding box center [63, 332] width 30 height 29
type input "[DATE]"
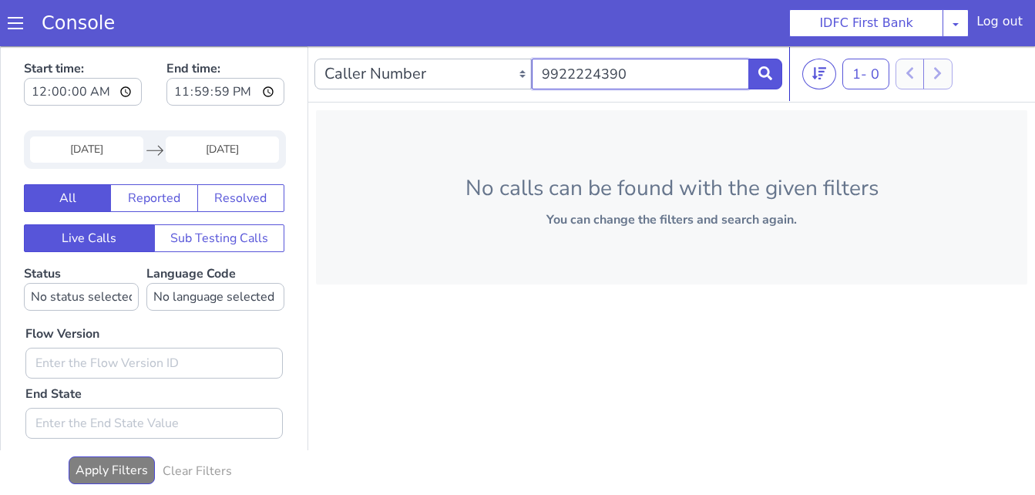
drag, startPoint x: 637, startPoint y: 76, endPoint x: 505, endPoint y: 72, distance: 131.9
click at [505, 72] on div "Caller Number Call UUID Custom Parameter 9922224390" at bounding box center [549, 73] width 468 height 43
click at [975, 79] on div "1 - 0 20 50 100" at bounding box center [916, 74] width 227 height 31
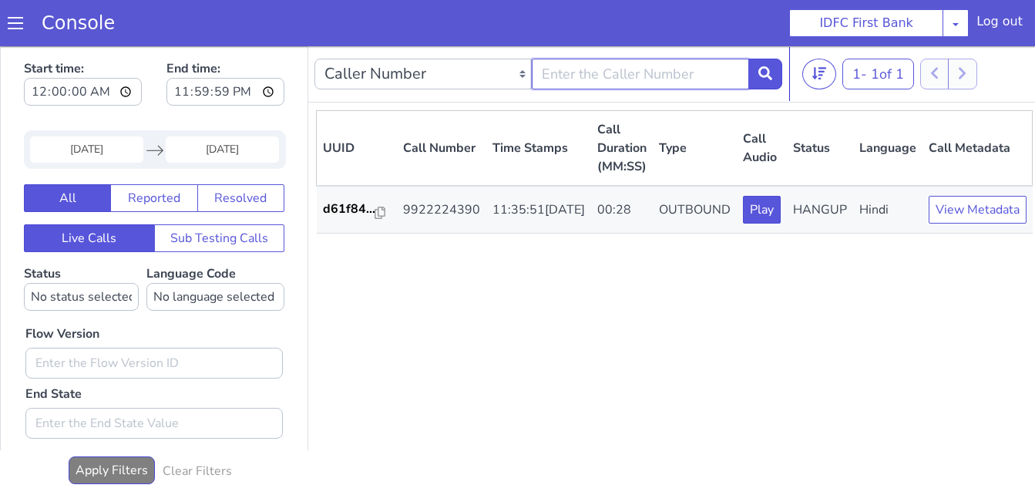
click at [572, 75] on input "text" at bounding box center [640, 74] width 217 height 31
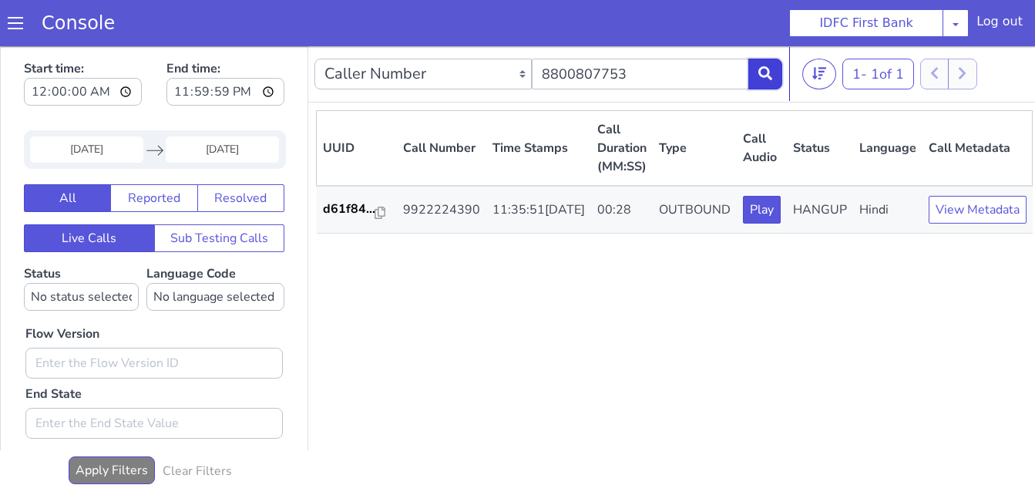
click at [769, 76] on icon at bounding box center [766, 73] width 14 height 14
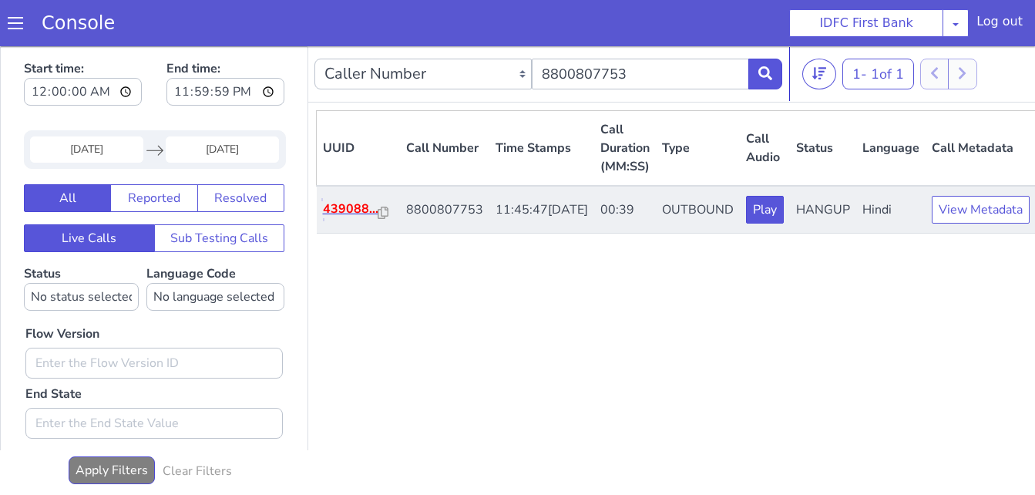
click at [344, 218] on p "439088..." at bounding box center [351, 209] width 56 height 19
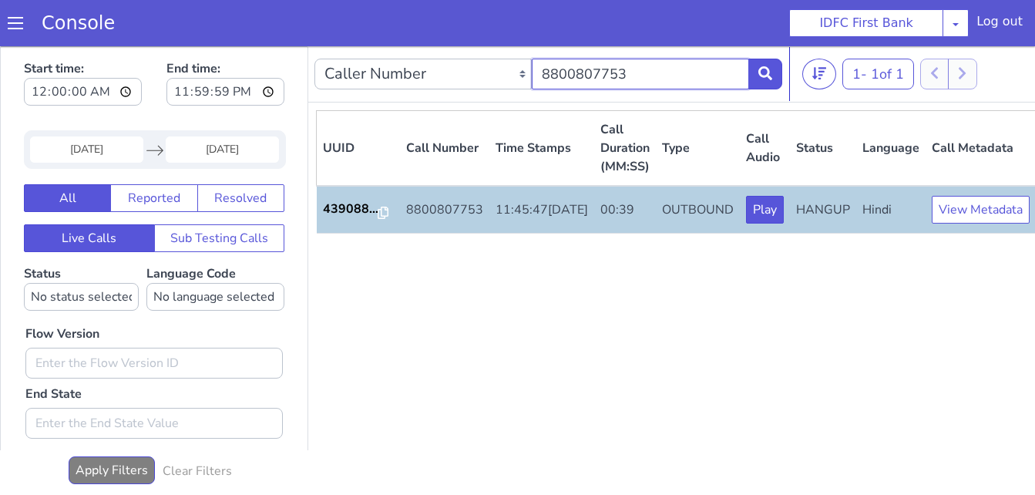
click at [610, 75] on input "8800807753" at bounding box center [640, 74] width 217 height 31
click at [775, 79] on button at bounding box center [766, 74] width 34 height 31
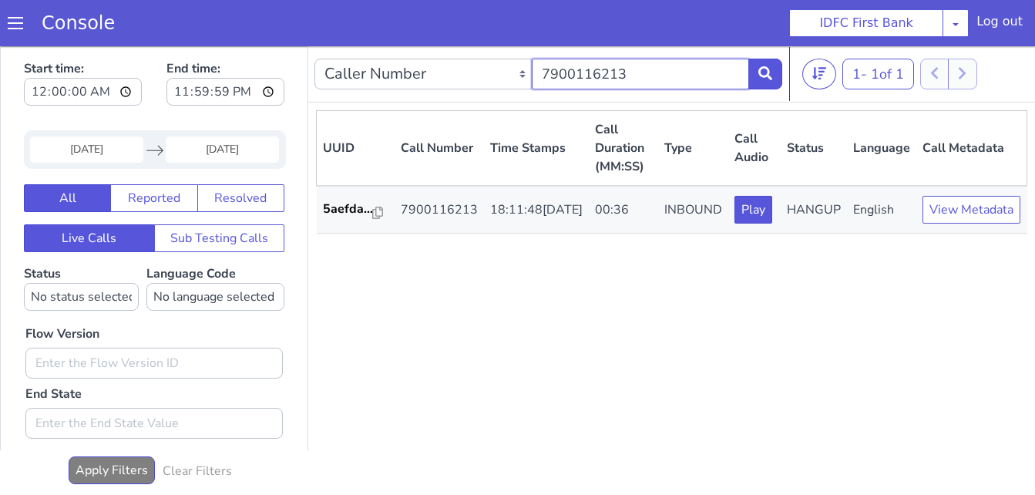
click at [660, 70] on input "7900116213" at bounding box center [640, 74] width 217 height 31
click at [749, 71] on input "9557691043" at bounding box center [640, 74] width 217 height 31
click at [761, 78] on icon at bounding box center [766, 73] width 14 height 14
click at [698, 62] on input "9557691043" at bounding box center [640, 74] width 217 height 31
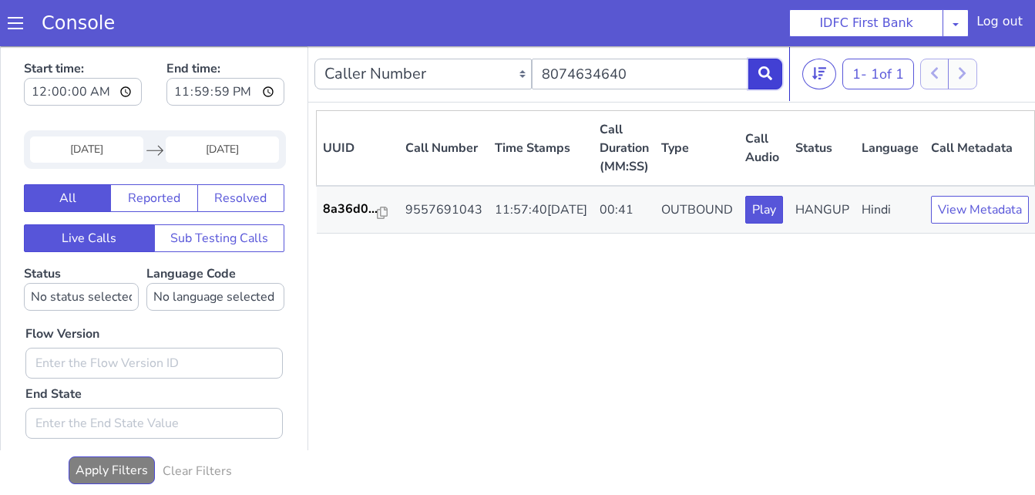
click at [766, 72] on icon at bounding box center [766, 73] width 14 height 14
click at [715, 75] on input "8074634640" at bounding box center [640, 74] width 217 height 31
click at [763, 73] on icon at bounding box center [766, 73] width 14 height 14
click at [671, 64] on input "7505771052" at bounding box center [640, 74] width 217 height 31
click at [768, 84] on button at bounding box center [766, 74] width 34 height 31
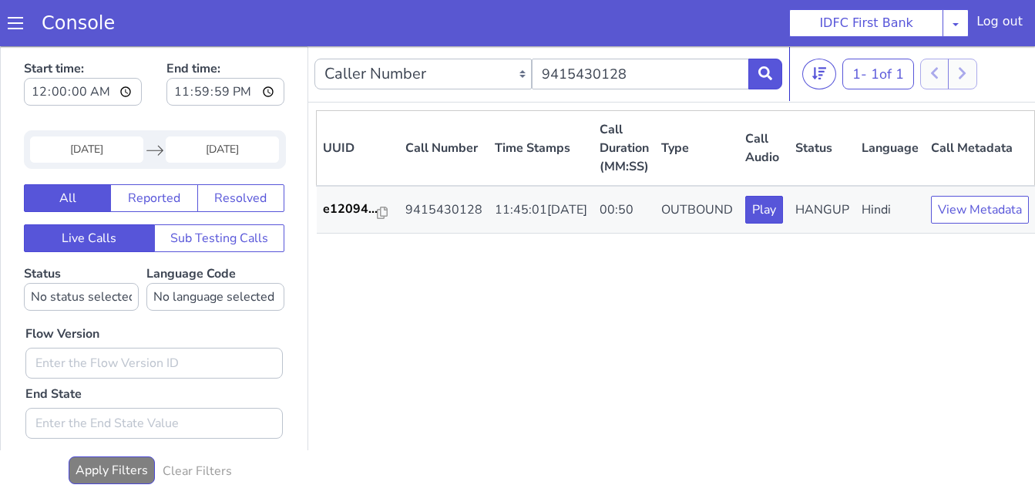
click at [674, 56] on div "Caller Number Call UUID Custom Parameter 9415430128" at bounding box center [549, 73] width 468 height 43
click at [658, 72] on input "9415430128" at bounding box center [640, 74] width 217 height 31
click at [773, 72] on button at bounding box center [766, 74] width 34 height 31
click at [667, 81] on input "9419112984" at bounding box center [640, 74] width 217 height 31
click at [773, 76] on button at bounding box center [766, 74] width 34 height 31
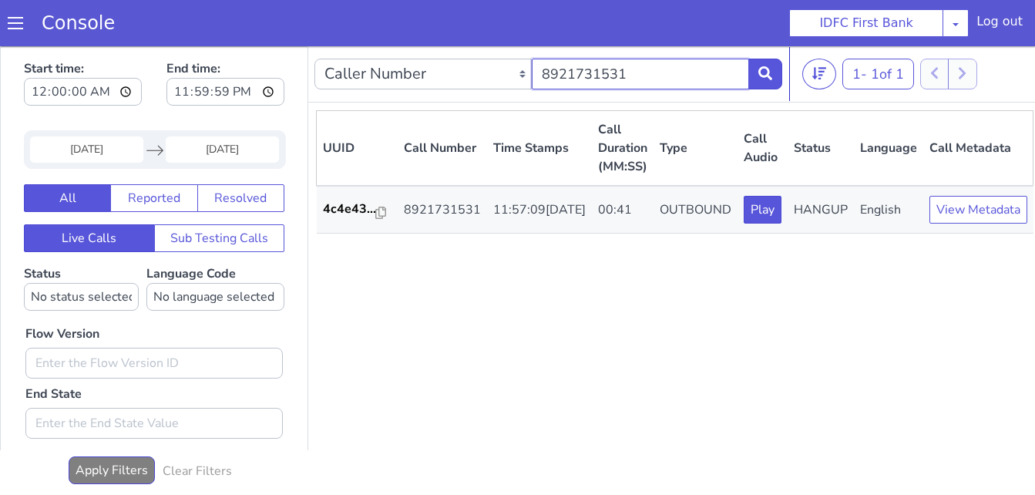
click at [677, 60] on input "8921731531" at bounding box center [640, 74] width 217 height 31
click at [777, 67] on button at bounding box center [766, 74] width 34 height 31
click at [661, 75] on input "9895198000" at bounding box center [640, 74] width 217 height 31
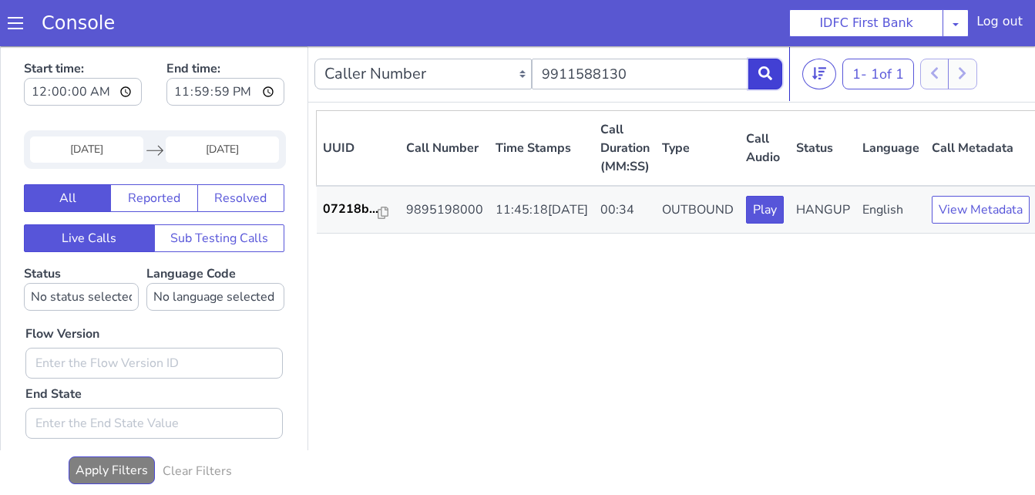
click at [767, 76] on icon at bounding box center [766, 73] width 14 height 14
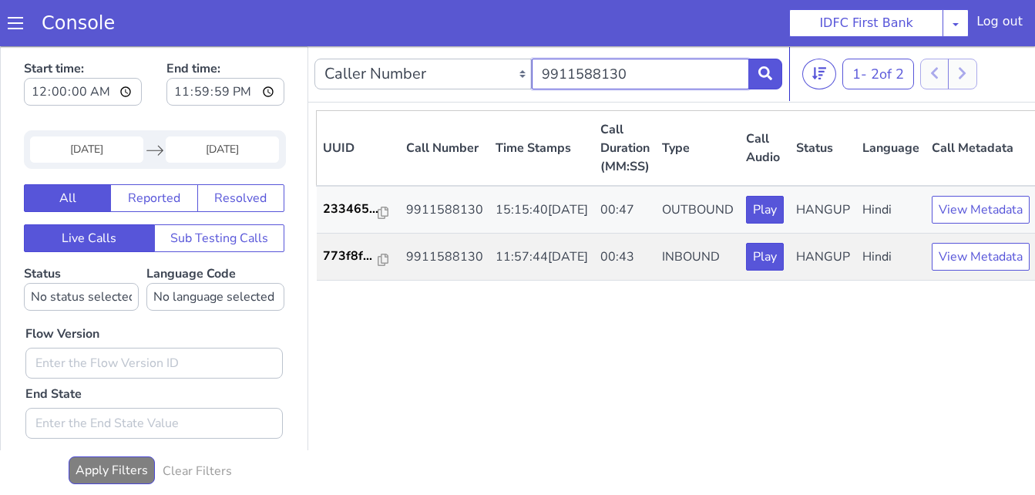
click at [650, 79] on input "9911588130" at bounding box center [640, 74] width 217 height 31
click at [753, 77] on button at bounding box center [766, 74] width 34 height 31
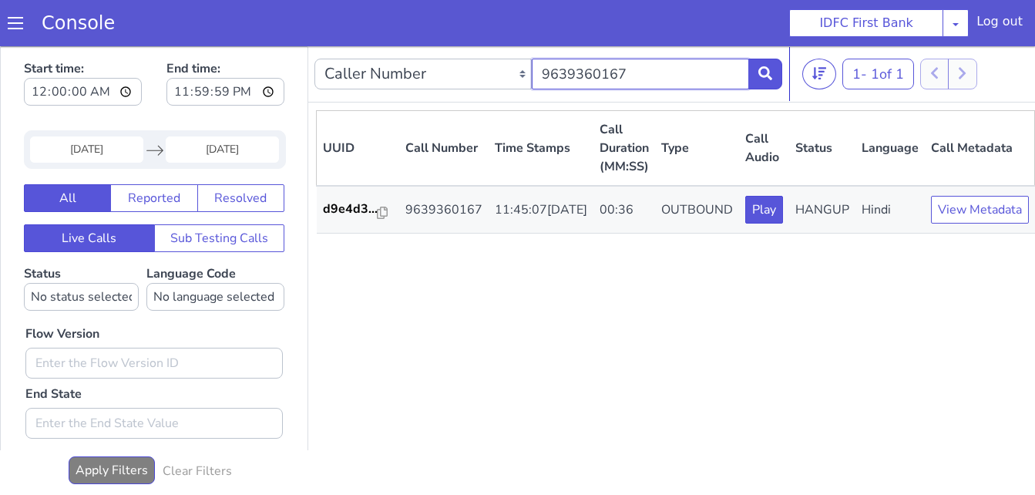
click at [668, 75] on input "9639360167" at bounding box center [640, 74] width 217 height 31
click at [773, 79] on button at bounding box center [766, 74] width 34 height 31
click at [975, 267] on div "UUID Call Number Time Stamps Call Duration (MM:SS) Type Call Audio Status Langu…" at bounding box center [676, 301] width 720 height 382
click at [666, 83] on input "9509694026" at bounding box center [640, 74] width 217 height 31
click at [768, 66] on button at bounding box center [766, 74] width 34 height 31
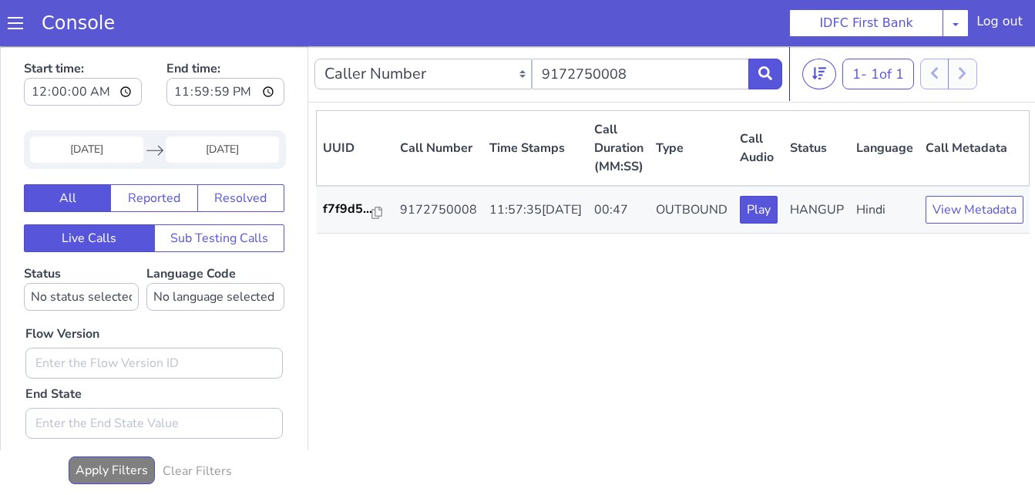
click at [541, 338] on div "UUID Call Number Time Stamps Call Duration (MM:SS) Type Call Audio Status Langu…" at bounding box center [673, 301] width 714 height 382
click at [628, 67] on input "9172750008" at bounding box center [640, 74] width 217 height 31
click at [771, 72] on icon at bounding box center [766, 73] width 14 height 14
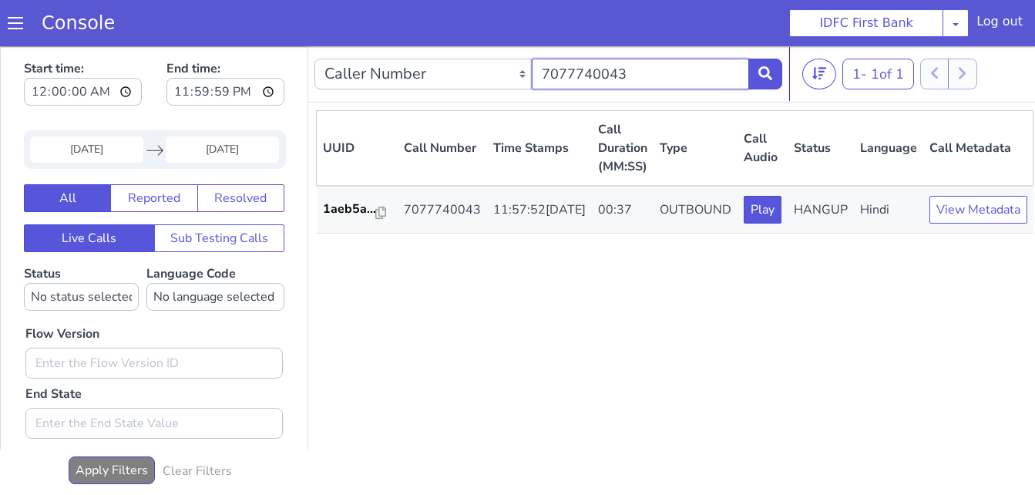
click at [675, 65] on input "7077740043" at bounding box center [640, 74] width 217 height 31
click at [768, 72] on icon at bounding box center [766, 73] width 14 height 14
click at [699, 76] on input "8971256867" at bounding box center [640, 74] width 217 height 31
click at [764, 65] on button at bounding box center [766, 74] width 34 height 31
click at [682, 71] on input "8877515354" at bounding box center [640, 74] width 217 height 31
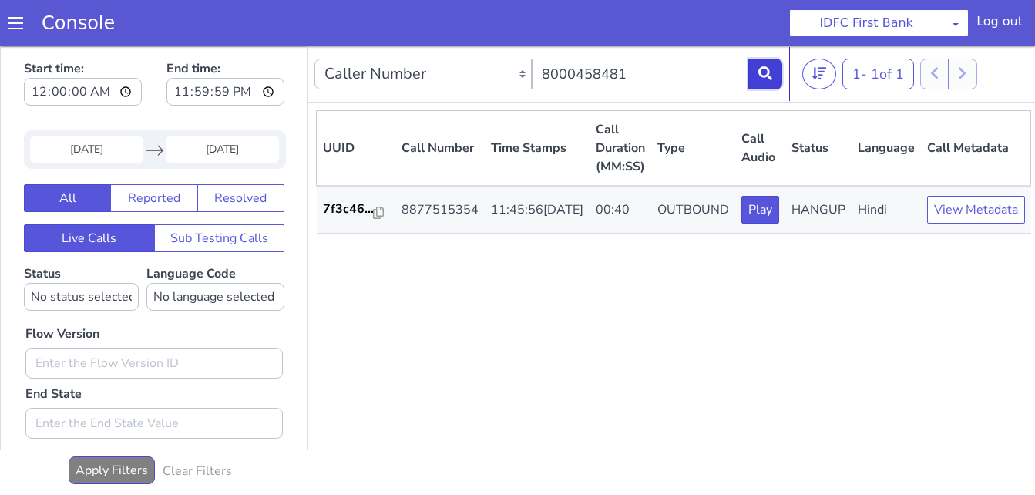
click at [765, 86] on button at bounding box center [766, 74] width 34 height 31
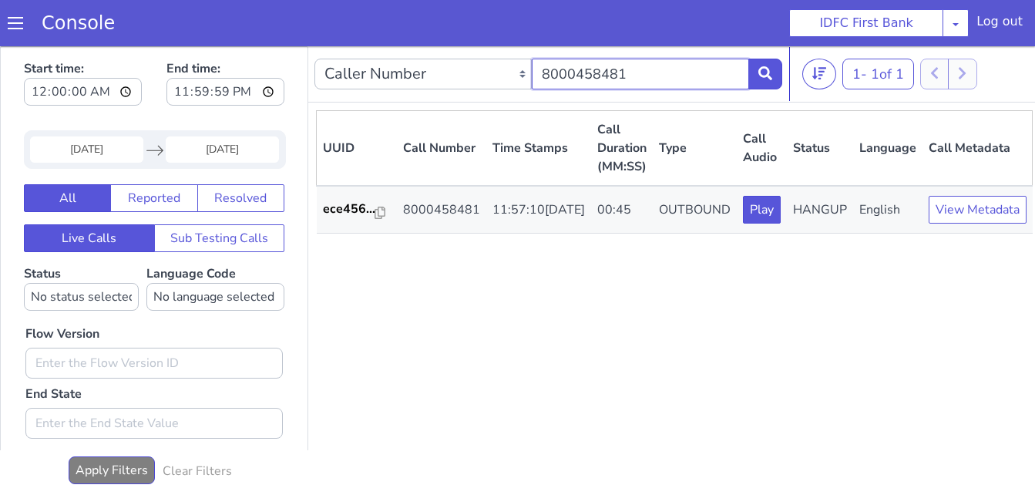
click at [664, 78] on input "8000458481" at bounding box center [640, 74] width 217 height 31
click at [771, 78] on icon at bounding box center [766, 73] width 14 height 14
click at [645, 76] on input "7795969697" at bounding box center [640, 74] width 217 height 31
click at [749, 77] on input "9356388699" at bounding box center [640, 74] width 217 height 31
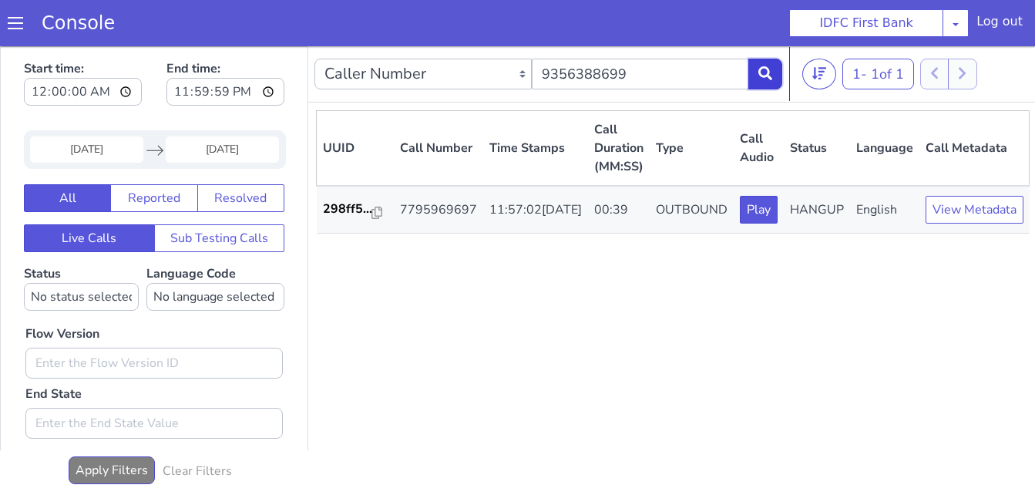
click at [762, 79] on icon at bounding box center [766, 73] width 14 height 14
click at [611, 57] on div "Caller Number Call UUID Custom Parameter 9356388699" at bounding box center [549, 73] width 468 height 43
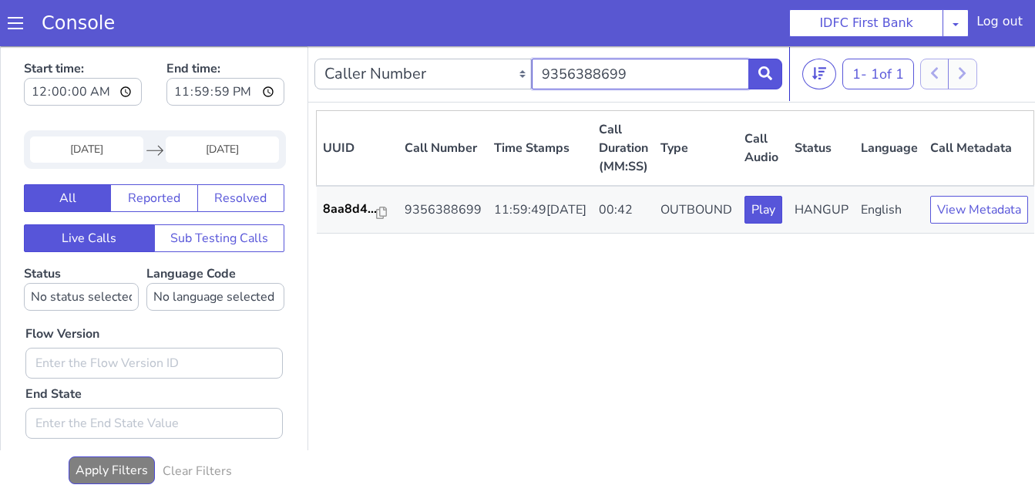
click at [635, 76] on input "9356388699" at bounding box center [640, 74] width 217 height 31
click at [774, 69] on button at bounding box center [766, 74] width 34 height 31
click at [688, 82] on input "9746812094" at bounding box center [640, 74] width 217 height 31
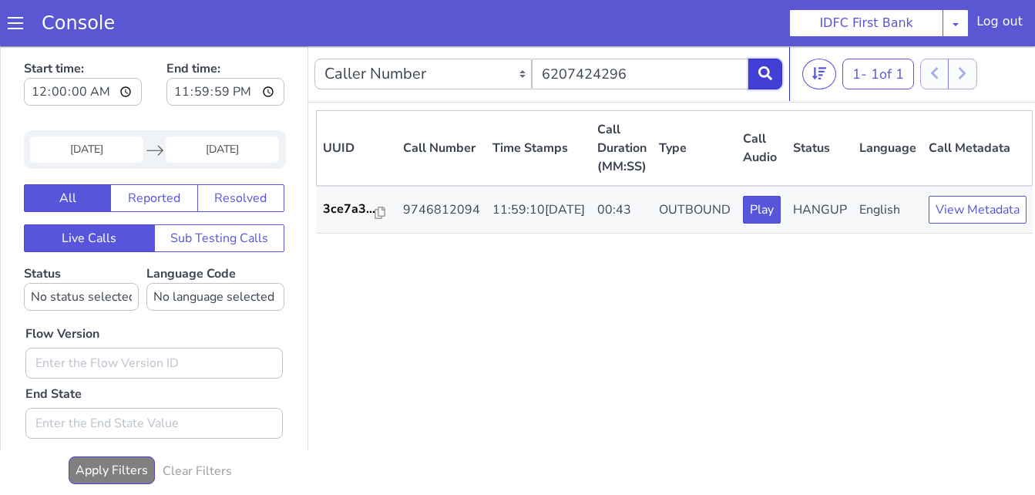
click at [763, 73] on icon at bounding box center [766, 73] width 14 height 14
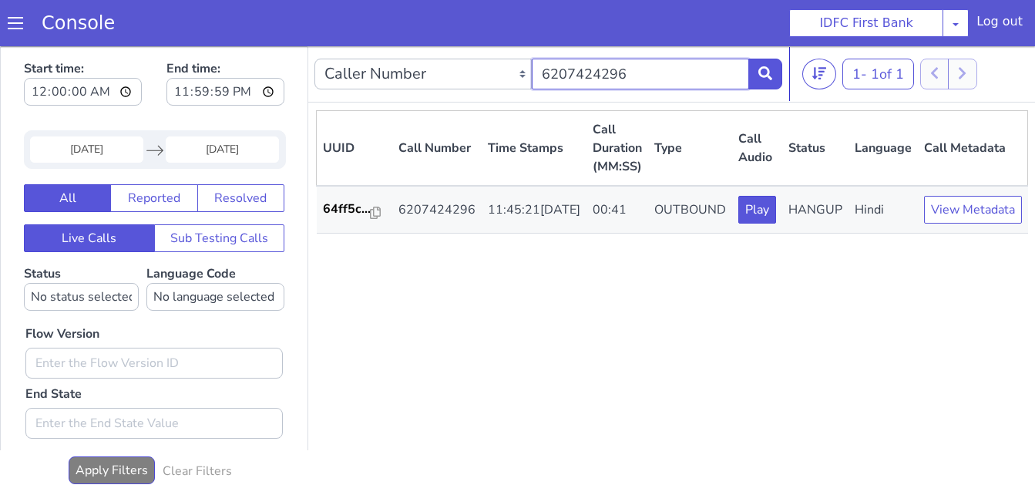
click at [675, 72] on input "6207424296" at bounding box center [640, 74] width 217 height 31
click at [771, 69] on icon at bounding box center [766, 73] width 14 height 14
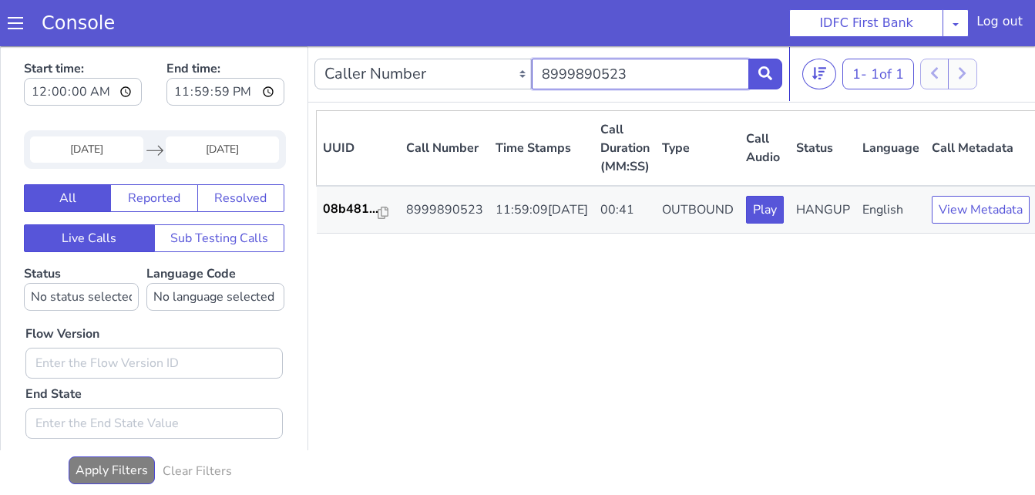
click at [636, 86] on input "8999890523" at bounding box center [640, 74] width 217 height 31
click at [767, 72] on icon at bounding box center [766, 73] width 14 height 14
click at [702, 84] on input "7205902420" at bounding box center [640, 74] width 217 height 31
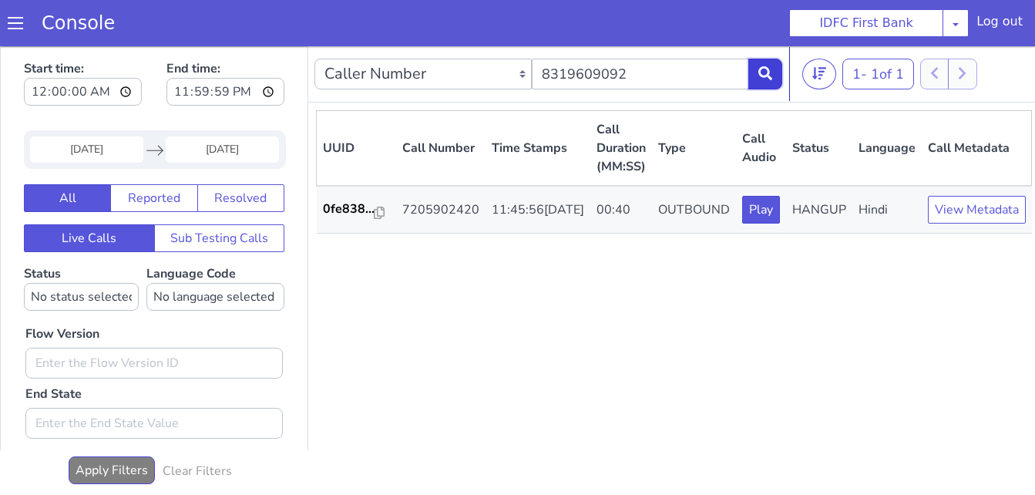
click at [772, 72] on icon at bounding box center [766, 73] width 14 height 14
click at [645, 78] on input "8319609092" at bounding box center [640, 74] width 217 height 31
click at [777, 67] on button at bounding box center [766, 74] width 34 height 31
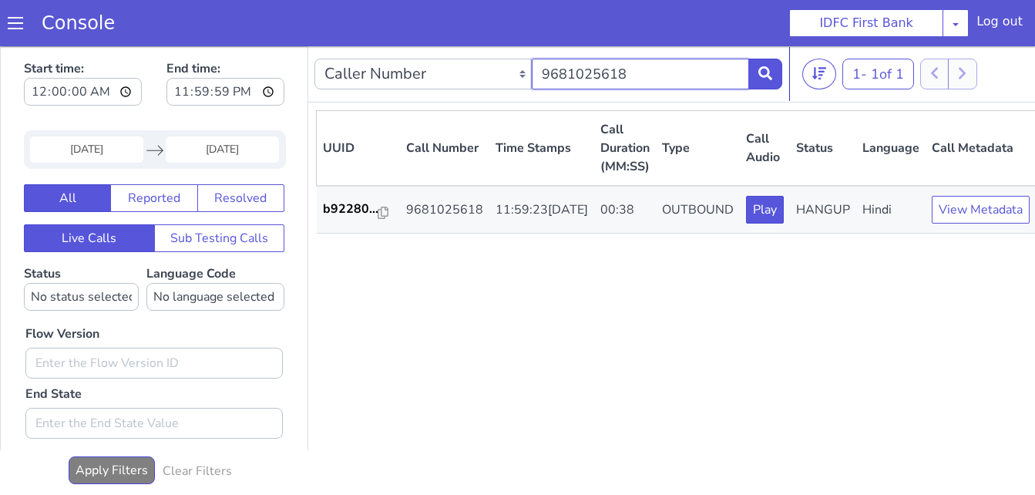
click at [634, 72] on input "9681025618" at bounding box center [640, 74] width 217 height 31
click at [776, 74] on button at bounding box center [766, 74] width 34 height 31
click at [645, 89] on input "9558327575" at bounding box center [640, 74] width 217 height 31
click at [780, 68] on button at bounding box center [766, 74] width 34 height 31
click at [645, 72] on input "9119583116" at bounding box center [640, 74] width 217 height 31
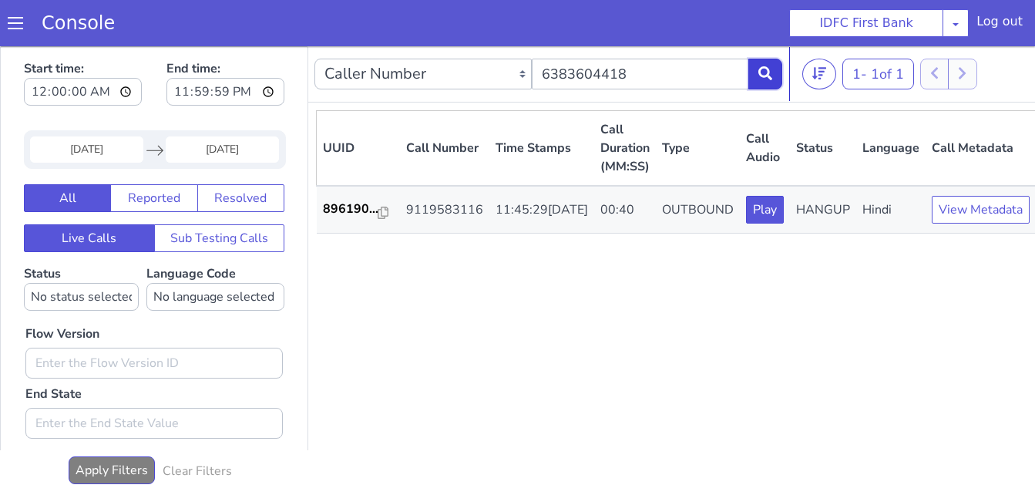
click at [766, 72] on icon at bounding box center [766, 73] width 14 height 14
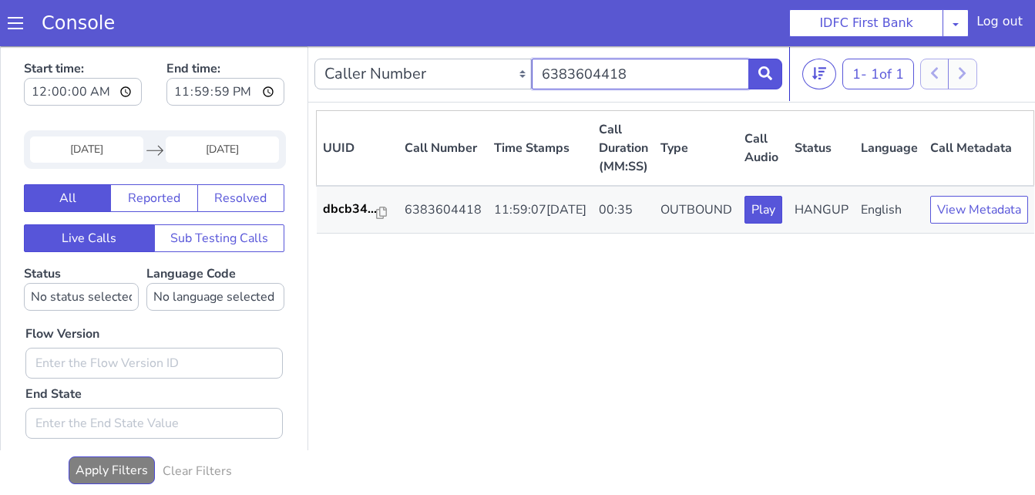
click at [628, 73] on input "6383604418" at bounding box center [640, 74] width 217 height 31
click at [778, 69] on button at bounding box center [766, 74] width 34 height 31
click at [644, 69] on input "9941343502" at bounding box center [640, 74] width 217 height 31
click at [772, 78] on icon at bounding box center [766, 73] width 14 height 14
click at [692, 73] on input "9322122742" at bounding box center [640, 74] width 217 height 31
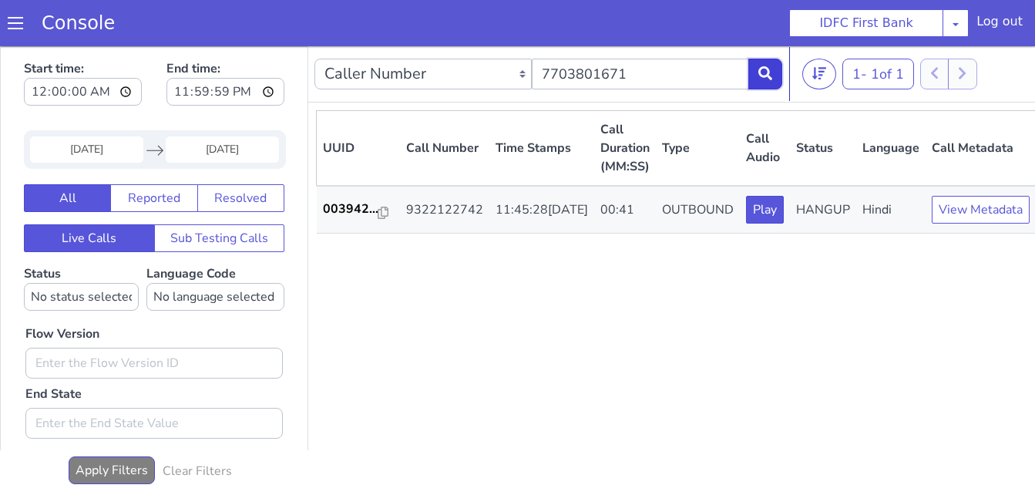
click at [758, 76] on button at bounding box center [766, 74] width 34 height 31
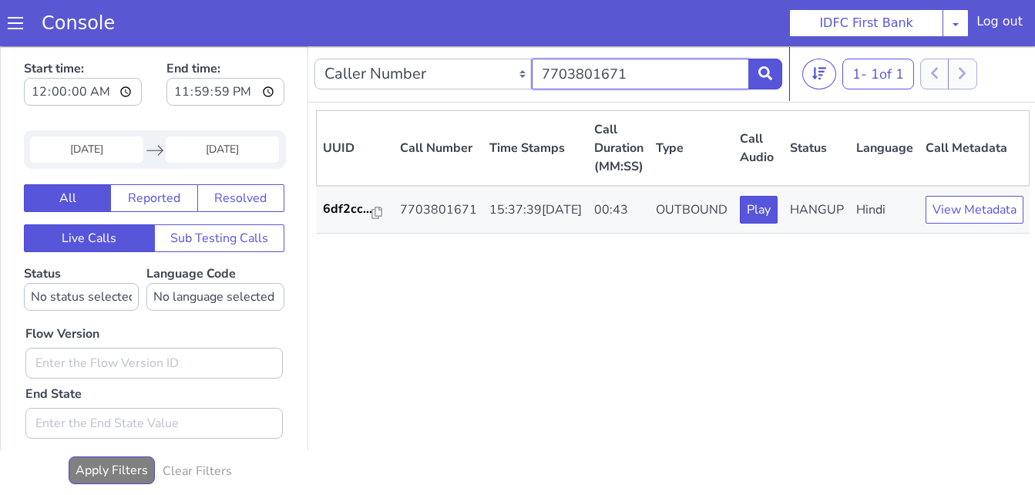
click at [635, 76] on input "7703801671" at bounding box center [640, 74] width 217 height 31
click at [769, 70] on icon at bounding box center [766, 73] width 14 height 14
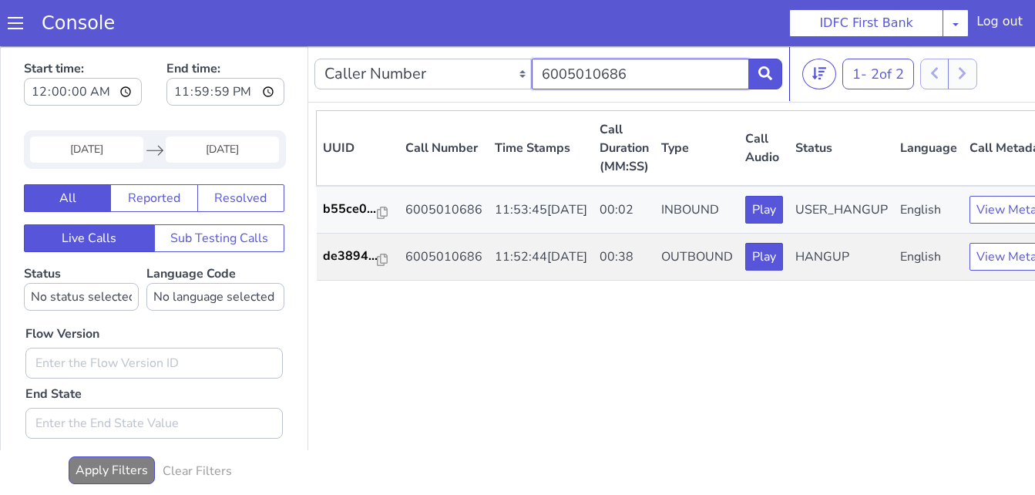
click at [652, 78] on input "6005010686" at bounding box center [640, 74] width 217 height 31
click at [763, 76] on icon at bounding box center [766, 73] width 14 height 14
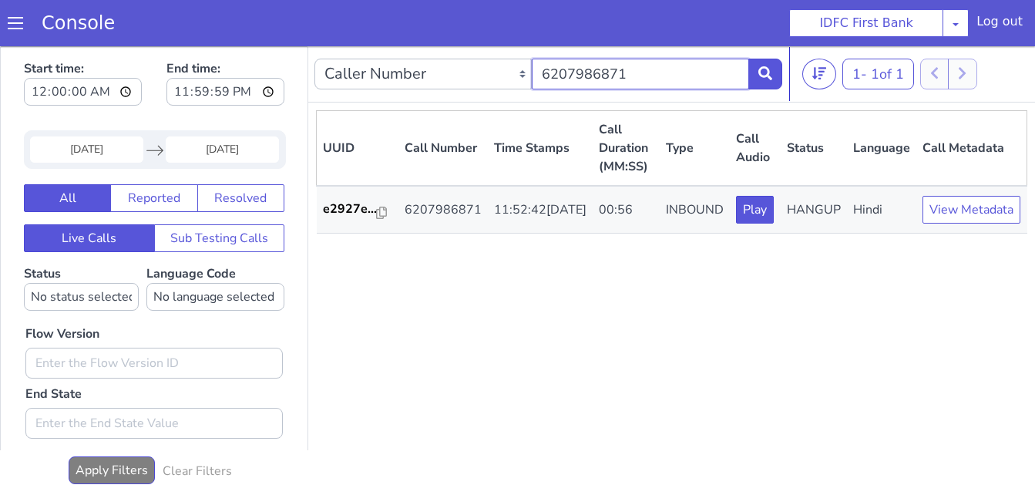
click at [632, 80] on input "6207986871" at bounding box center [640, 74] width 217 height 31
click at [777, 82] on button at bounding box center [766, 74] width 34 height 31
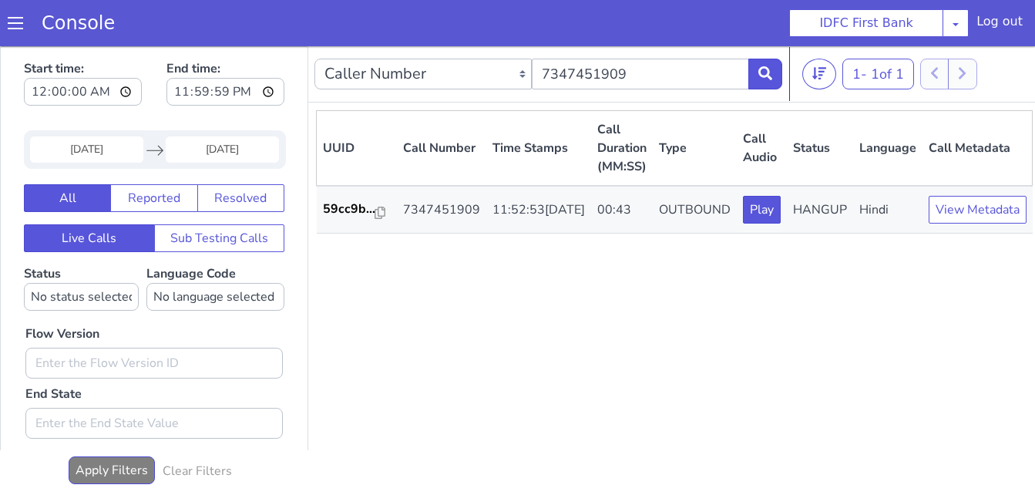
click at [702, 48] on nav "Caller Number Call UUID Custom Parameter 7347451909 1 - 1 of 1 20 50 100" at bounding box center [674, 74] width 732 height 56
click at [664, 76] on input "7347451909" at bounding box center [640, 74] width 217 height 31
click at [773, 82] on button at bounding box center [766, 74] width 34 height 31
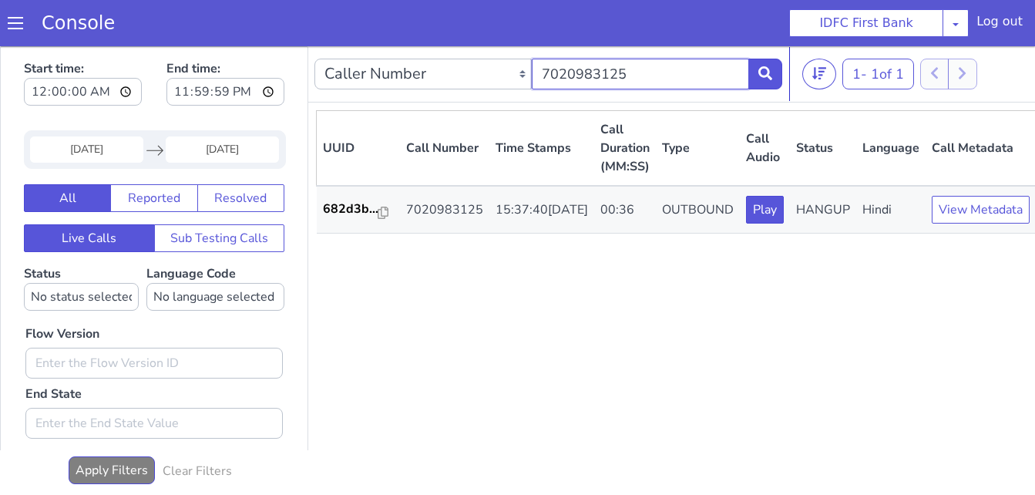
click at [682, 78] on input "7020983125" at bounding box center [640, 74] width 217 height 31
click at [755, 74] on button at bounding box center [766, 74] width 34 height 31
click at [677, 72] on input "7500681467" at bounding box center [640, 74] width 217 height 31
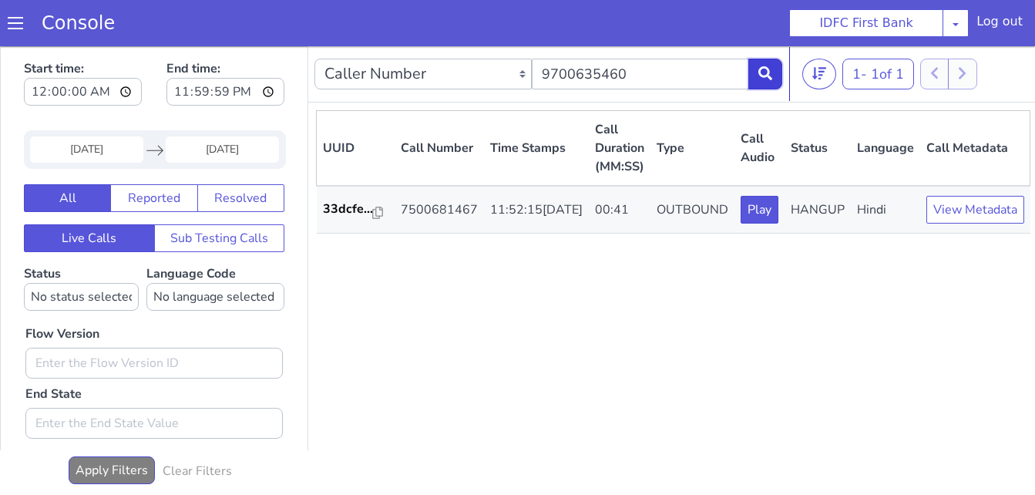
click at [762, 72] on icon at bounding box center [766, 73] width 14 height 14
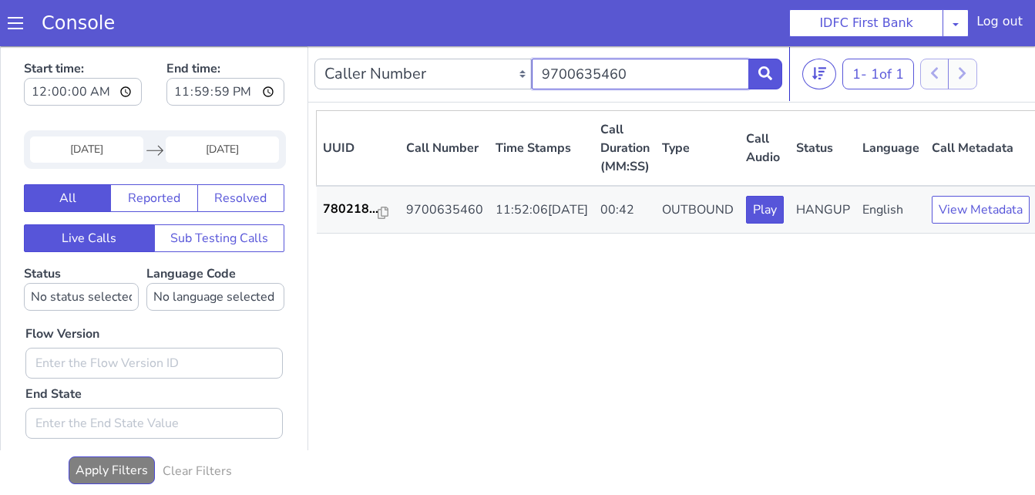
click at [663, 63] on input "9700635460" at bounding box center [640, 74] width 217 height 31
click at [766, 74] on icon at bounding box center [766, 73] width 14 height 14
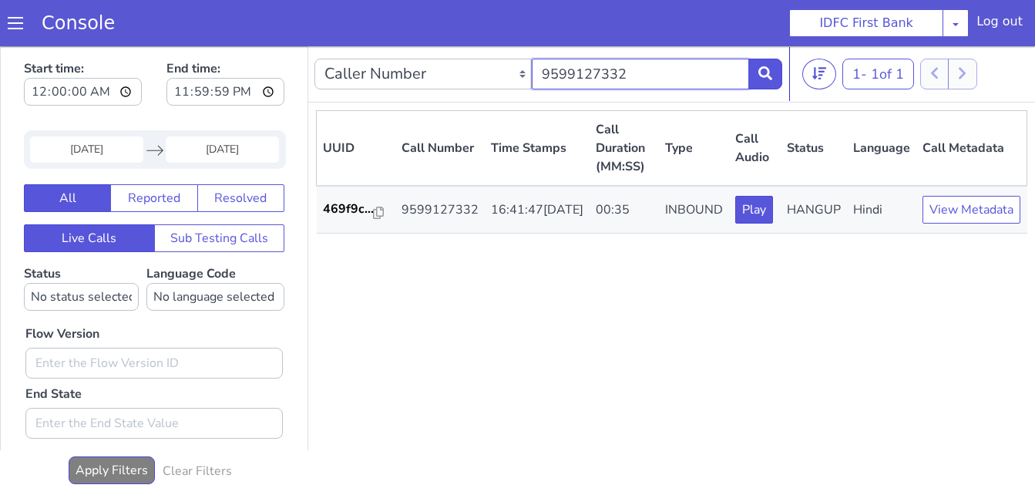
click at [651, 78] on input "9599127332" at bounding box center [640, 74] width 217 height 31
click at [766, 79] on icon at bounding box center [766, 73] width 14 height 14
click at [657, 72] on input "9167432214" at bounding box center [640, 74] width 217 height 31
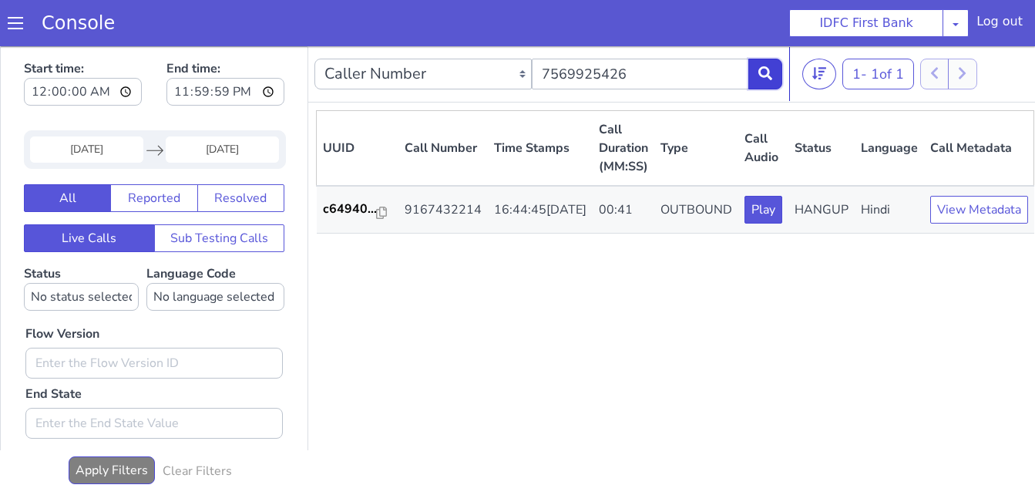
click at [759, 76] on icon at bounding box center [766, 73] width 14 height 14
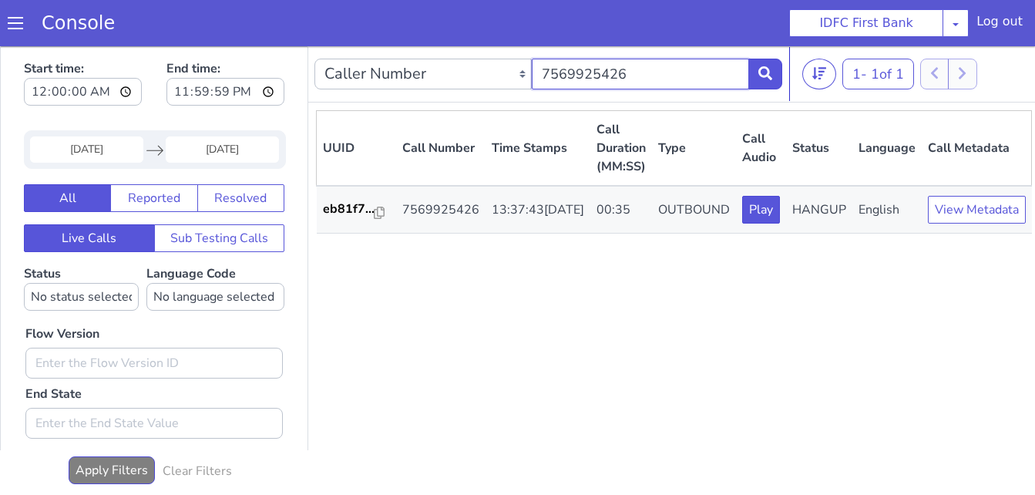
click at [658, 70] on input "7569925426" at bounding box center [640, 74] width 217 height 31
click at [774, 79] on button at bounding box center [766, 74] width 34 height 31
click at [676, 81] on input "9301885931" at bounding box center [640, 74] width 217 height 31
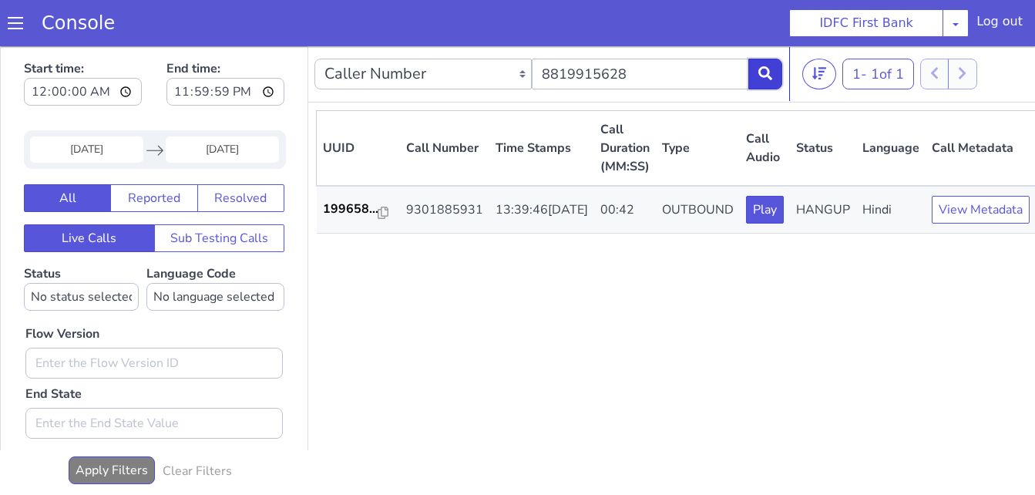
click at [773, 72] on button at bounding box center [766, 74] width 34 height 31
click at [674, 78] on input "8819915628" at bounding box center [640, 74] width 217 height 31
click at [769, 75] on icon at bounding box center [766, 73] width 14 height 14
click at [675, 76] on input "8522039740" at bounding box center [640, 74] width 217 height 31
click at [763, 71] on icon at bounding box center [766, 73] width 14 height 14
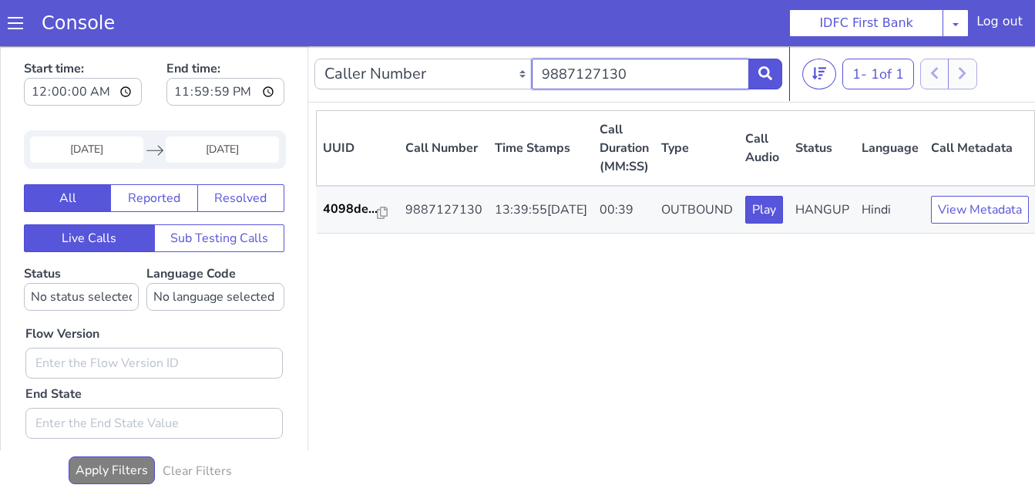
click at [645, 81] on input "9887127130" at bounding box center [640, 74] width 217 height 31
click at [758, 72] on button at bounding box center [766, 74] width 34 height 31
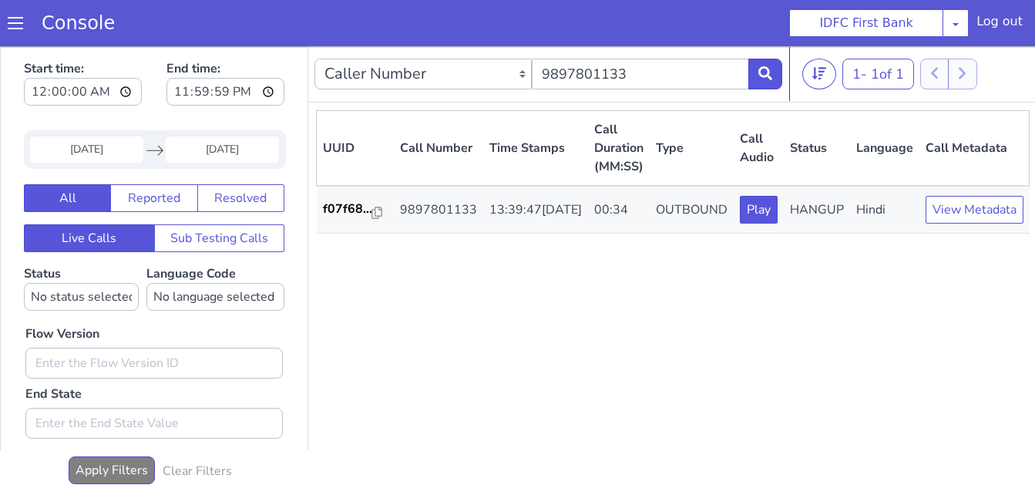
drag, startPoint x: 710, startPoint y: 54, endPoint x: 708, endPoint y: 64, distance: 10.3
click at [709, 56] on div "Caller Number Call UUID Custom Parameter 9897801133" at bounding box center [549, 73] width 468 height 43
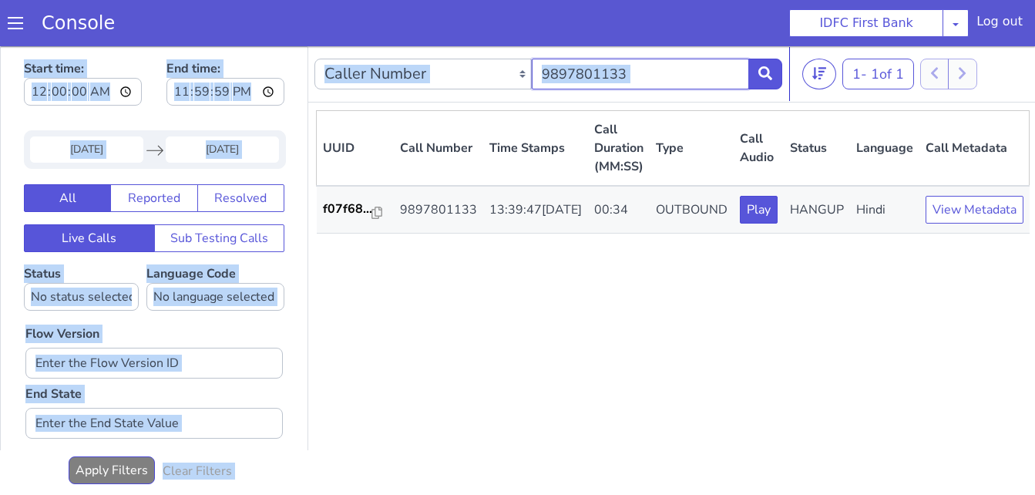
click at [705, 75] on input "9897801133" at bounding box center [640, 74] width 217 height 31
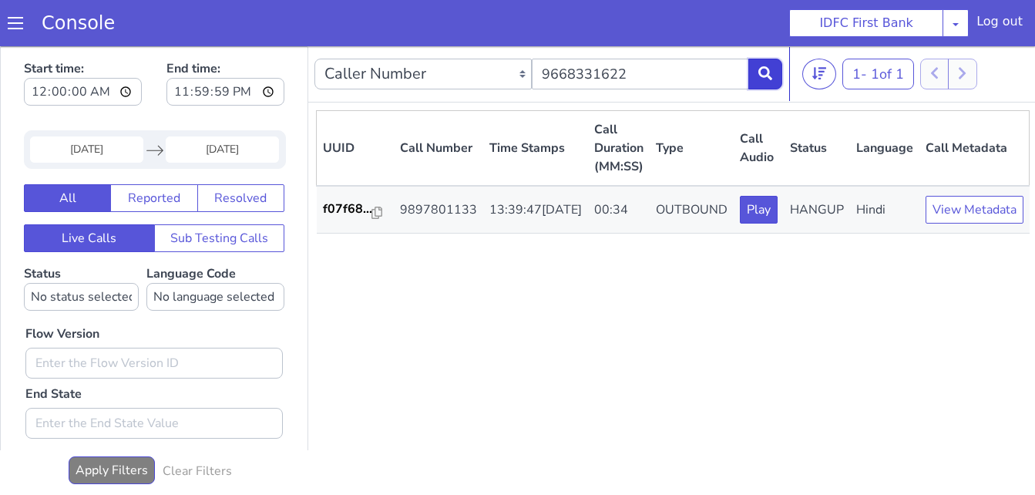
click at [758, 75] on button at bounding box center [766, 74] width 34 height 31
click at [672, 60] on input "9668331622" at bounding box center [640, 74] width 217 height 31
click at [770, 75] on icon at bounding box center [766, 73] width 14 height 14
click at [642, 74] on input "7483408100" at bounding box center [640, 74] width 217 height 31
click at [762, 69] on icon at bounding box center [766, 73] width 14 height 14
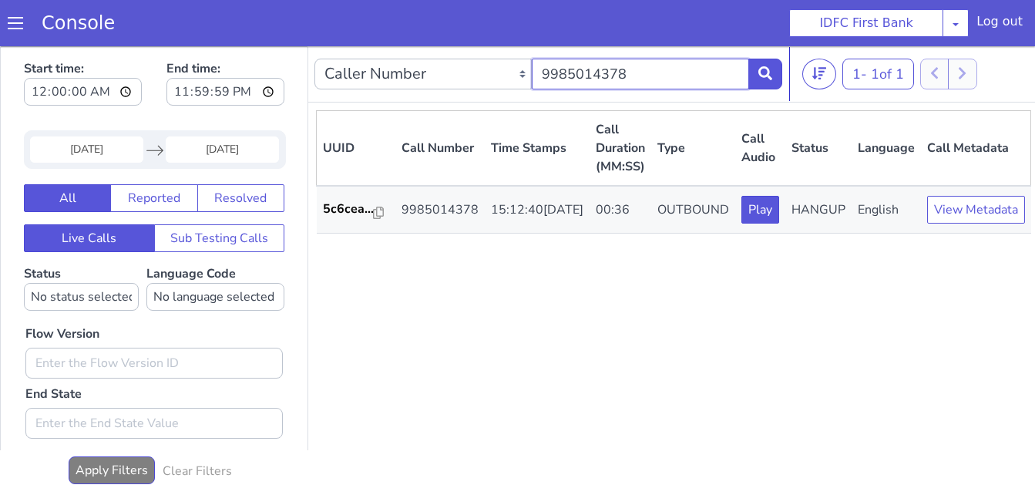
click at [645, 81] on input "9985014378" at bounding box center [640, 74] width 217 height 31
click at [772, 66] on icon at bounding box center [766, 73] width 14 height 14
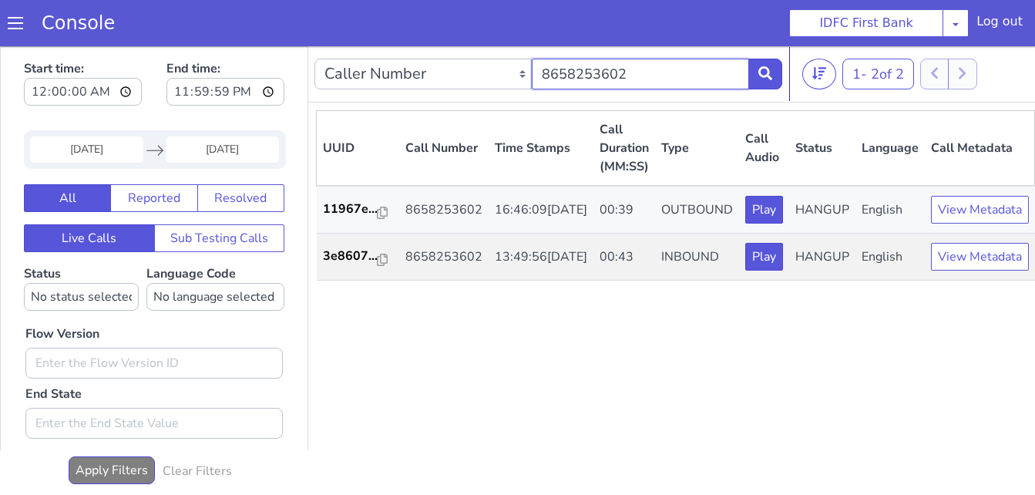
click at [635, 83] on input "8658253602" at bounding box center [640, 74] width 217 height 31
click at [762, 71] on icon at bounding box center [766, 73] width 14 height 14
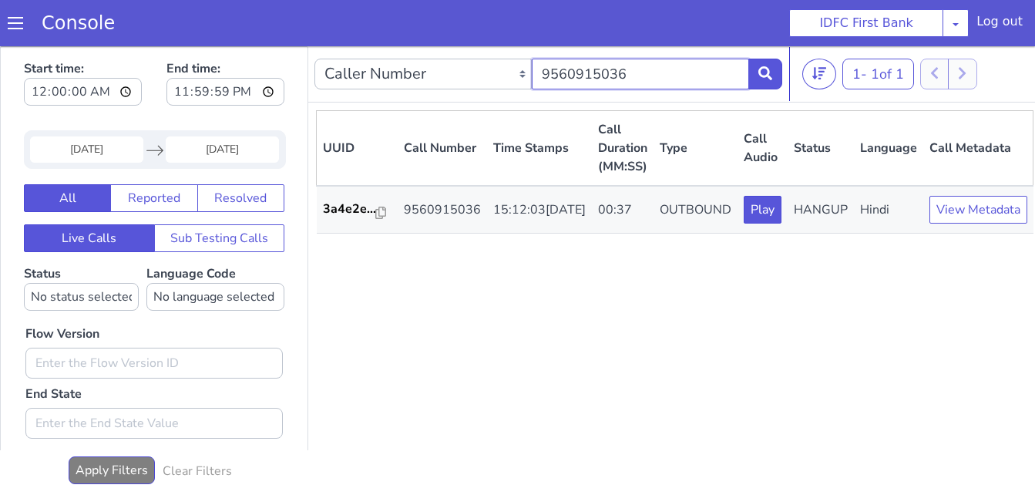
click at [639, 77] on input "9560915036" at bounding box center [640, 74] width 217 height 31
click at [763, 76] on icon at bounding box center [766, 73] width 14 height 14
click at [668, 82] on input "7277665676" at bounding box center [640, 74] width 217 height 31
type input "9397840320"
click at [763, 77] on icon at bounding box center [766, 73] width 14 height 14
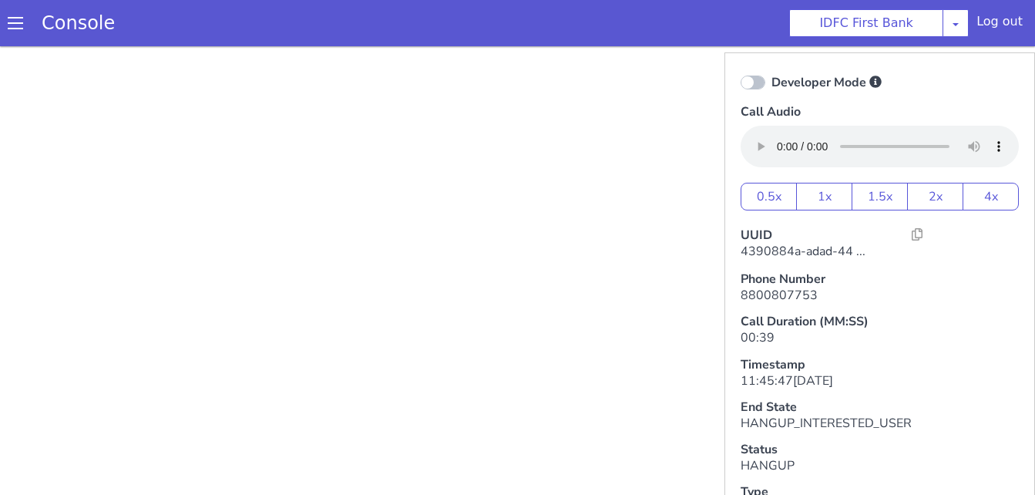
click at [742, 86] on icon at bounding box center [753, 83] width 25 height 14
click at [771, 73] on input "Developer Mode" at bounding box center [771, 72] width 1 height 1
checkbox input "true"
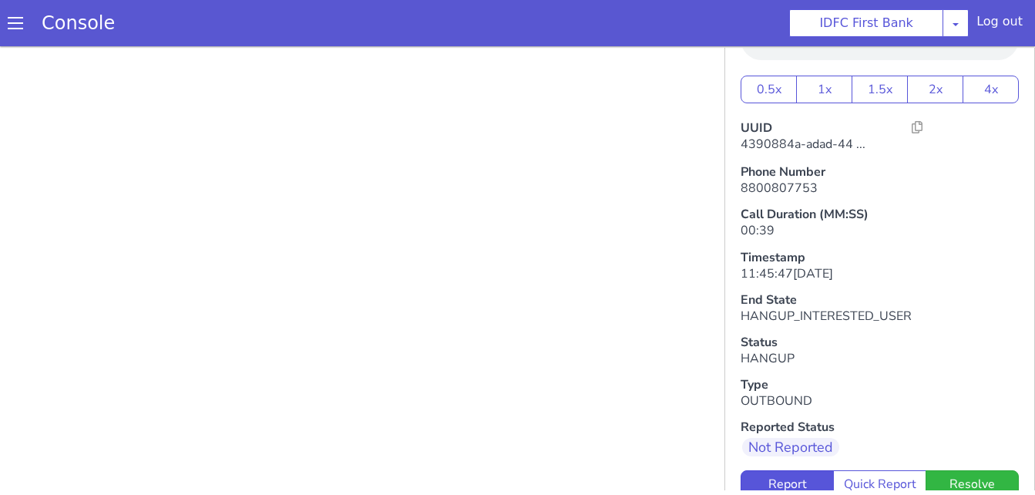
scroll to position [218, 0]
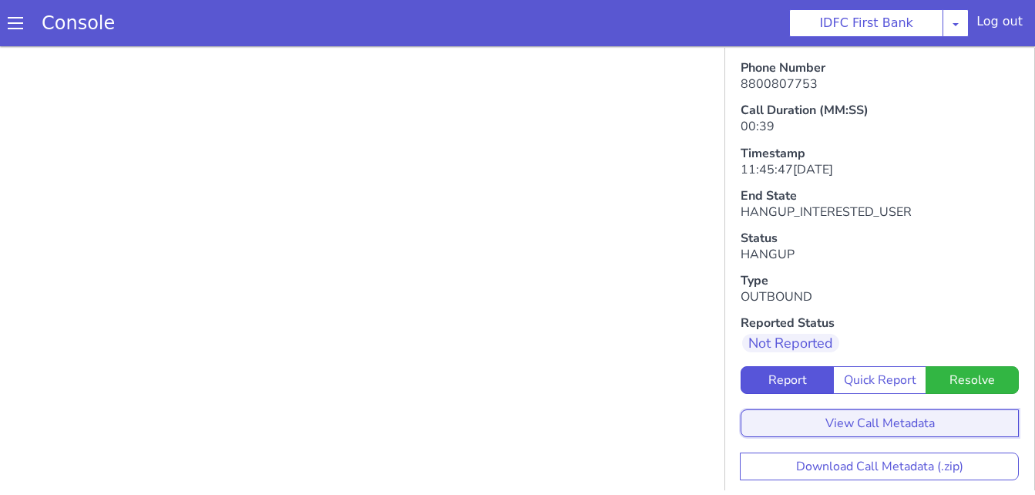
click at [877, 409] on button "View Call Metadata" at bounding box center [880, 423] width 278 height 28
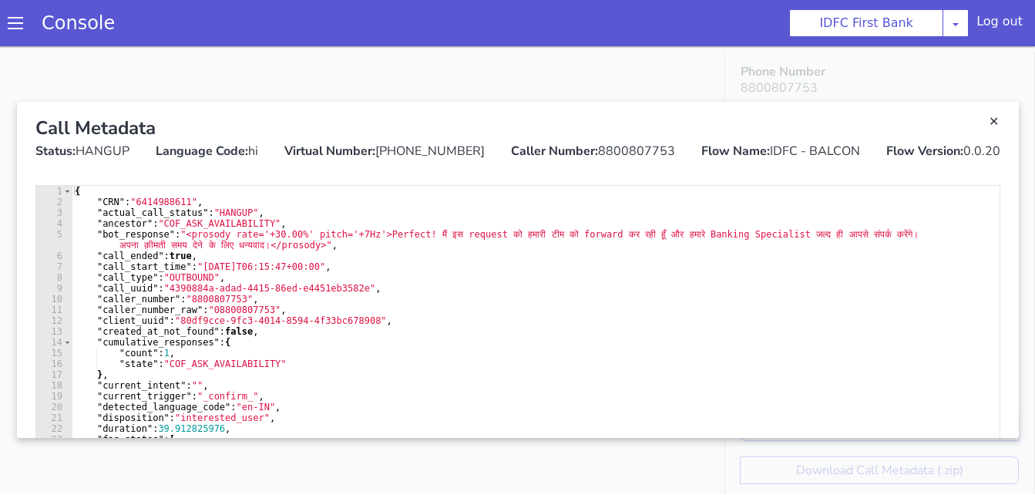
scroll to position [0, 0]
click at [991, 123] on link "Close" at bounding box center [994, 122] width 15 height 15
